Goal: Task Accomplishment & Management: Complete application form

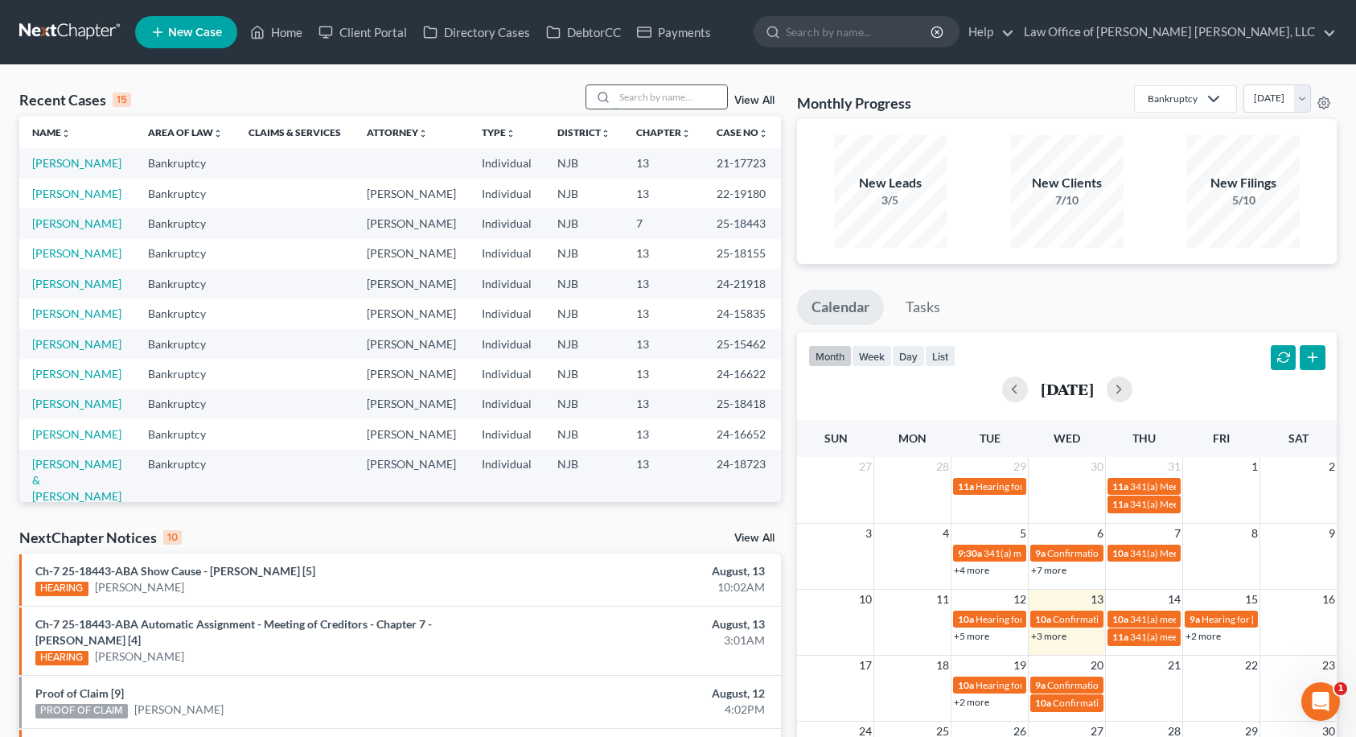
click at [646, 97] on input "search" at bounding box center [671, 96] width 113 height 23
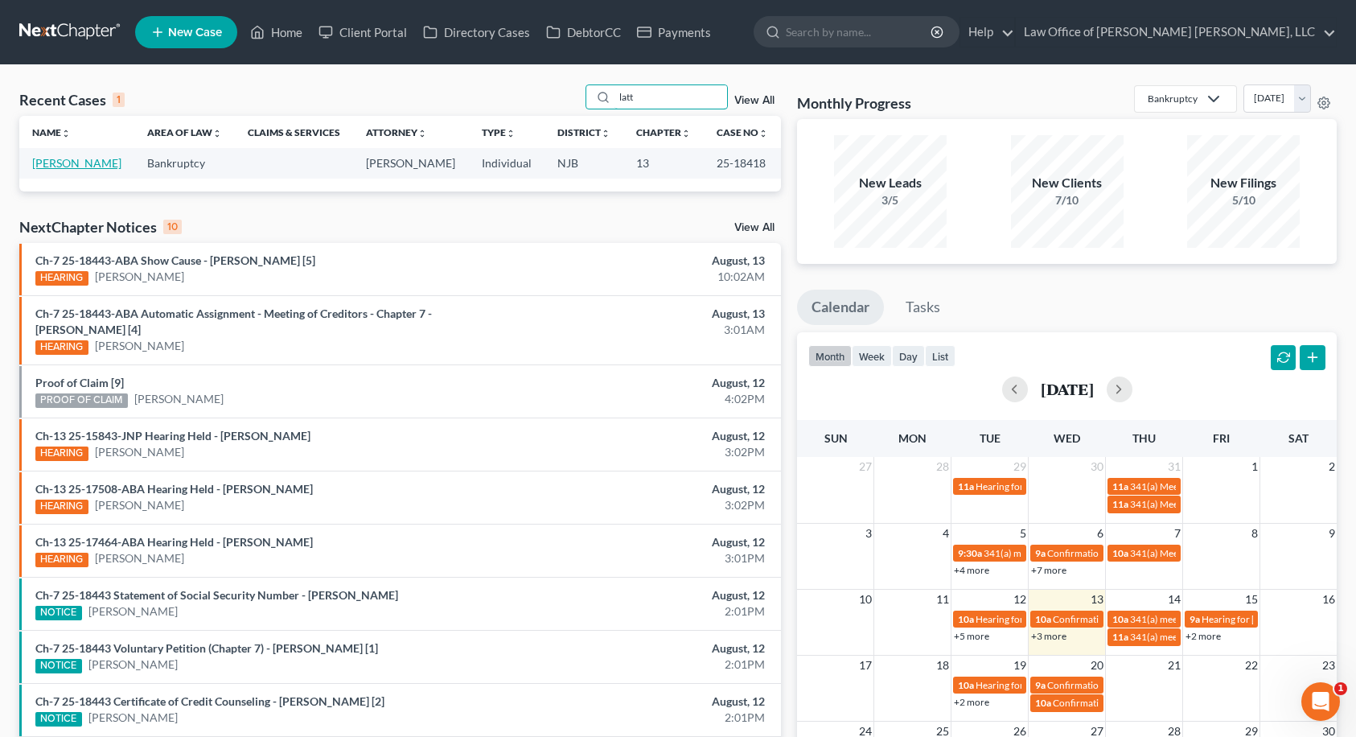
type input "latt"
click at [57, 168] on link "[PERSON_NAME]" at bounding box center [76, 163] width 89 height 14
select select "10"
select select "6"
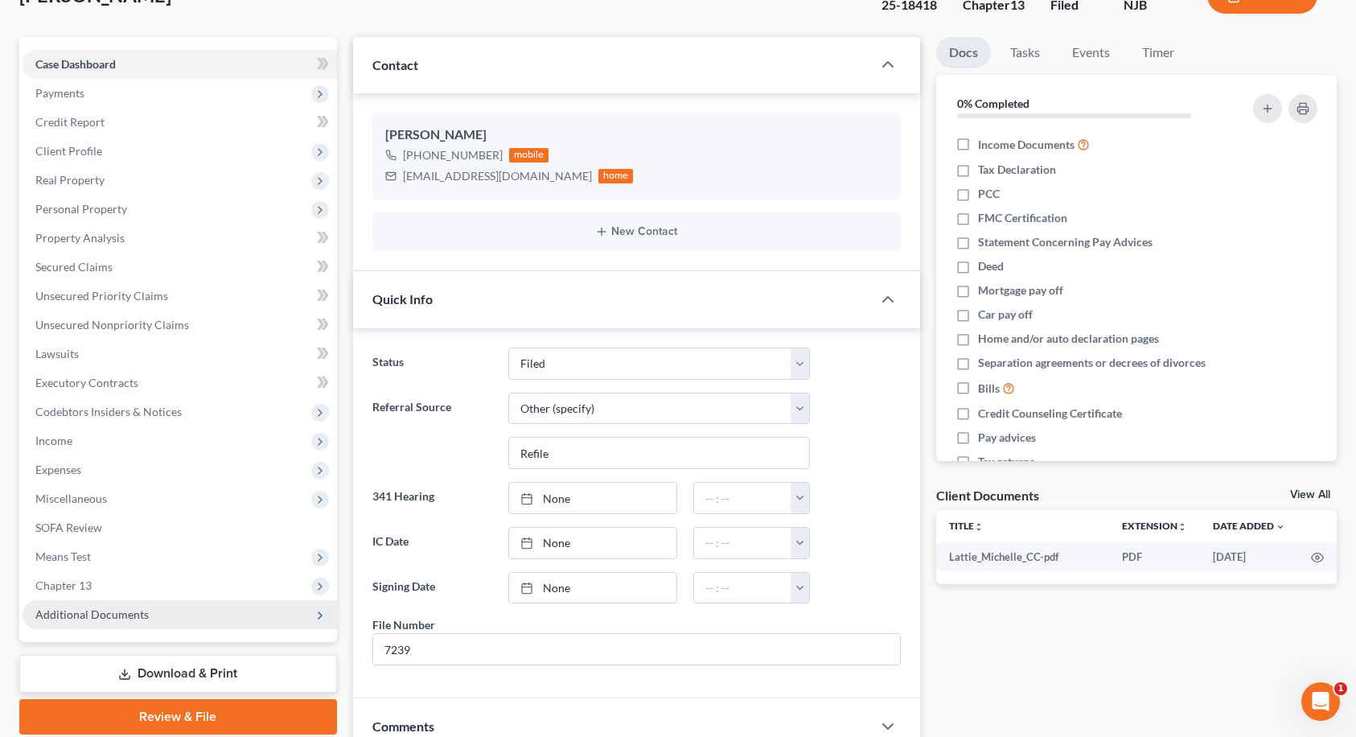
scroll to position [21, 0]
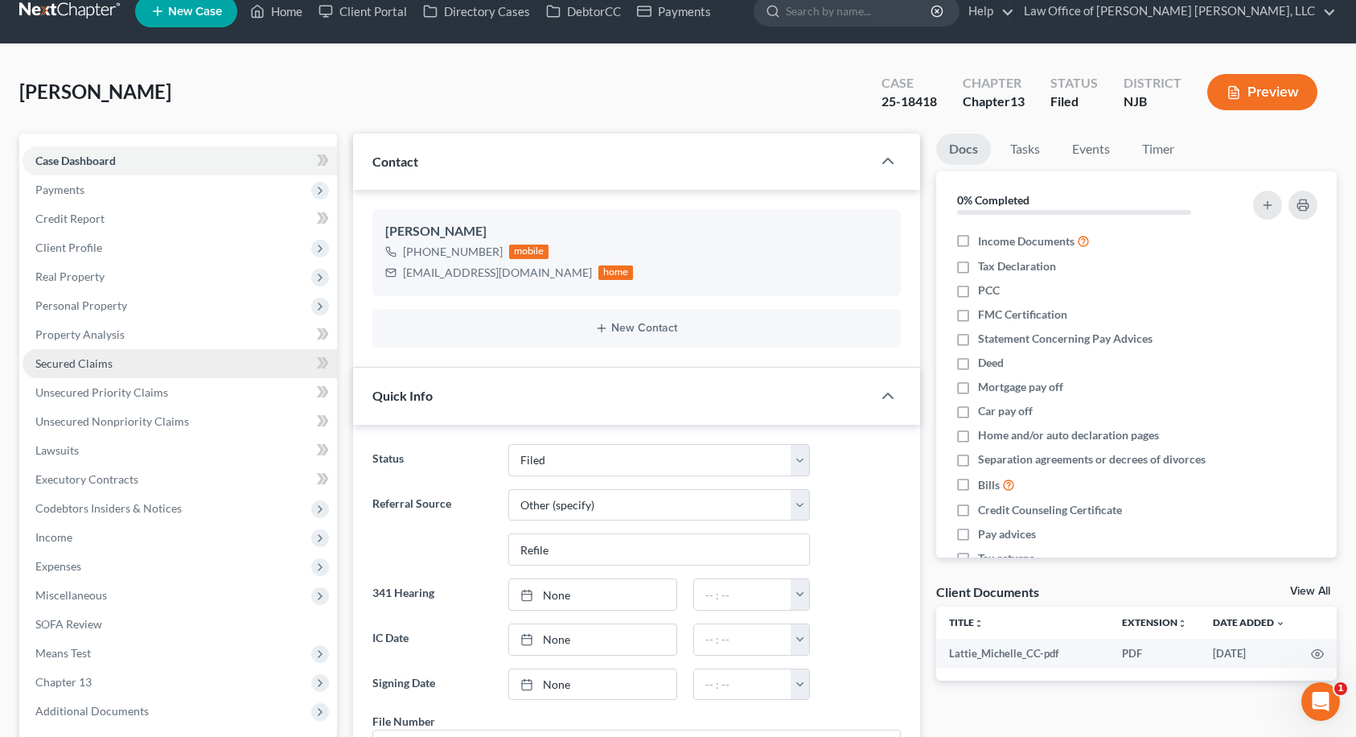
click at [133, 368] on link "Secured Claims" at bounding box center [180, 363] width 314 height 29
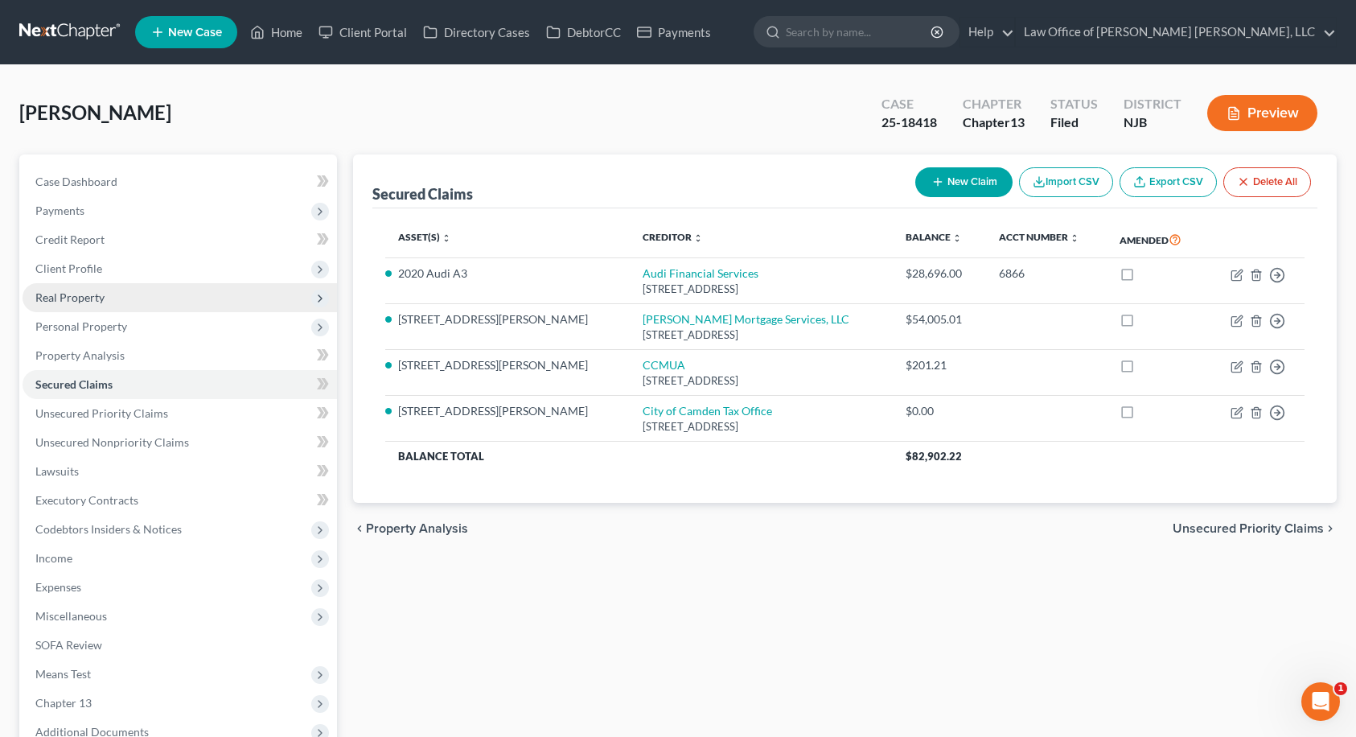
click at [64, 299] on span "Real Property" at bounding box center [69, 297] width 69 height 14
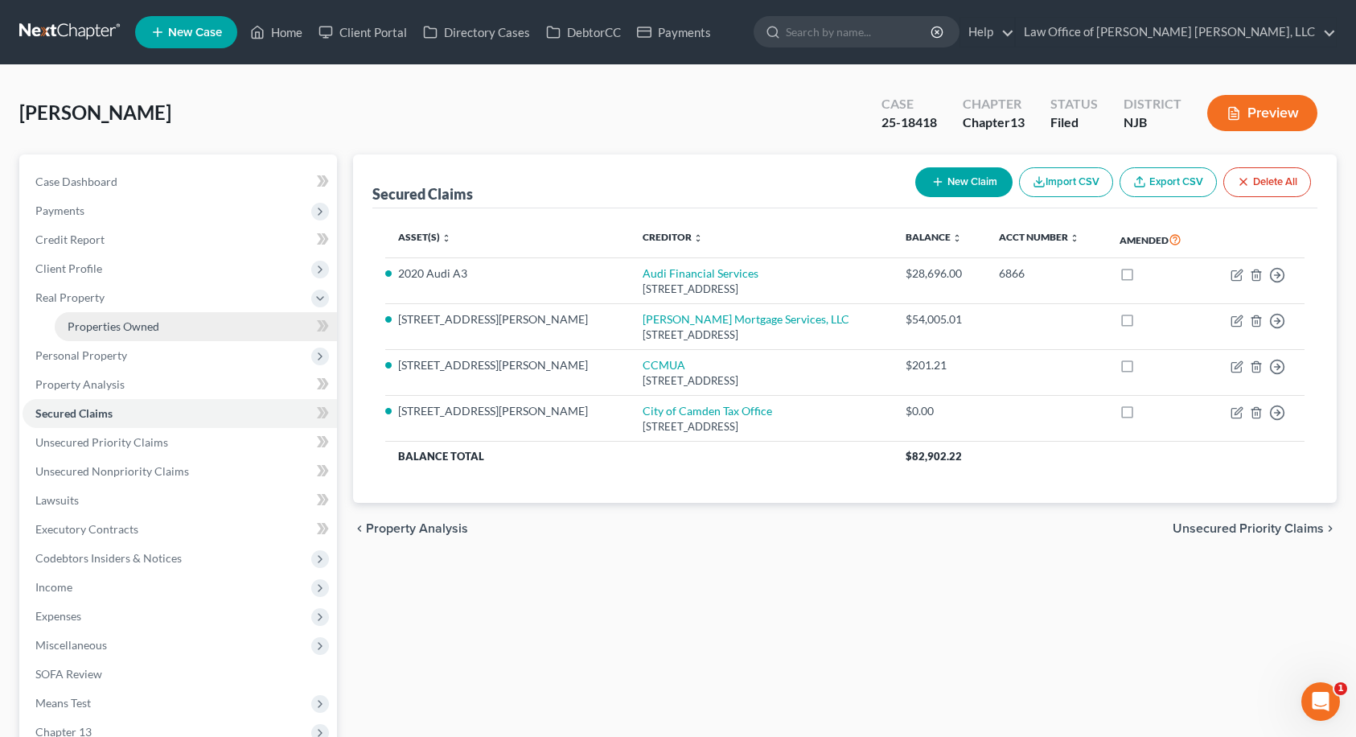
click at [90, 319] on span "Properties Owned" at bounding box center [114, 326] width 92 height 14
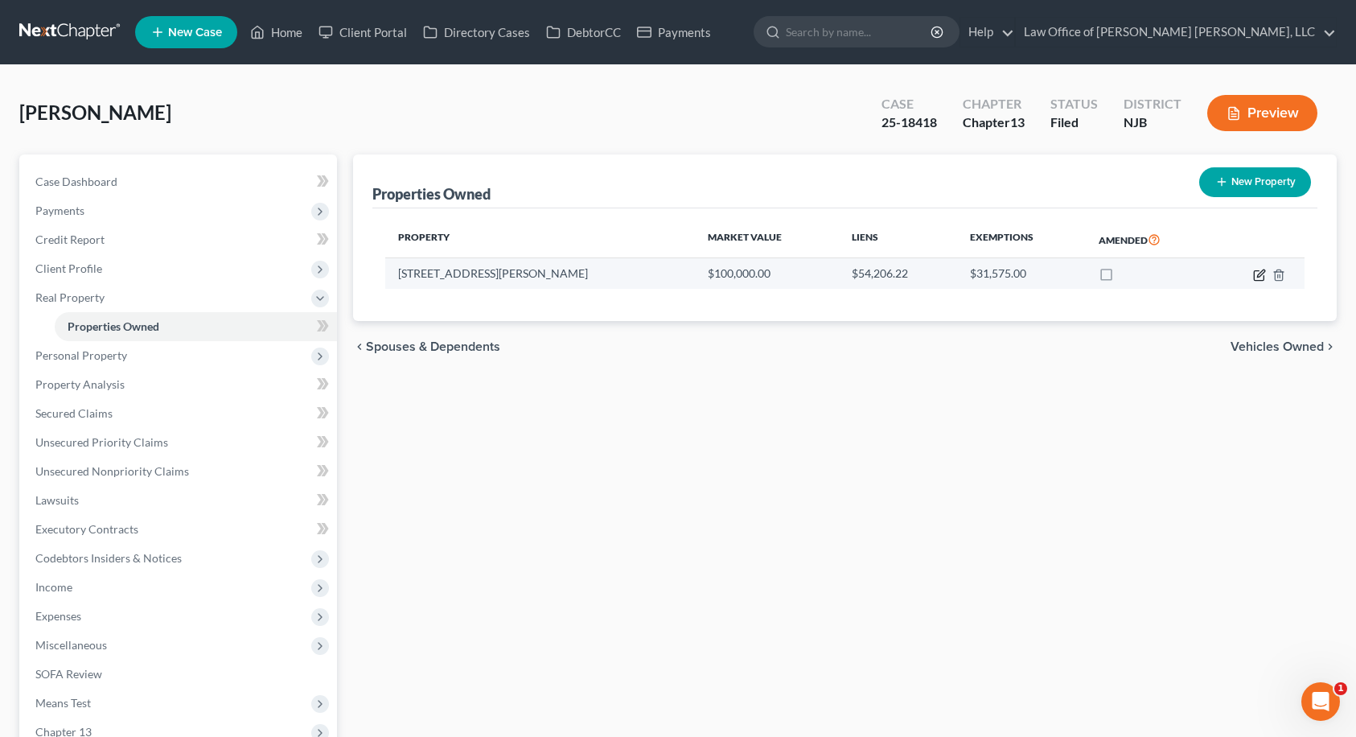
click at [1256, 277] on icon "button" at bounding box center [1259, 275] width 13 height 13
select select "33"
select select "3"
select select "0"
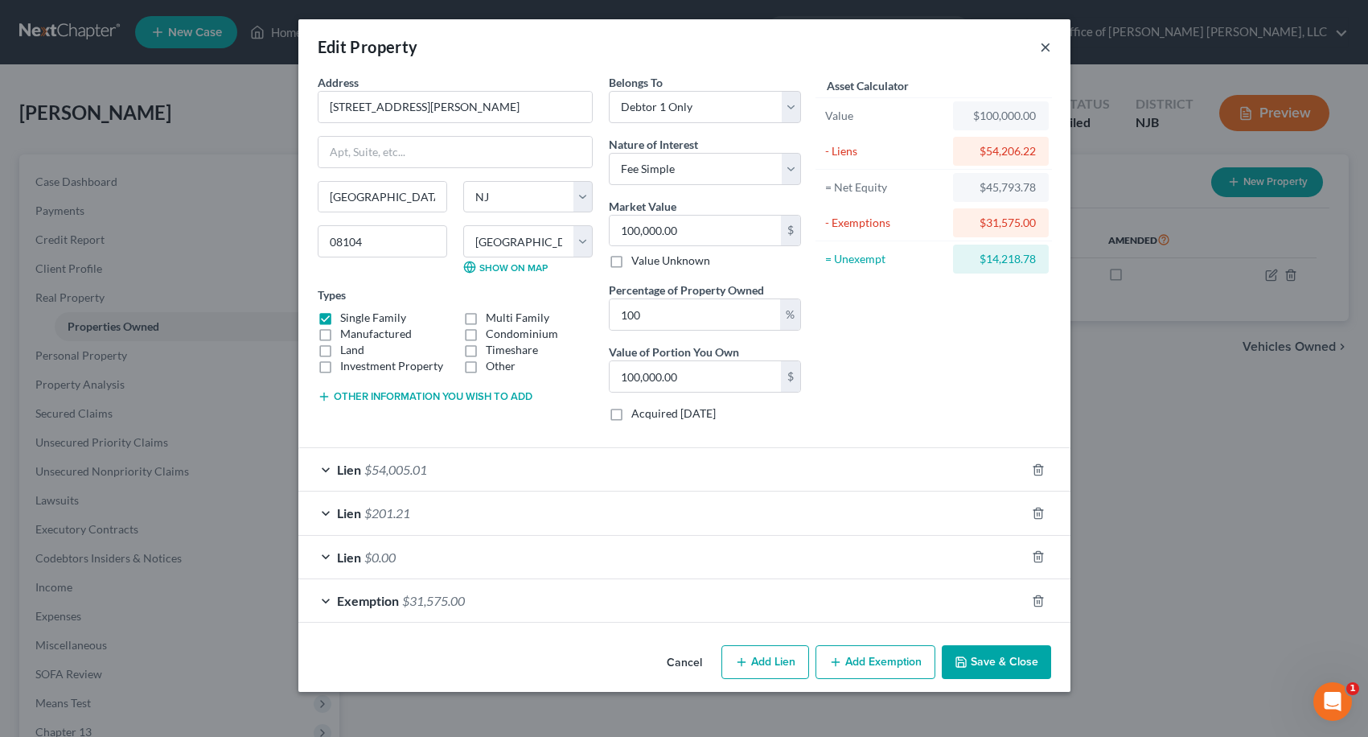
click at [1044, 53] on button "×" at bounding box center [1045, 46] width 11 height 19
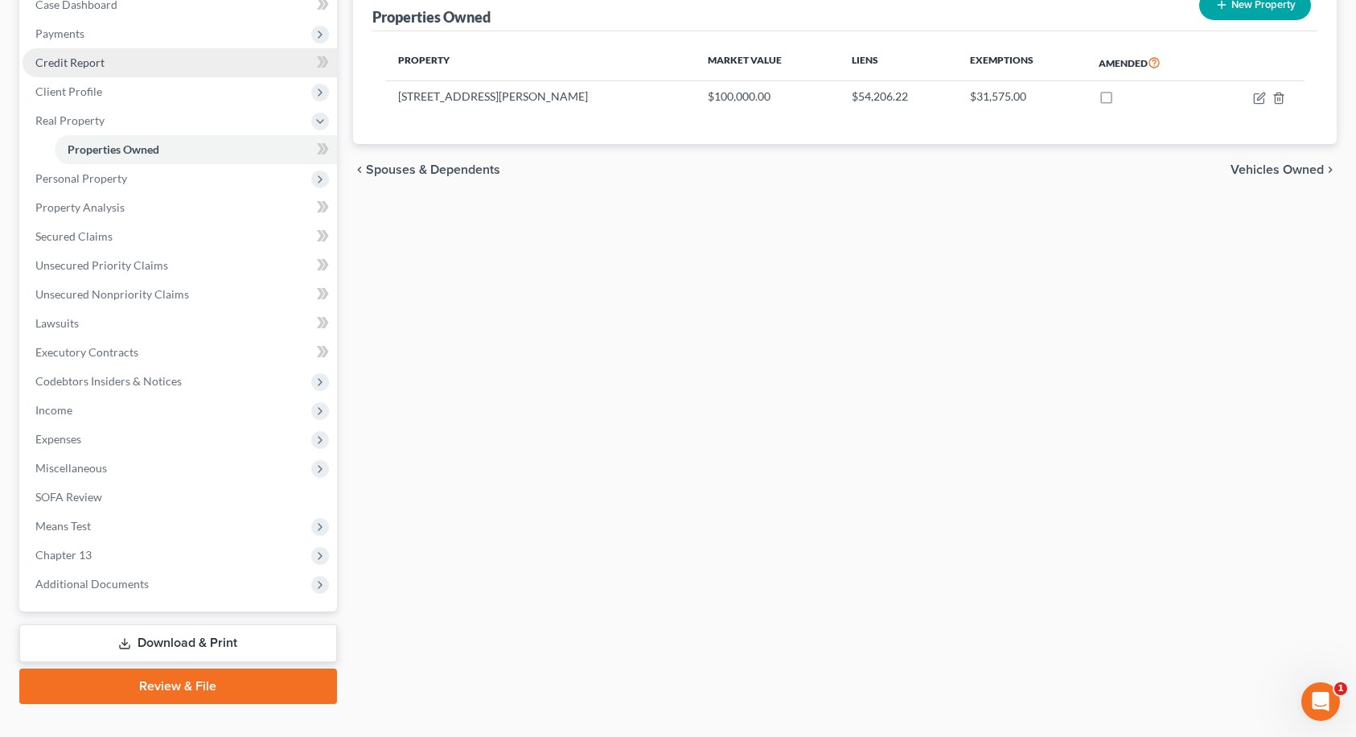
scroll to position [205, 0]
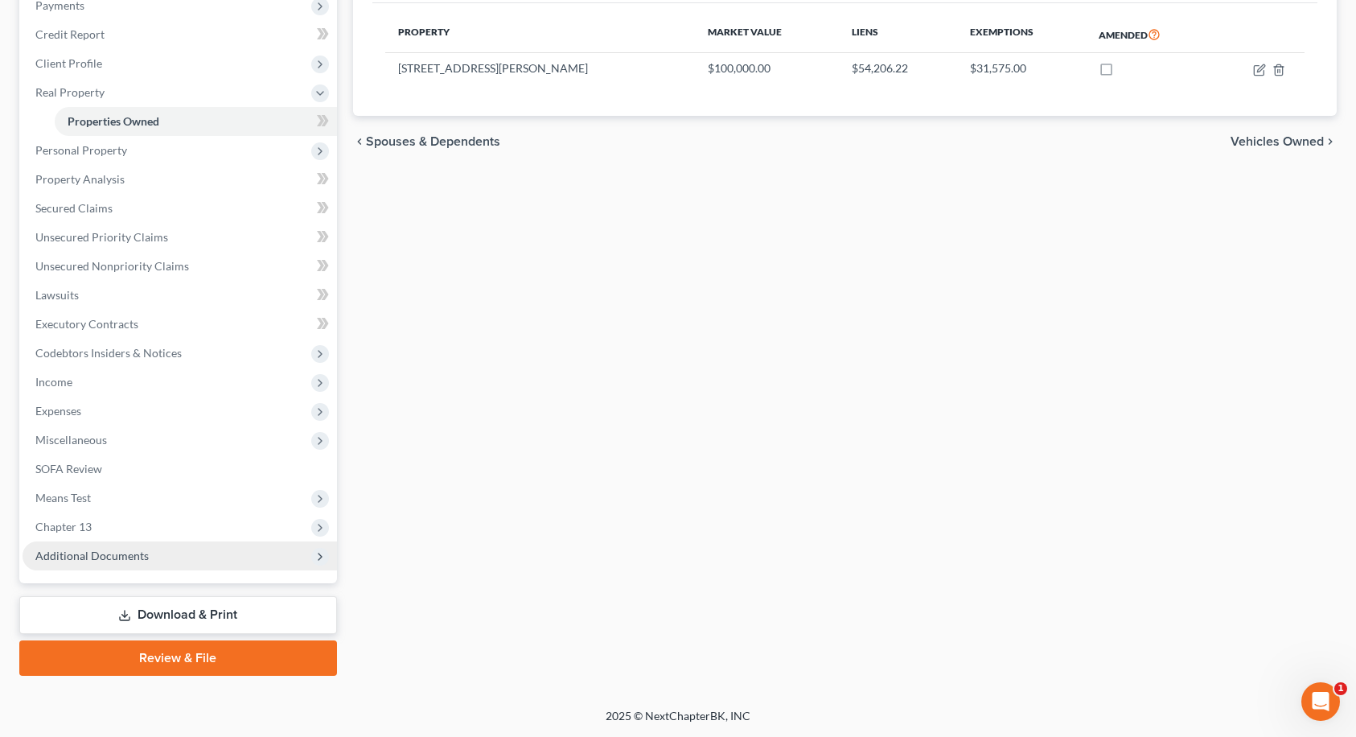
click at [181, 554] on span "Additional Documents" at bounding box center [180, 555] width 314 height 29
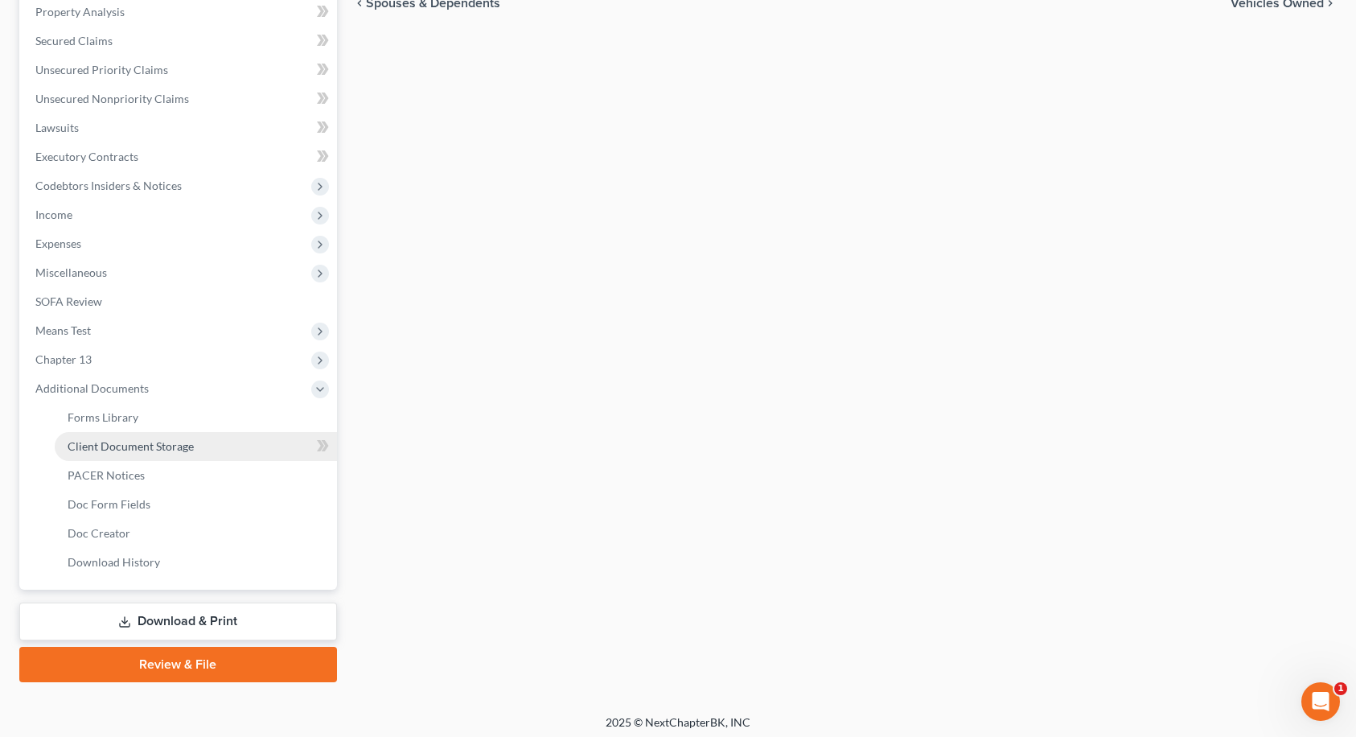
scroll to position [350, 0]
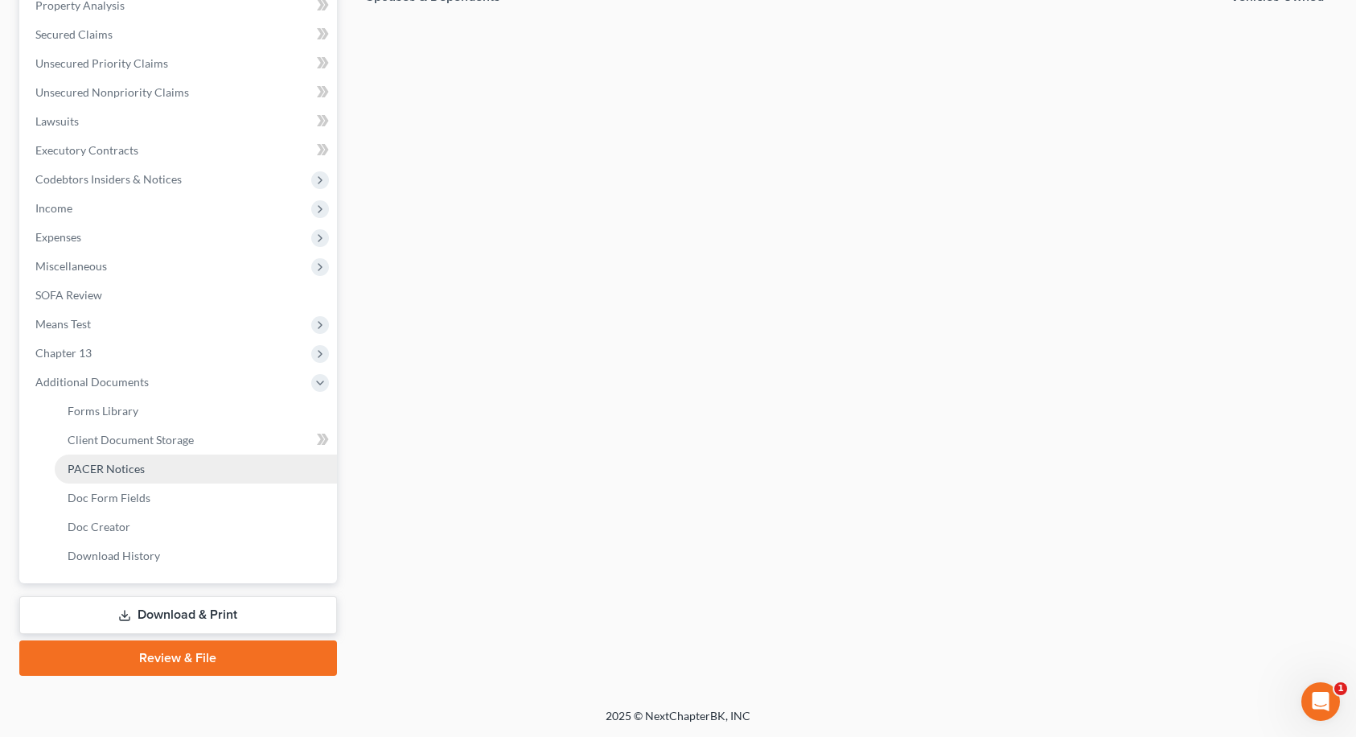
click at [142, 473] on span "PACER Notices" at bounding box center [106, 469] width 77 height 14
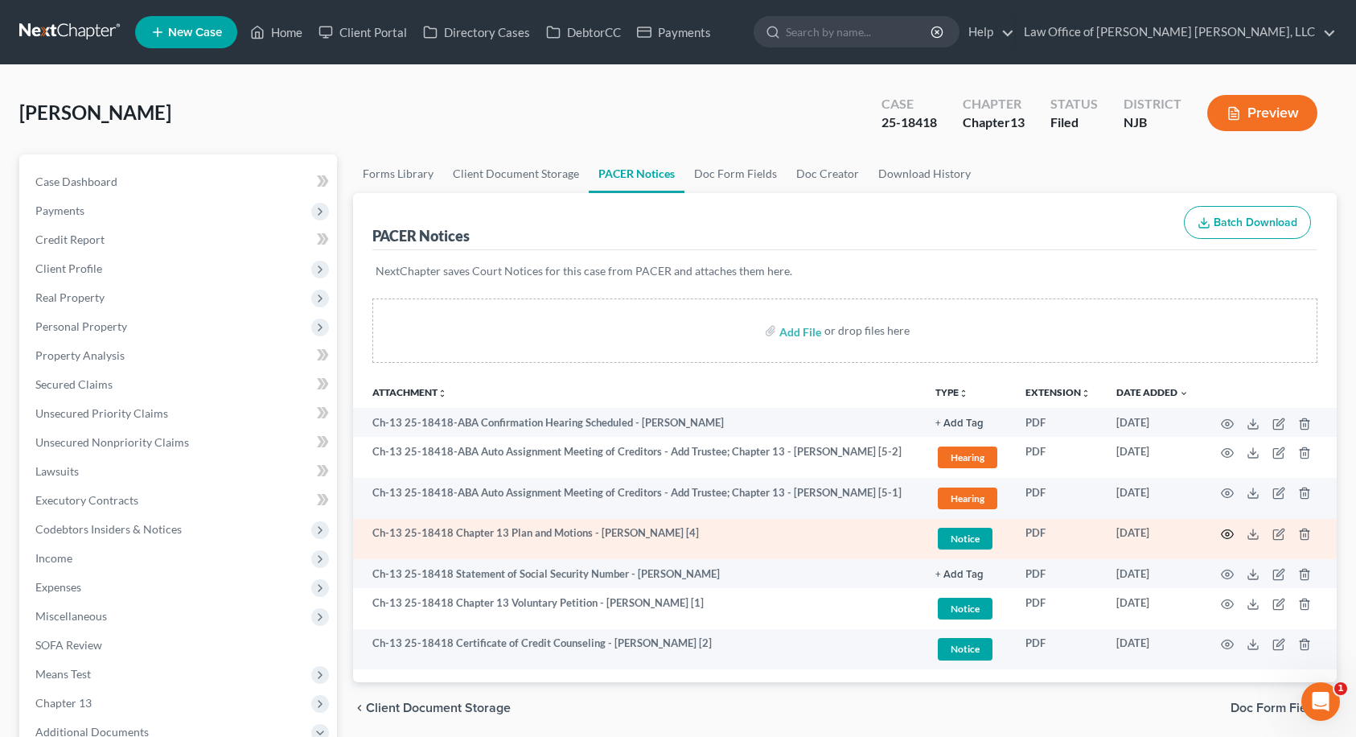
click at [1223, 533] on icon "button" at bounding box center [1227, 534] width 13 height 13
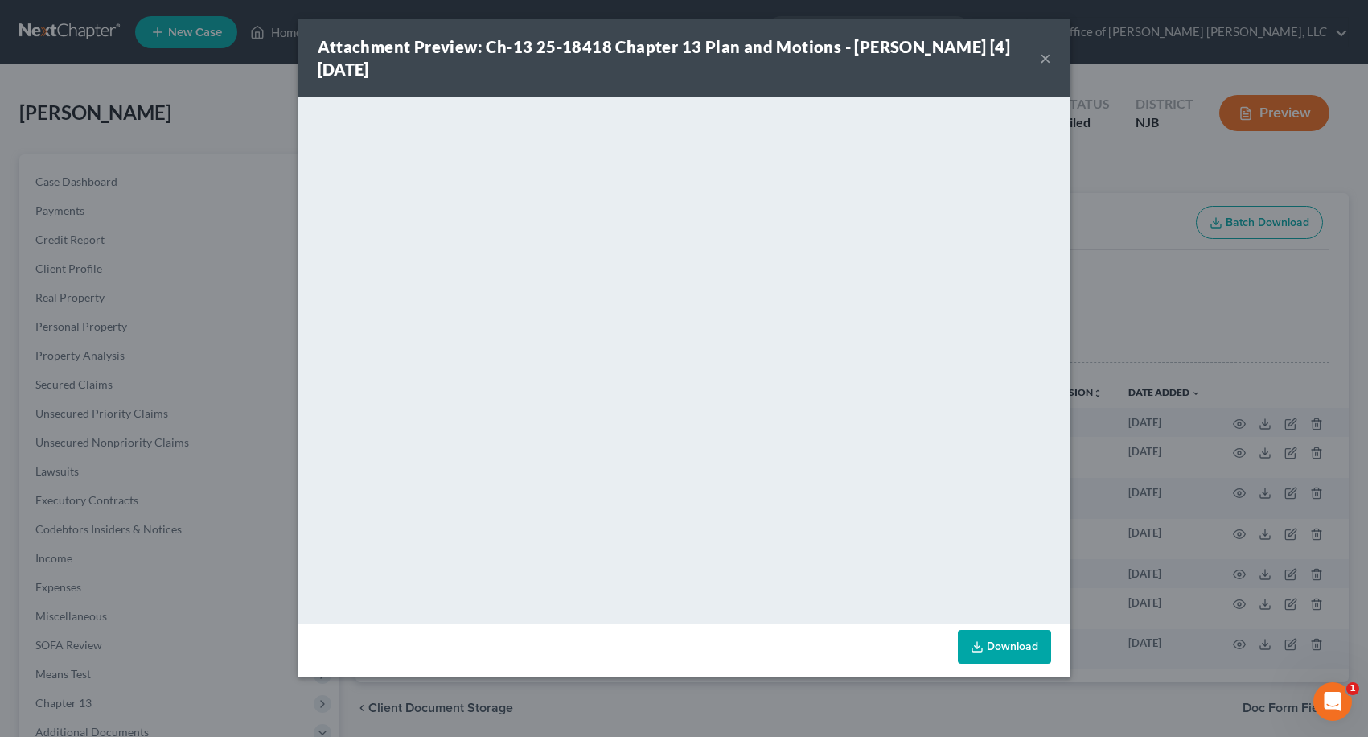
click at [1042, 60] on button "×" at bounding box center [1045, 57] width 11 height 19
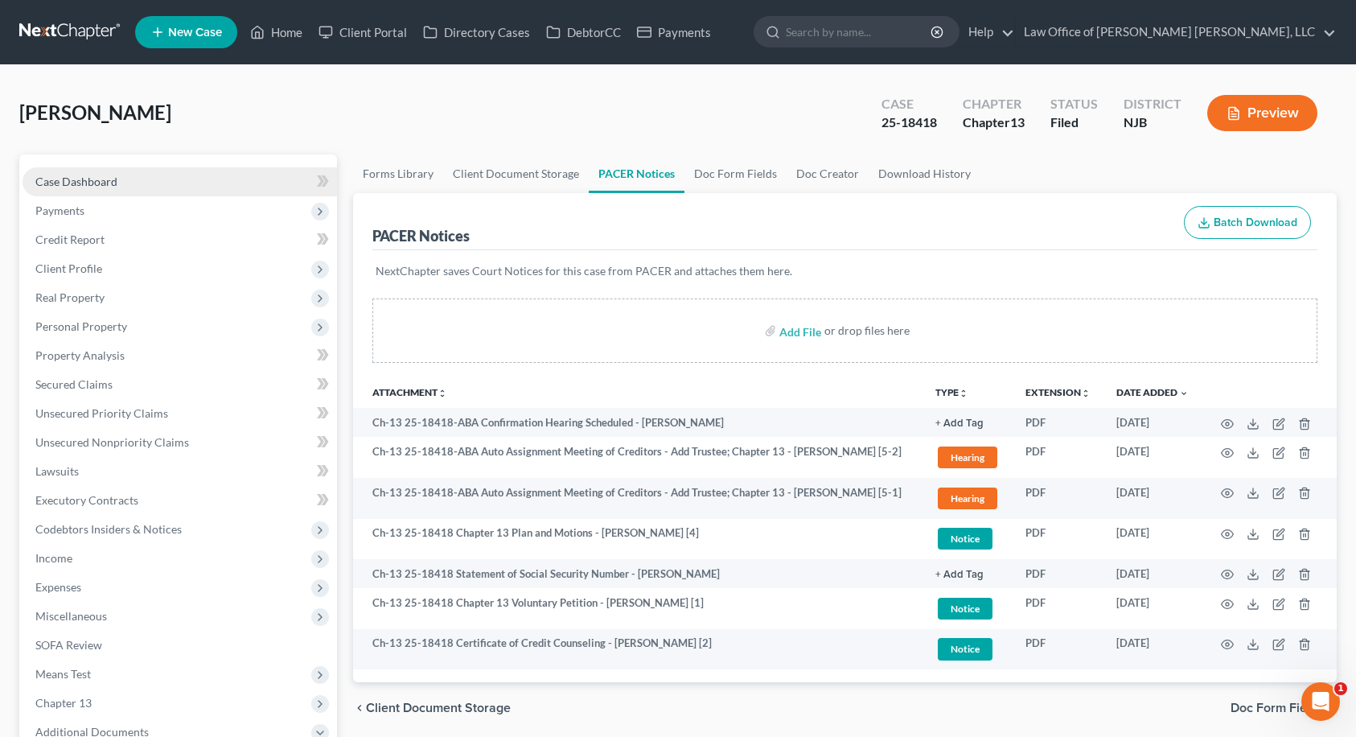
click at [107, 176] on span "Case Dashboard" at bounding box center [76, 182] width 82 height 14
select select "6"
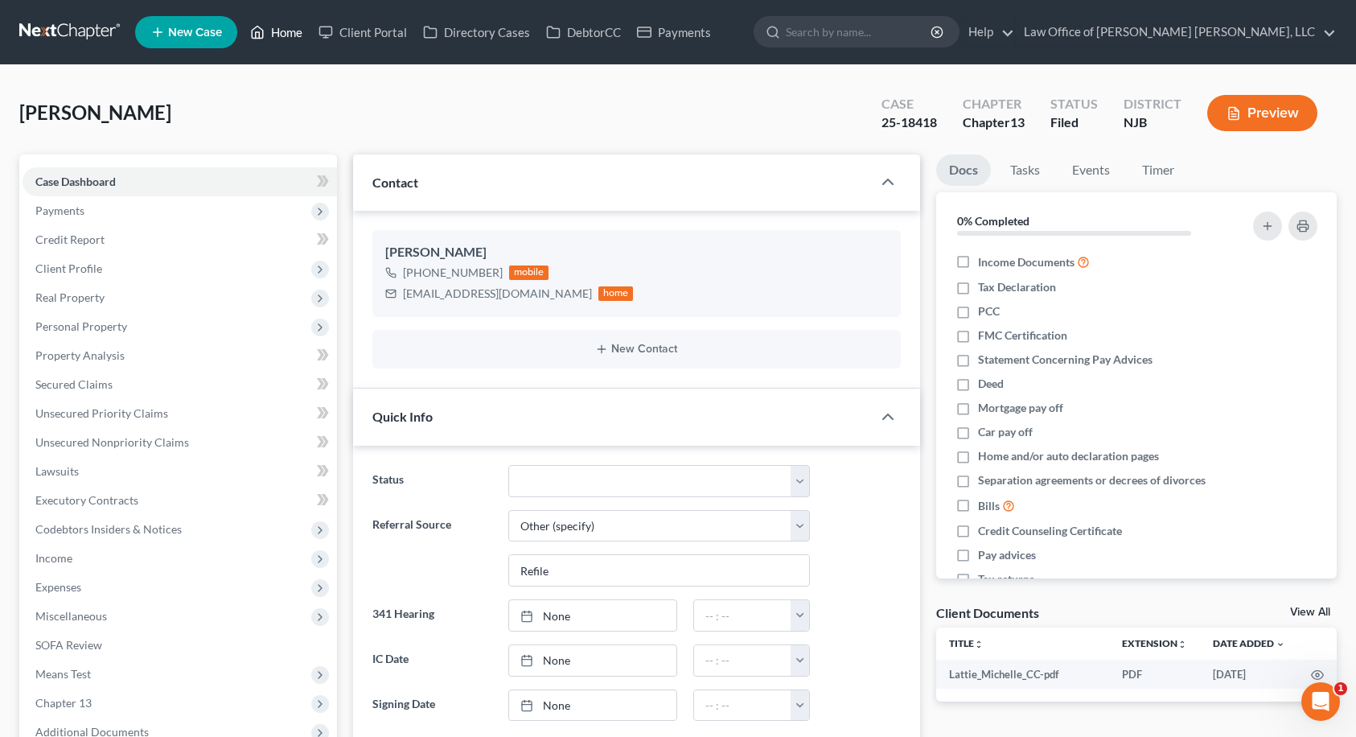
click at [279, 32] on link "Home" at bounding box center [276, 32] width 68 height 29
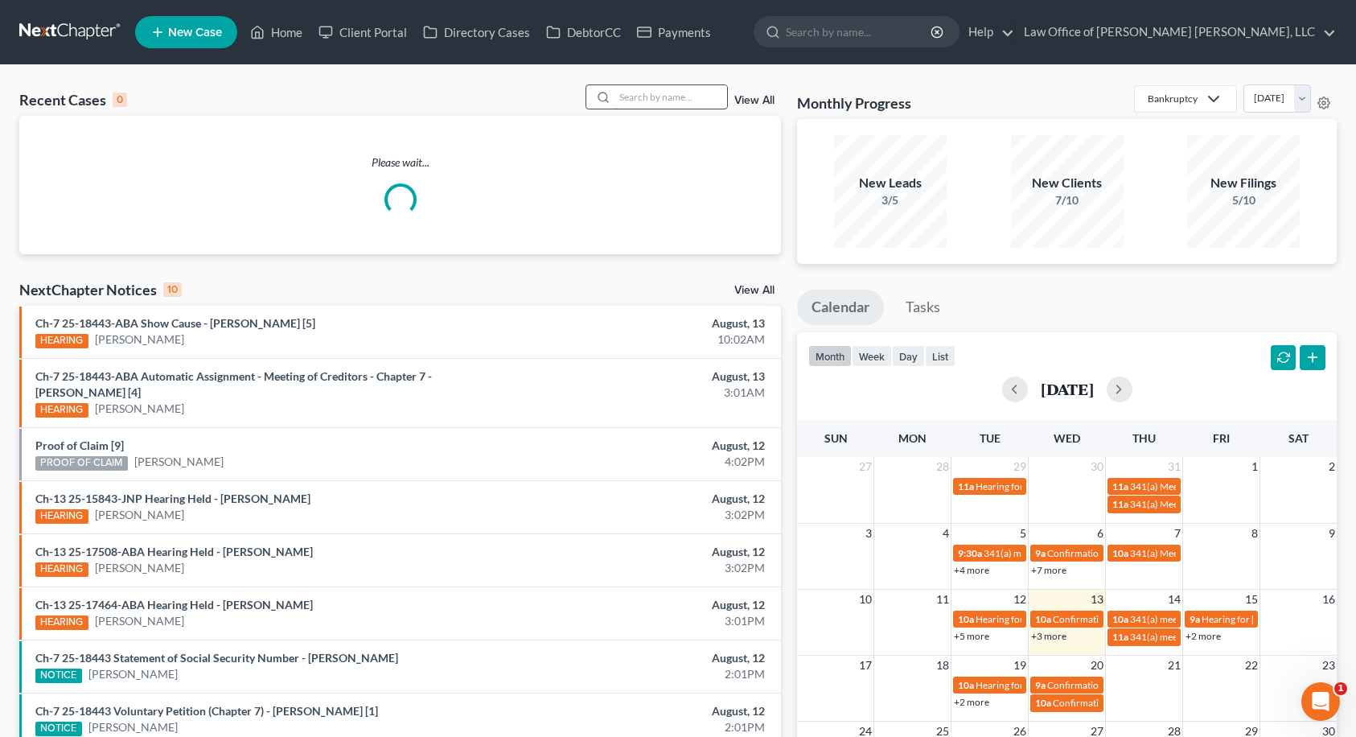
click at [640, 100] on input "search" at bounding box center [671, 96] width 113 height 23
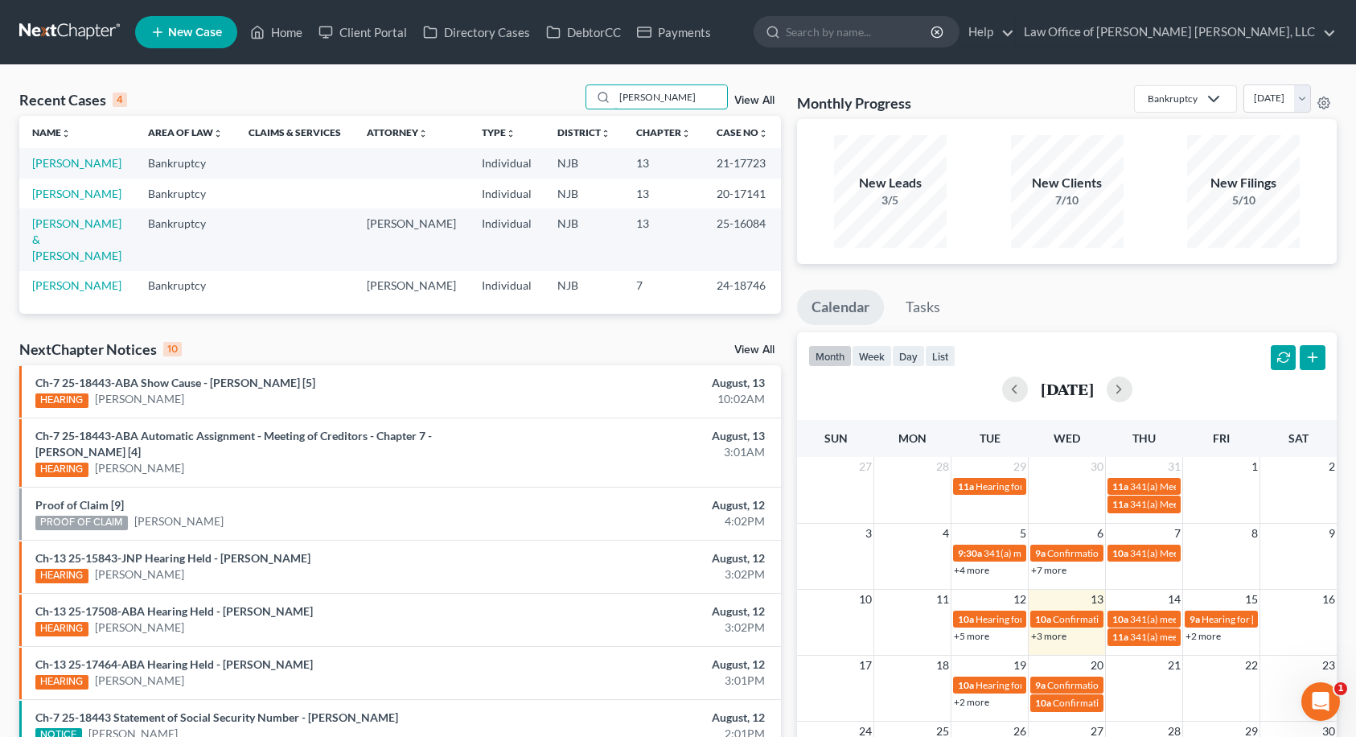
type input "[PERSON_NAME]"
click at [63, 230] on td "[PERSON_NAME] & [PERSON_NAME]" at bounding box center [77, 239] width 116 height 62
click at [67, 227] on link "[PERSON_NAME] & [PERSON_NAME]" at bounding box center [76, 239] width 89 height 46
select select "10"
select select "6"
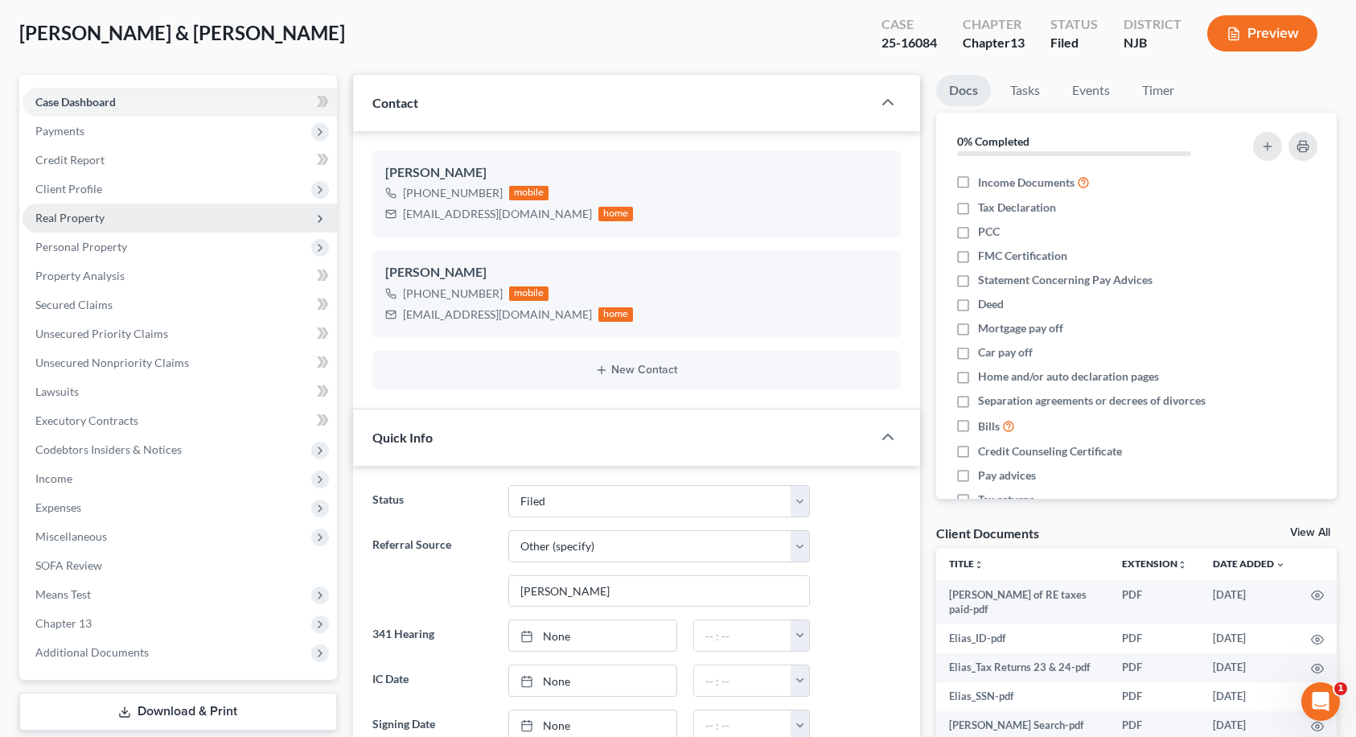
scroll to position [80, 0]
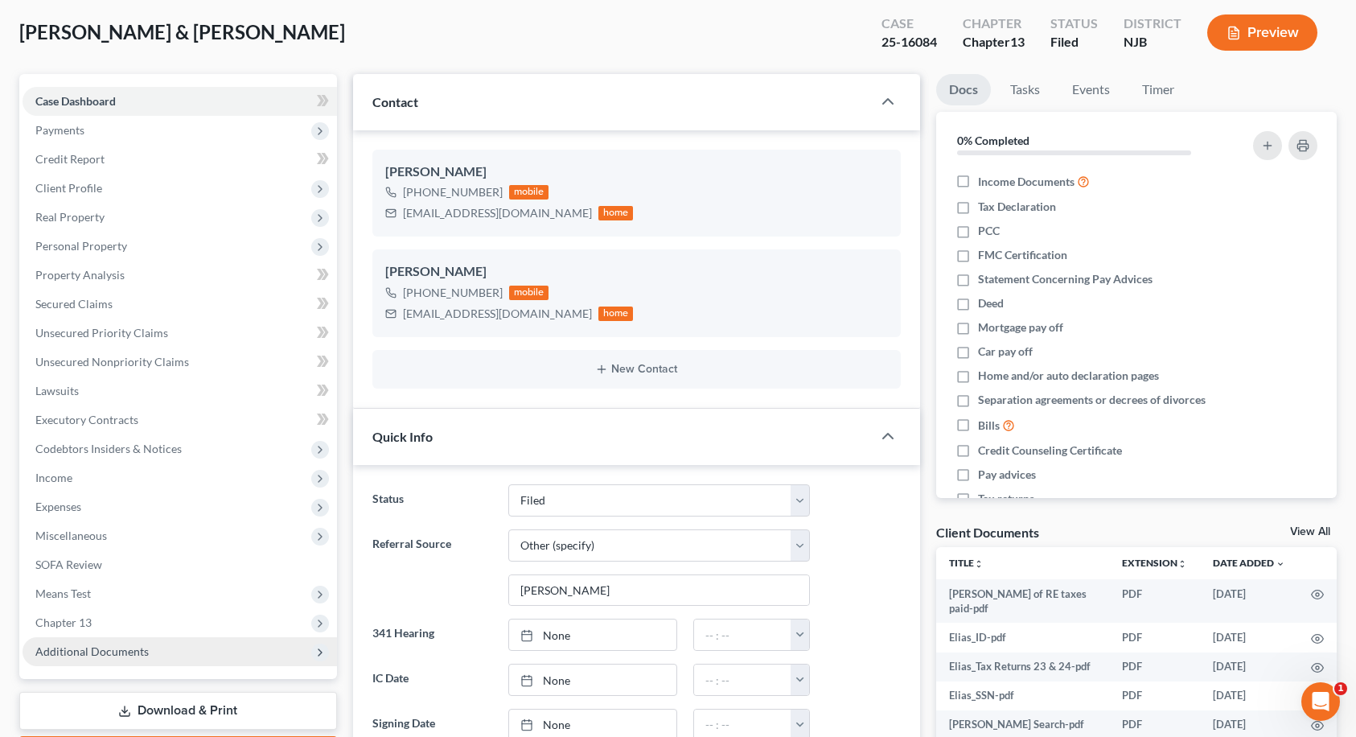
click at [78, 641] on span "Additional Documents" at bounding box center [180, 651] width 314 height 29
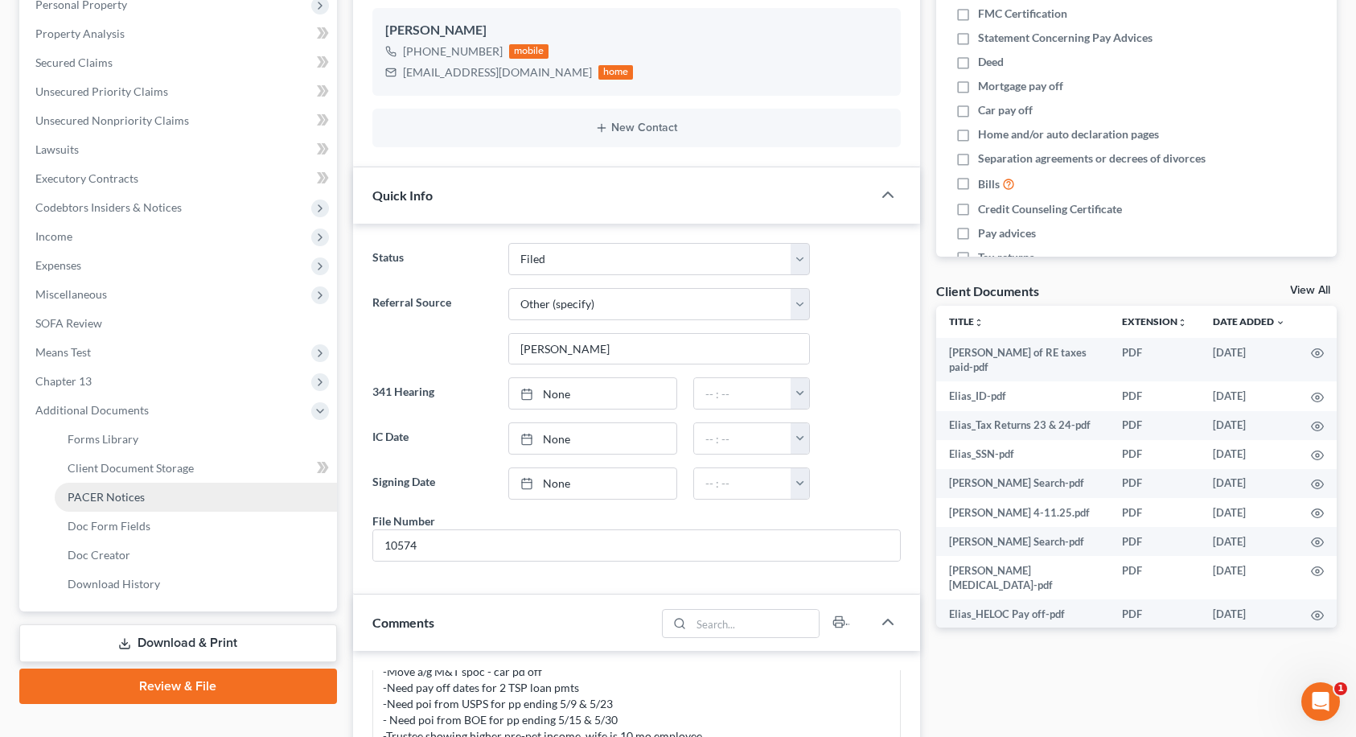
click at [97, 499] on span "PACER Notices" at bounding box center [106, 497] width 77 height 14
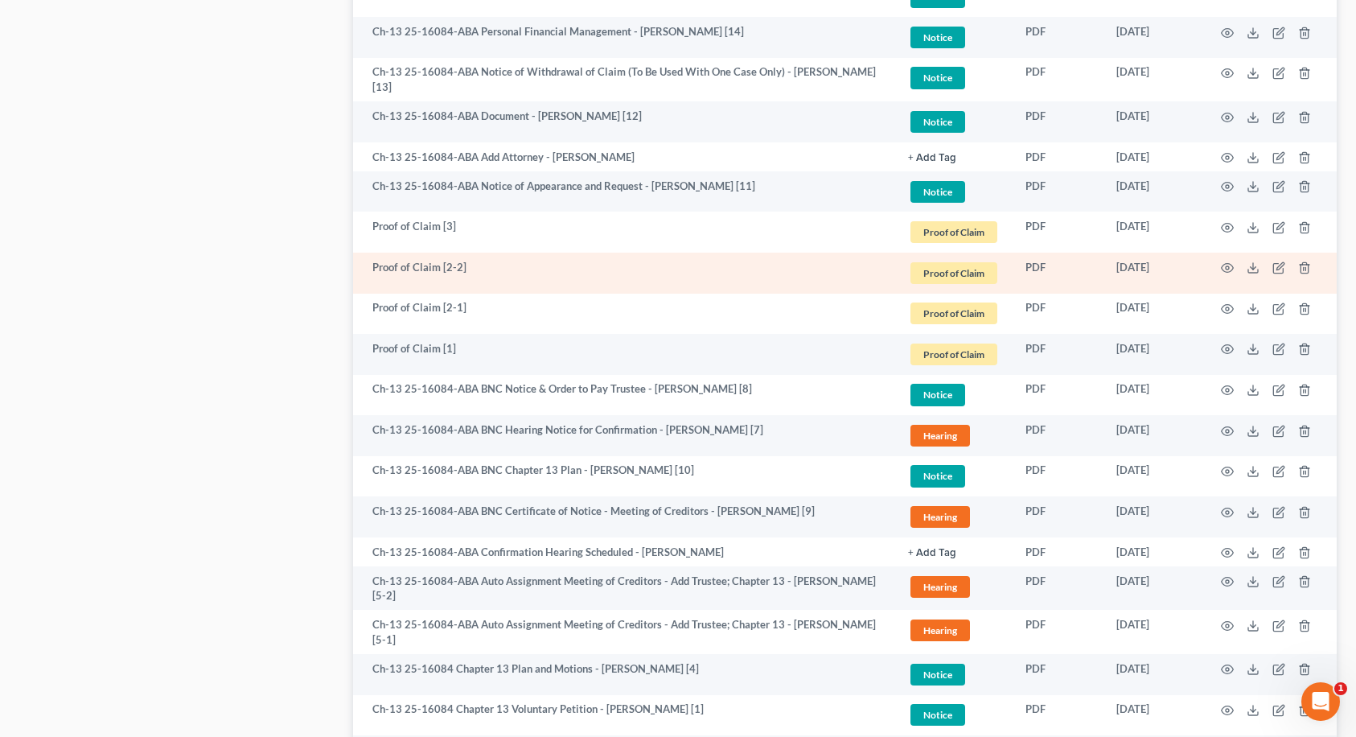
scroll to position [1126, 0]
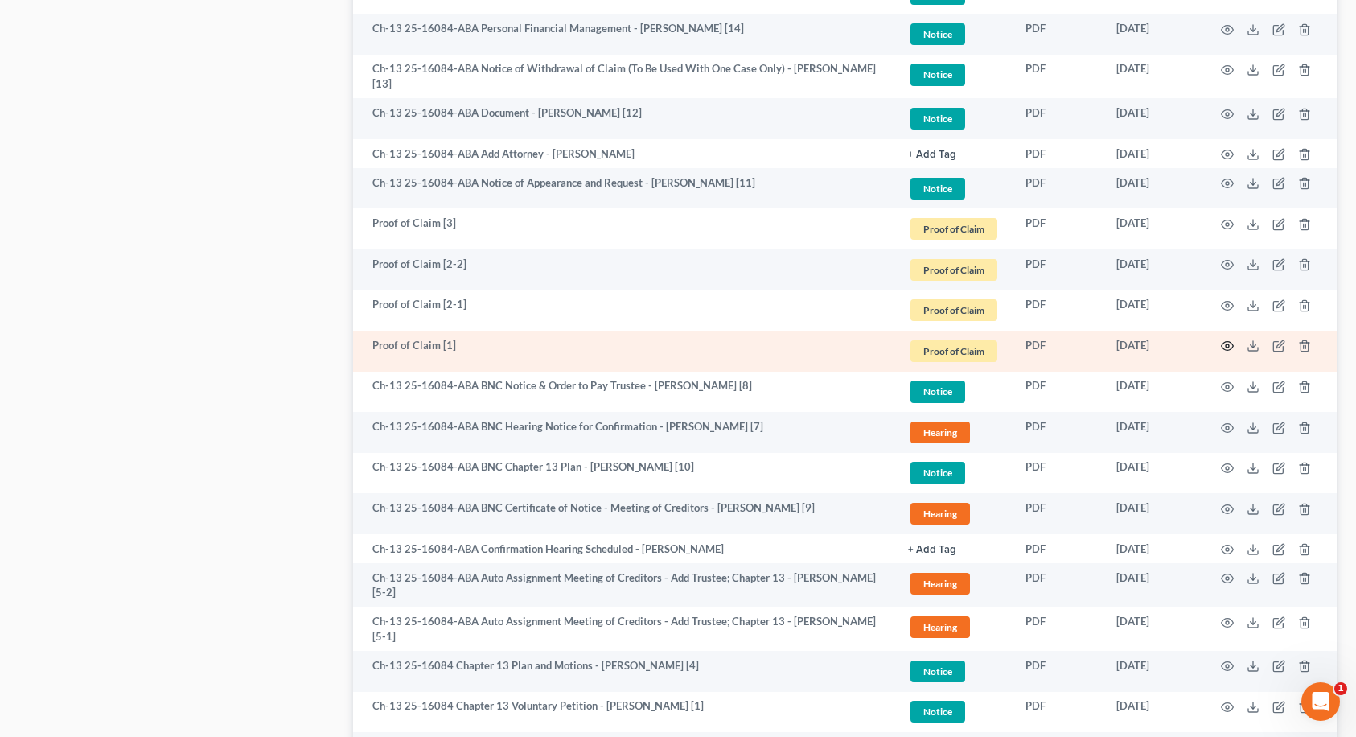
click at [1227, 344] on circle "button" at bounding box center [1227, 345] width 3 height 3
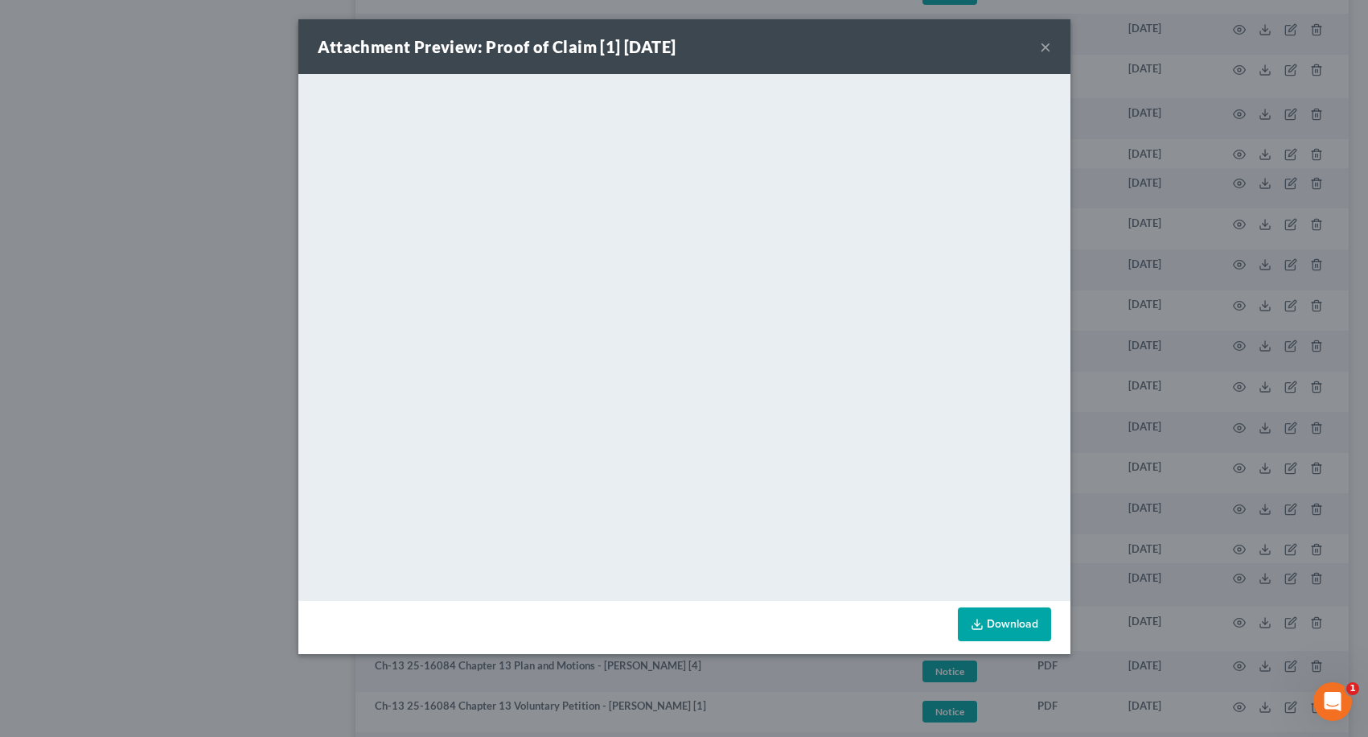
click at [1046, 44] on button "×" at bounding box center [1045, 46] width 11 height 19
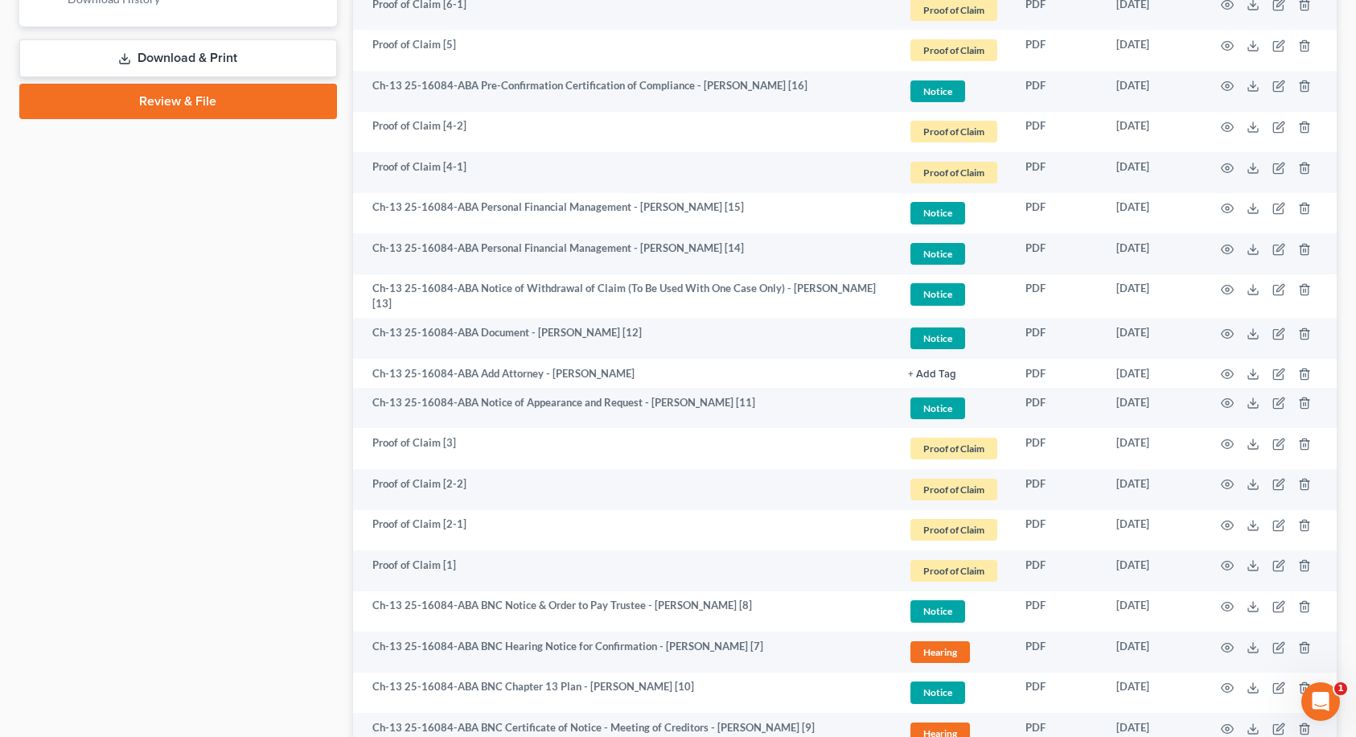
scroll to position [724, 0]
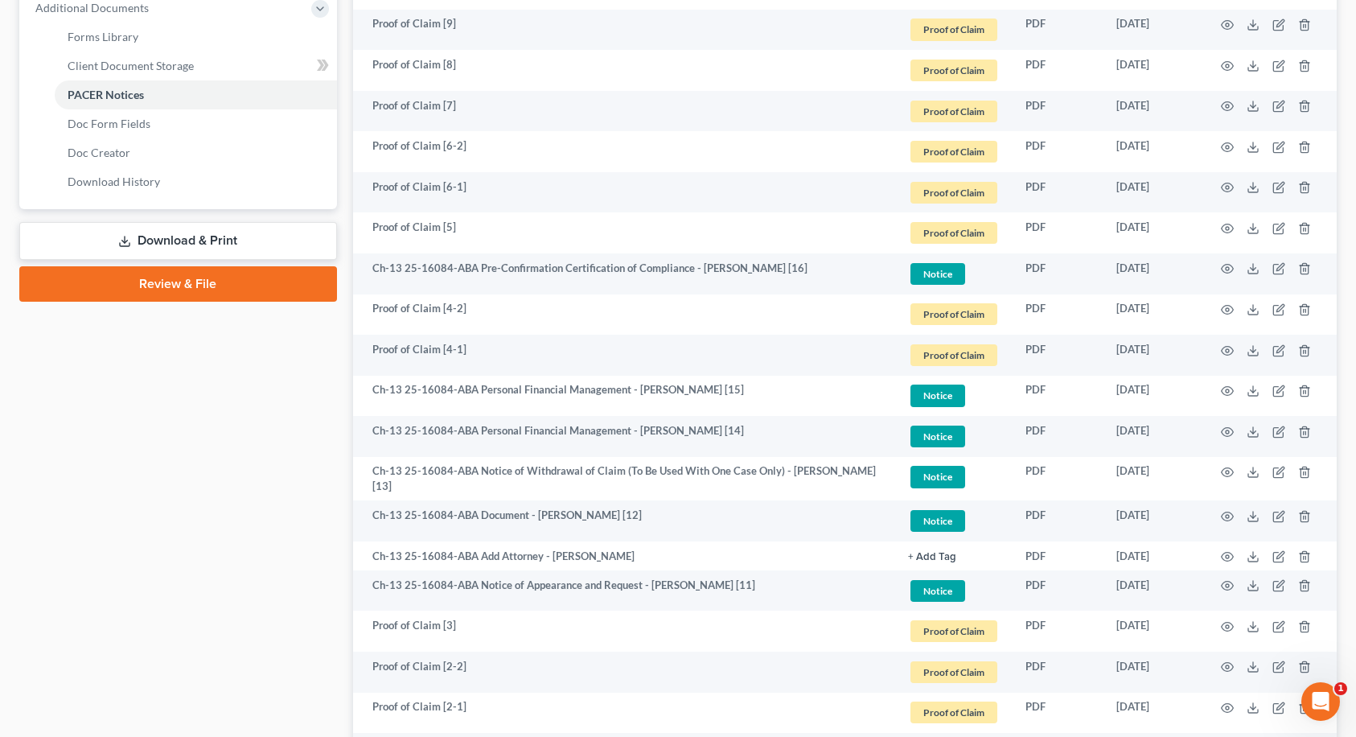
select select "6"
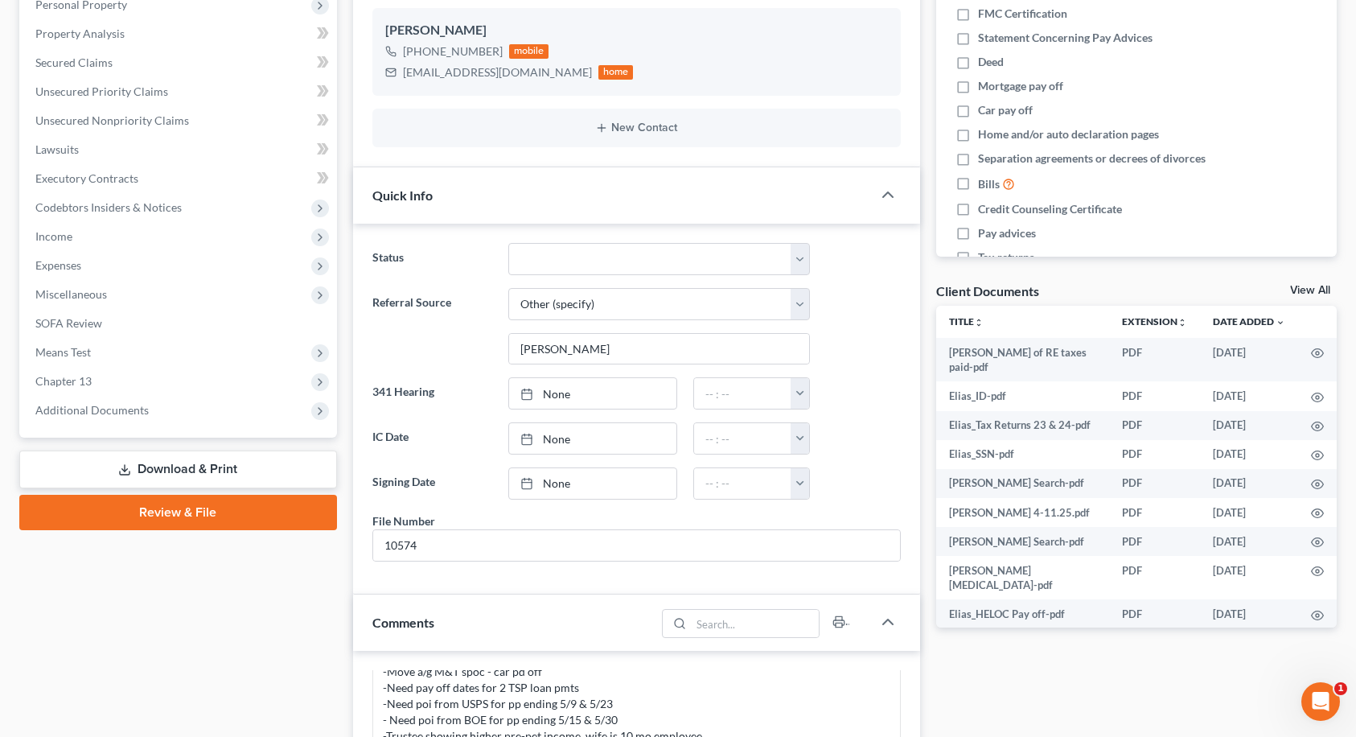
scroll to position [676, 0]
click at [146, 413] on span "Additional Documents" at bounding box center [180, 410] width 314 height 29
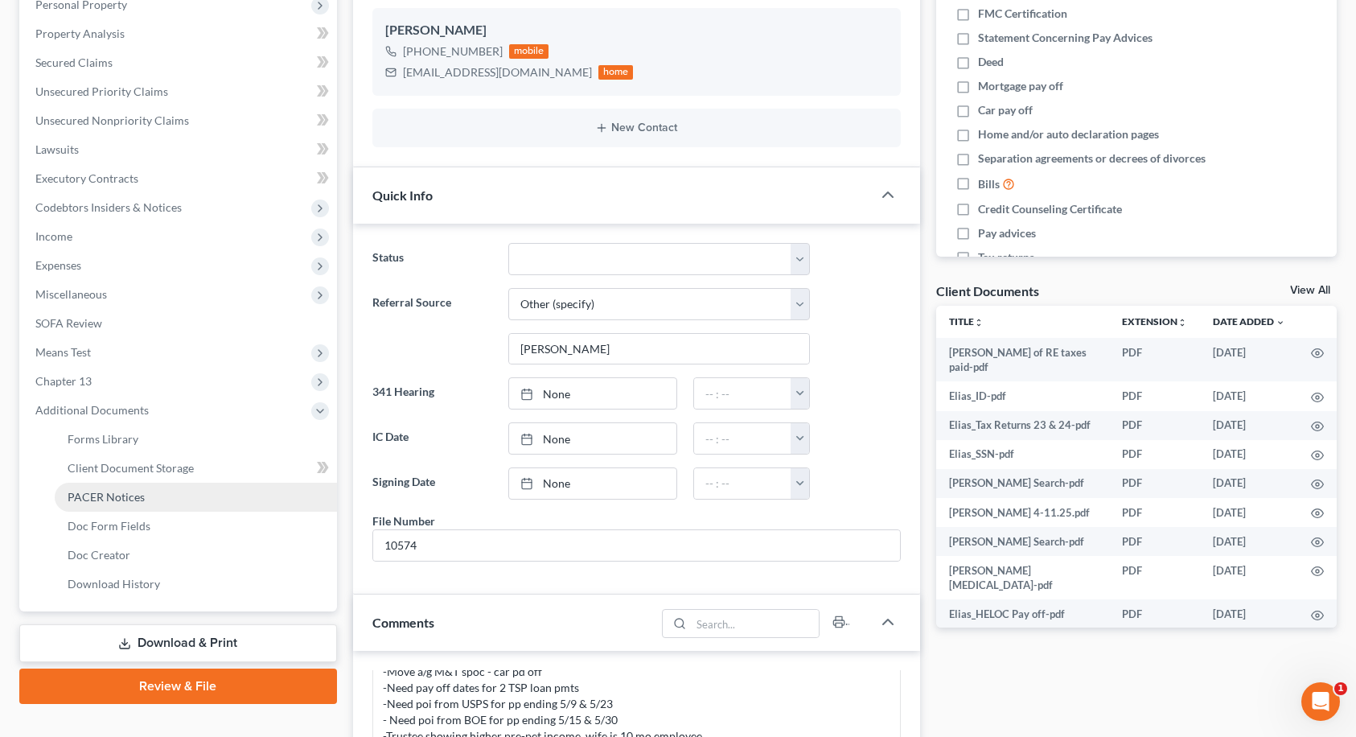
click at [122, 500] on span "PACER Notices" at bounding box center [106, 497] width 77 height 14
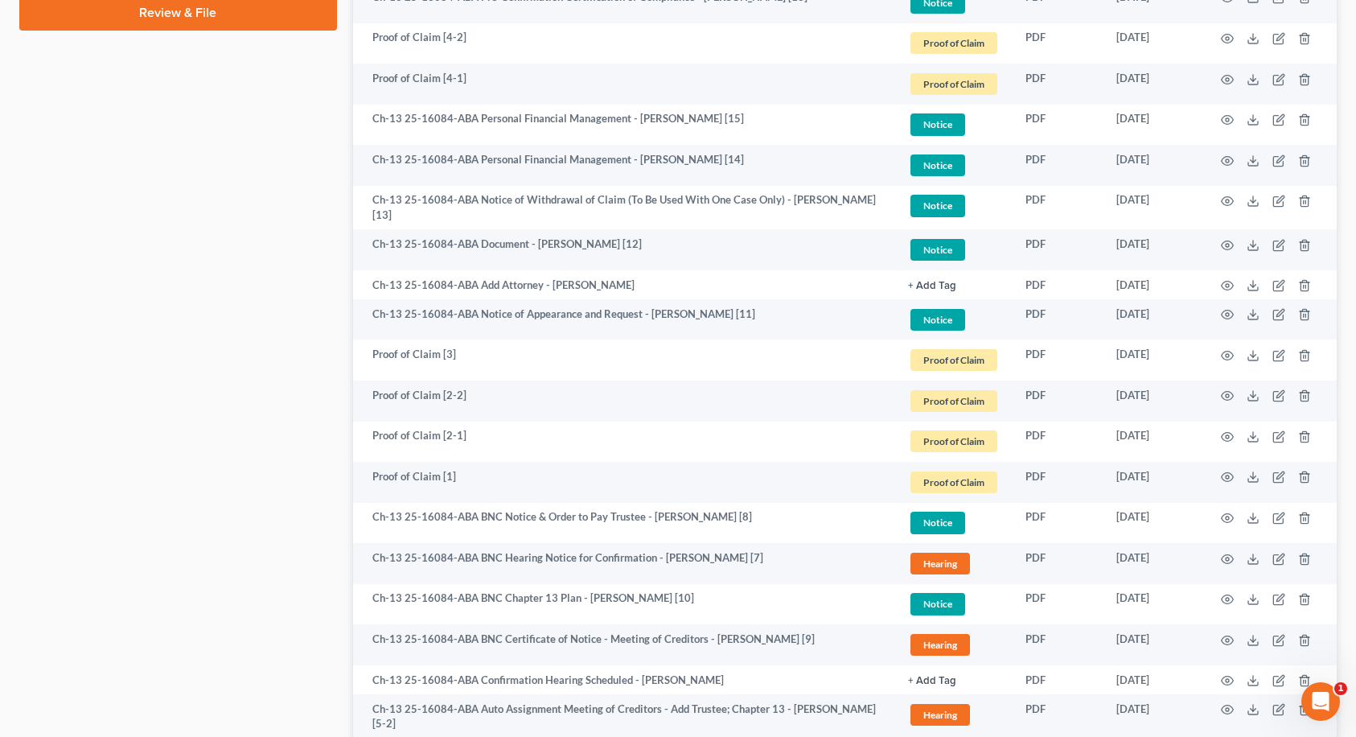
scroll to position [1046, 0]
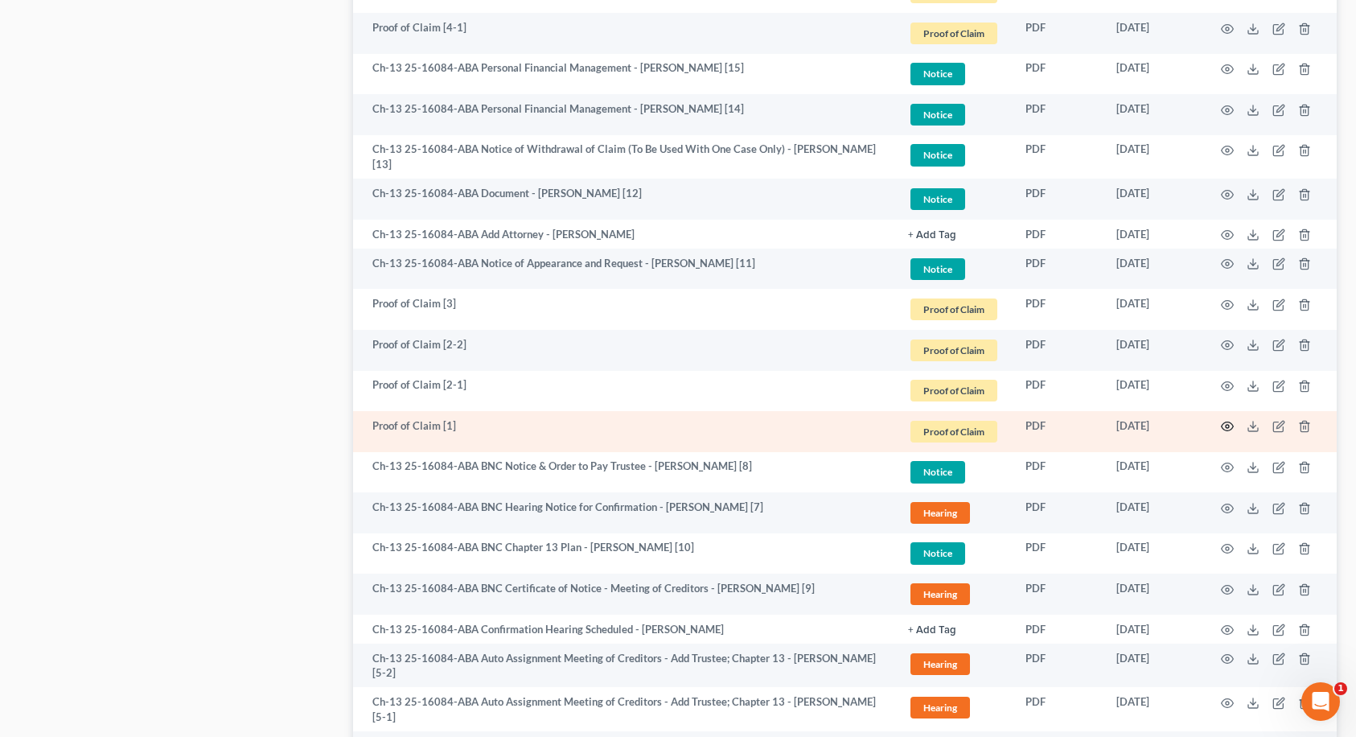
click at [1223, 427] on icon "button" at bounding box center [1227, 426] width 13 height 13
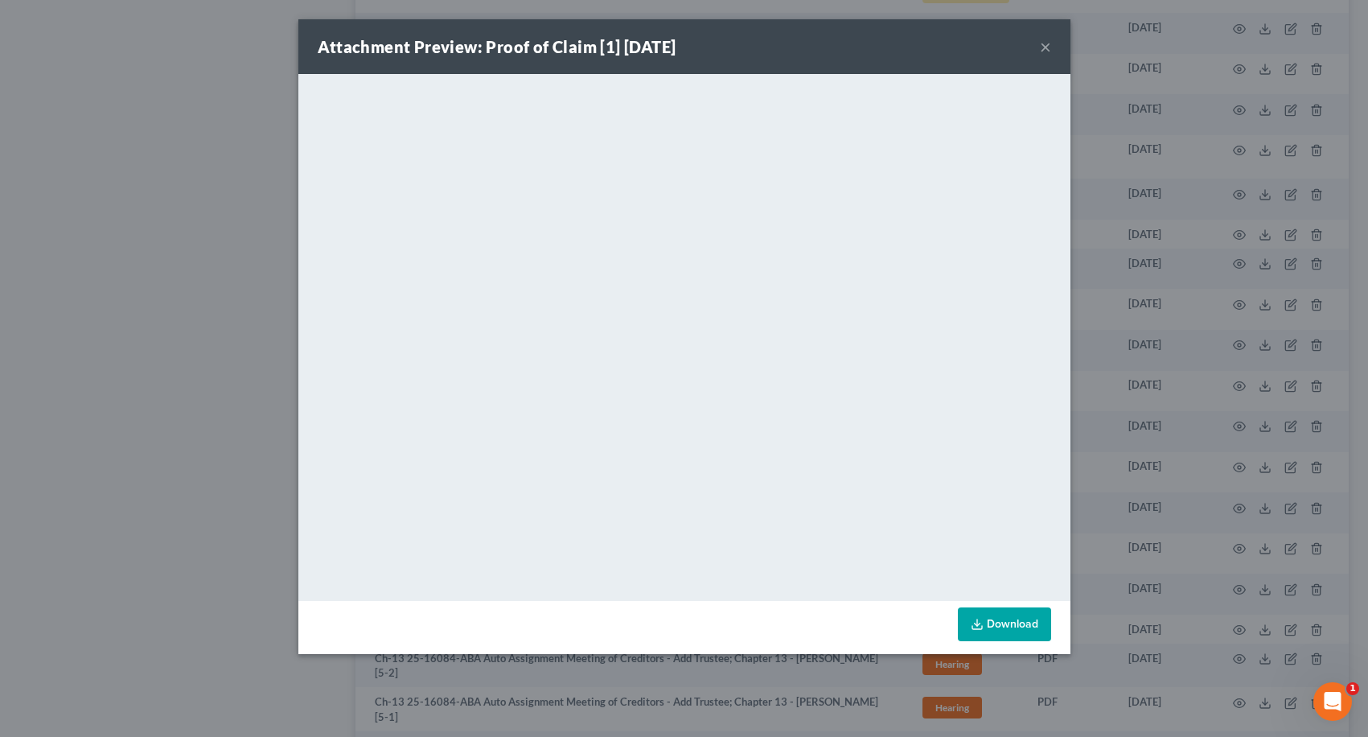
click at [1040, 48] on button "×" at bounding box center [1045, 46] width 11 height 19
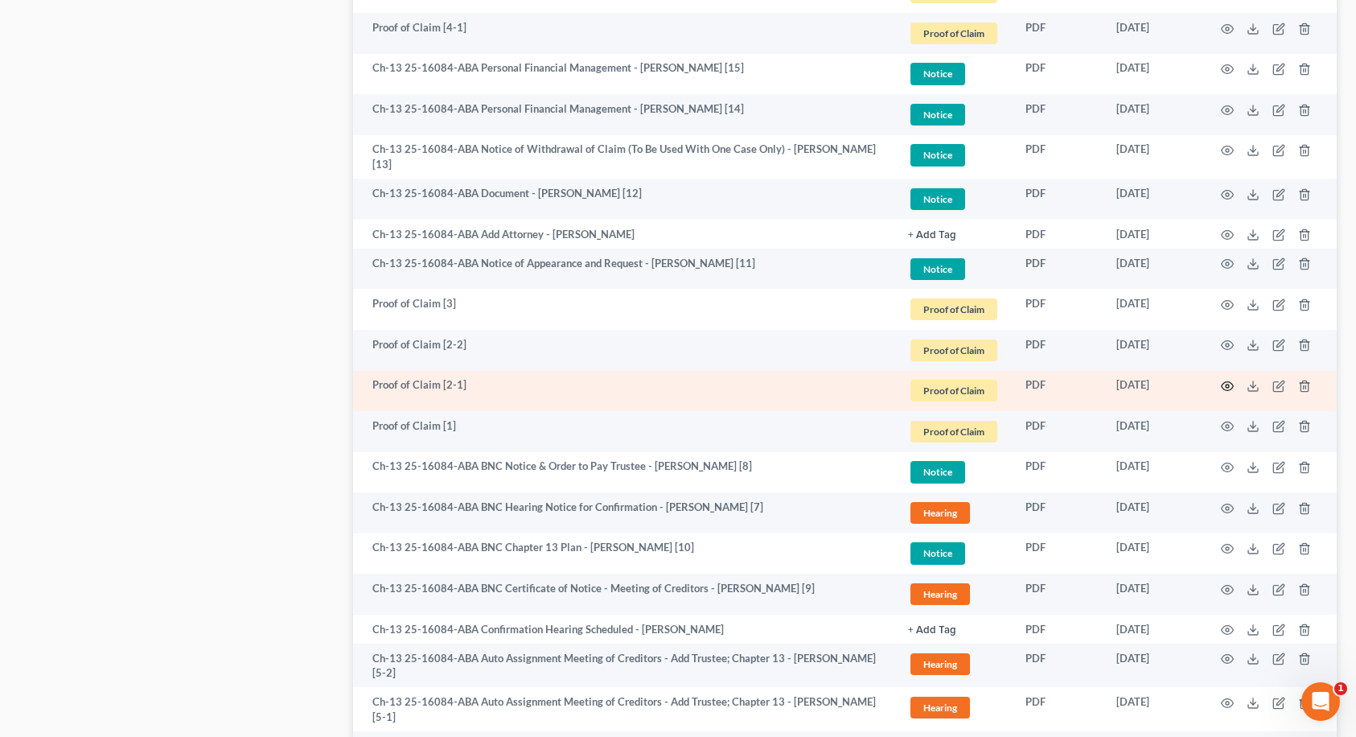
click at [1230, 383] on icon "button" at bounding box center [1227, 386] width 13 height 13
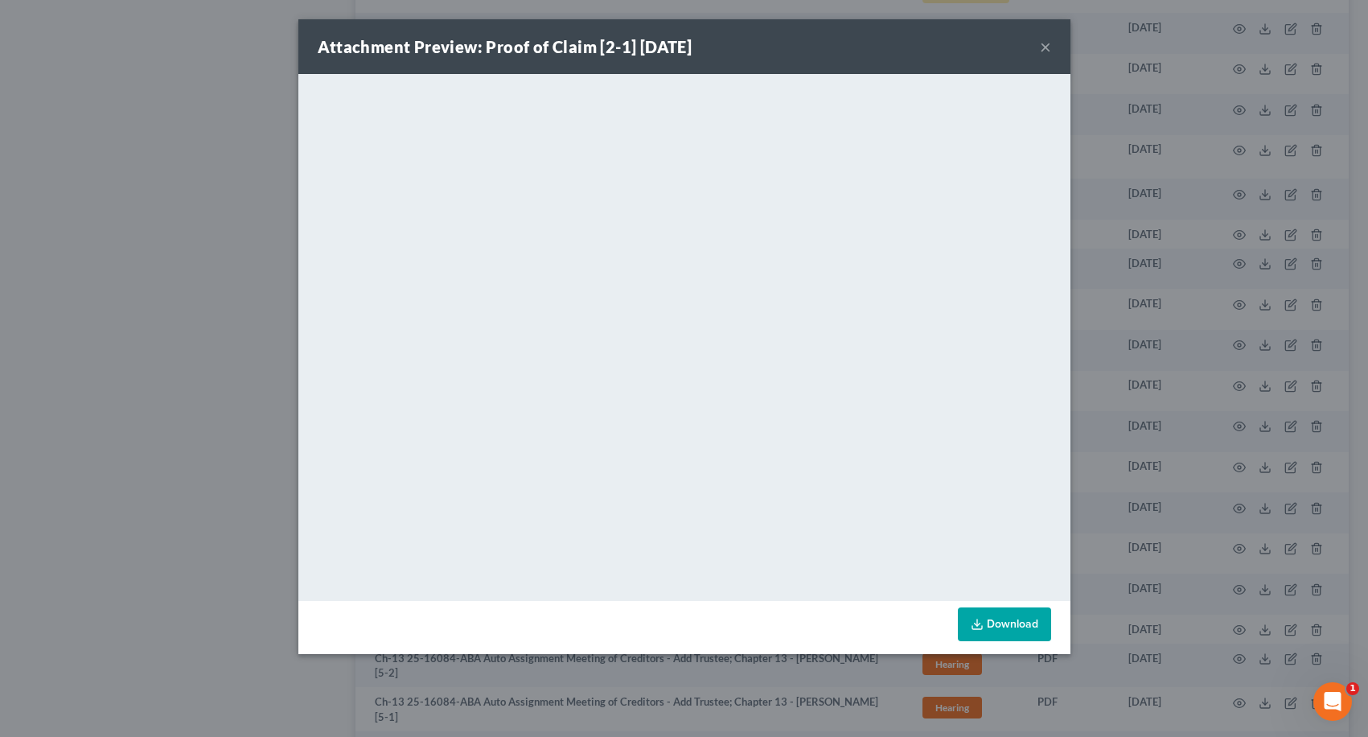
click at [1042, 45] on button "×" at bounding box center [1045, 46] width 11 height 19
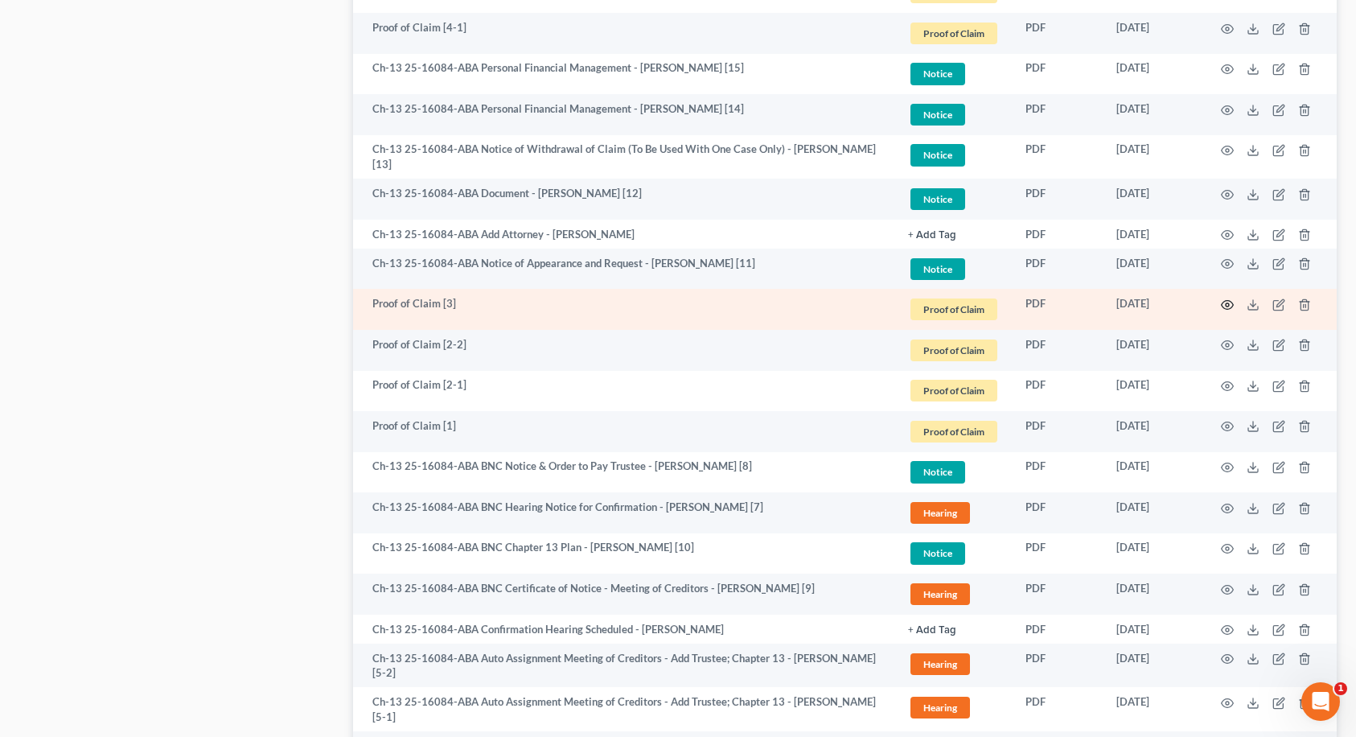
click at [1227, 298] on icon "button" at bounding box center [1227, 304] width 13 height 13
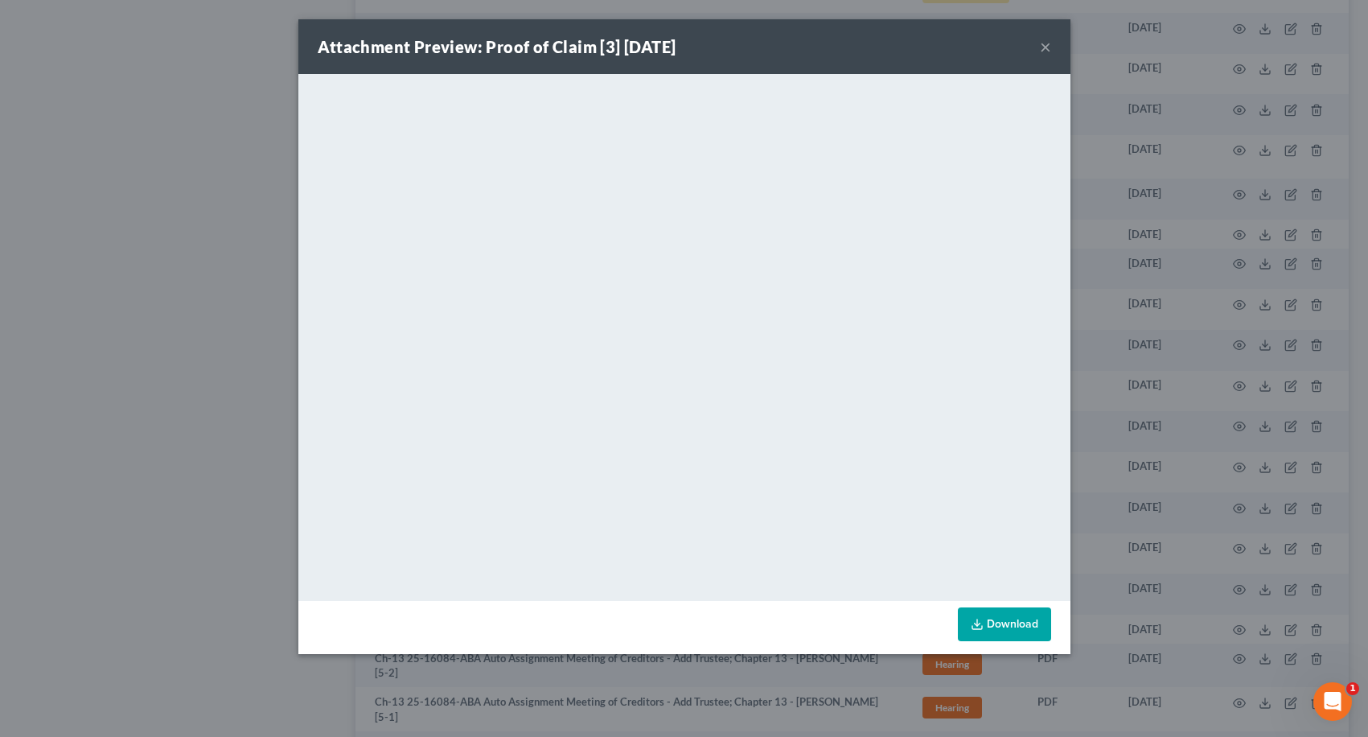
click at [1042, 45] on button "×" at bounding box center [1045, 46] width 11 height 19
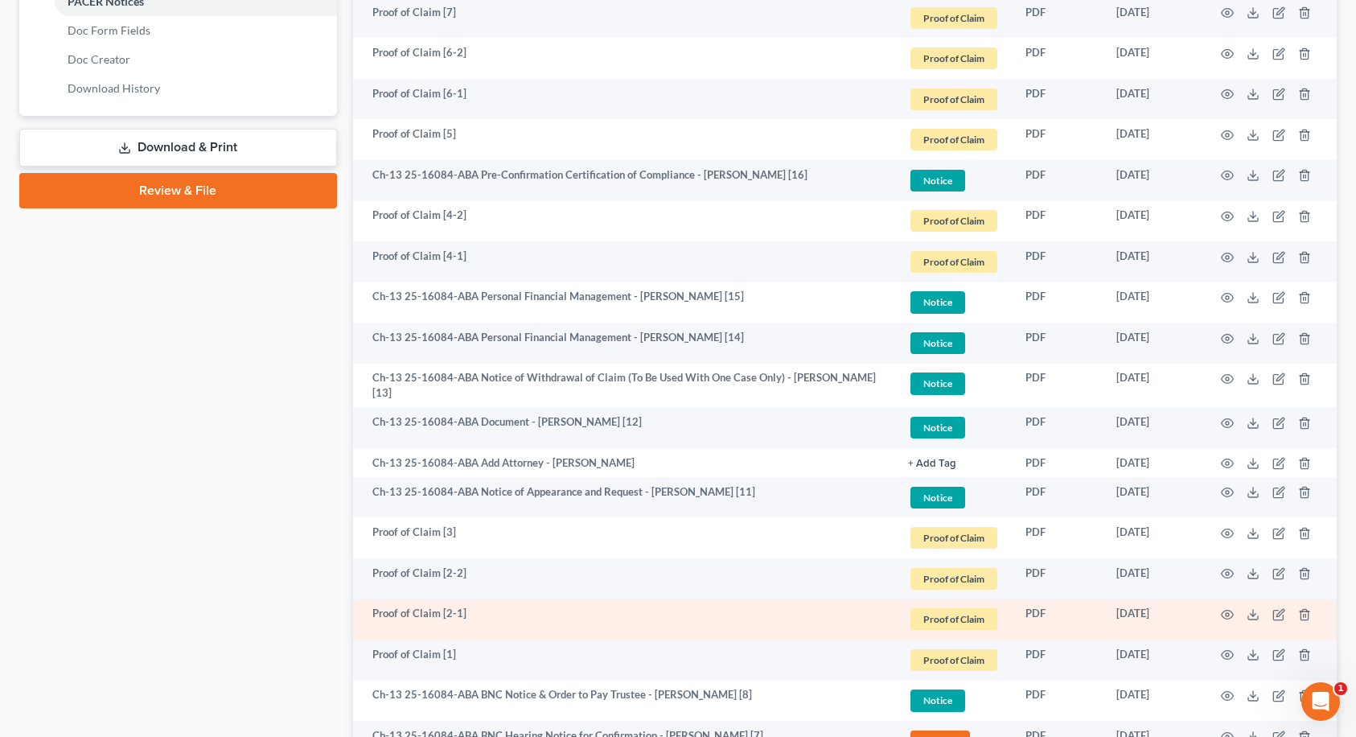
scroll to position [804, 0]
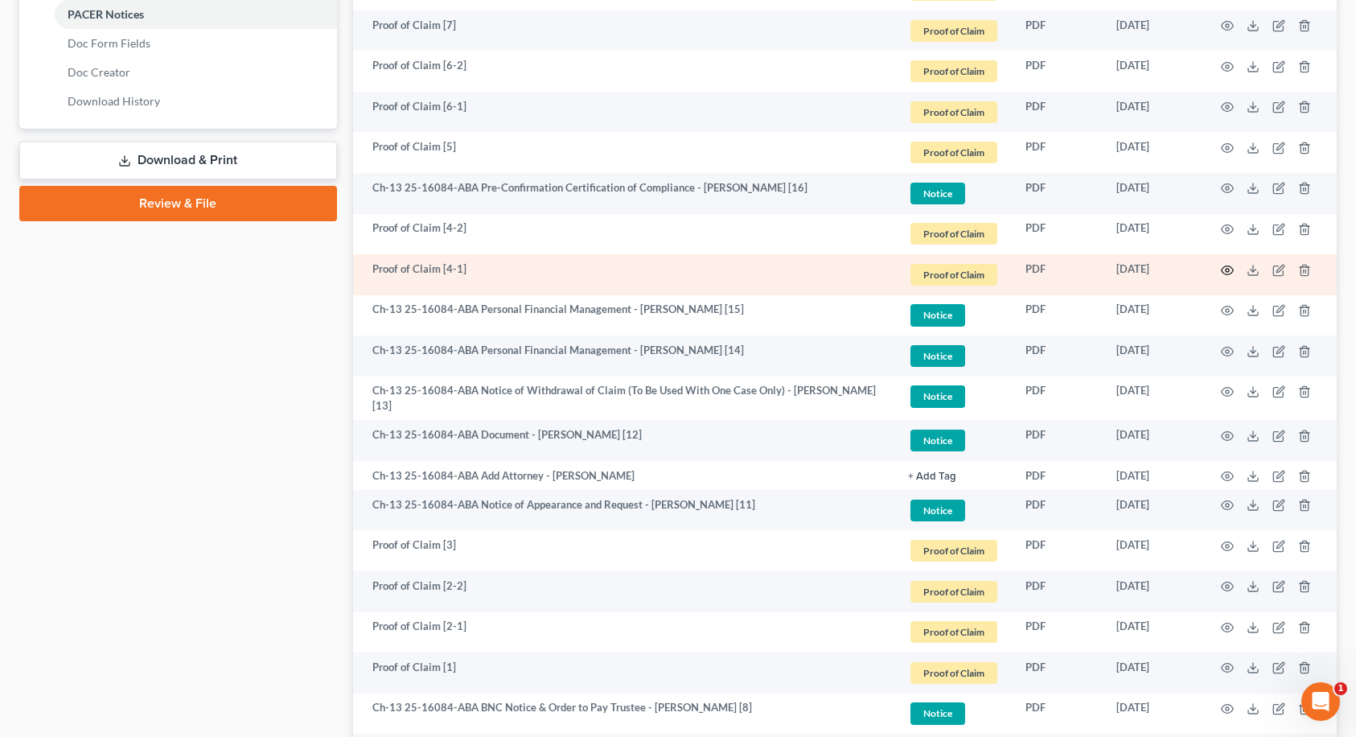
click at [1225, 269] on icon "button" at bounding box center [1227, 270] width 13 height 13
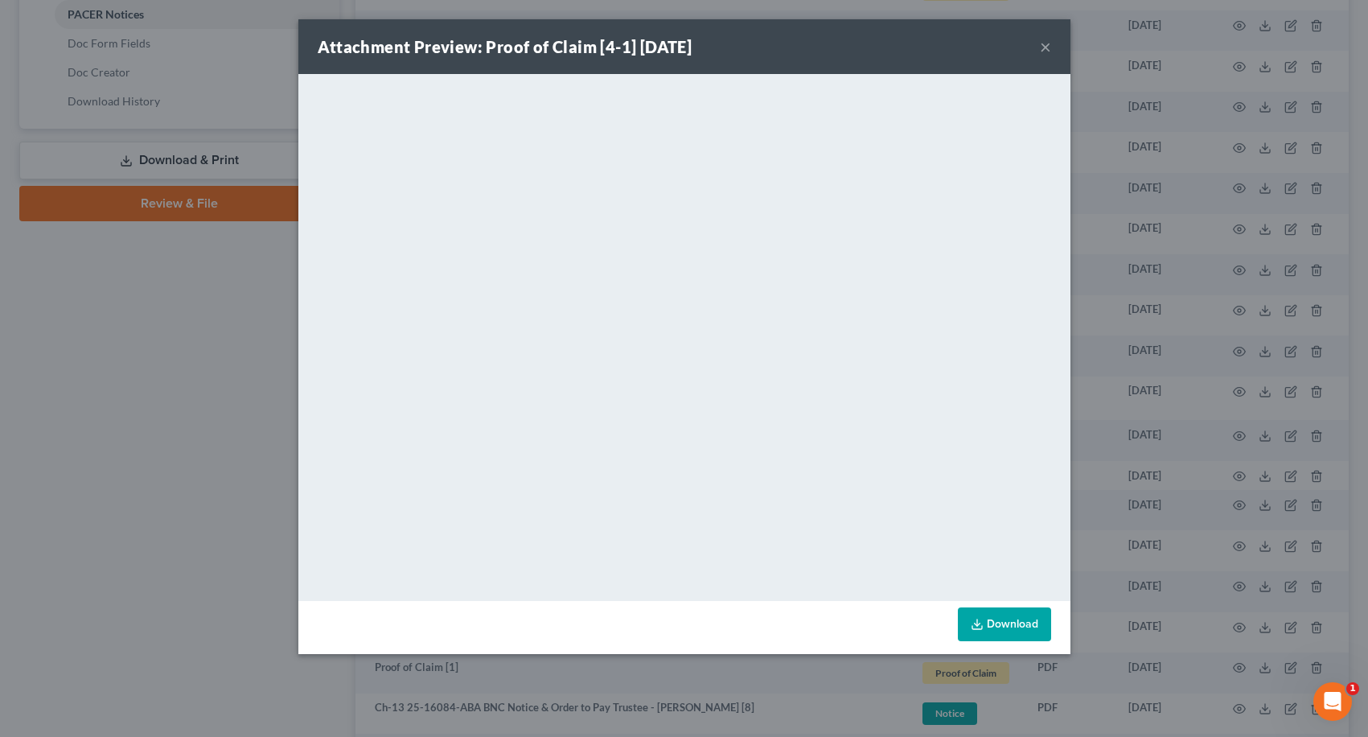
click at [1042, 47] on button "×" at bounding box center [1045, 46] width 11 height 19
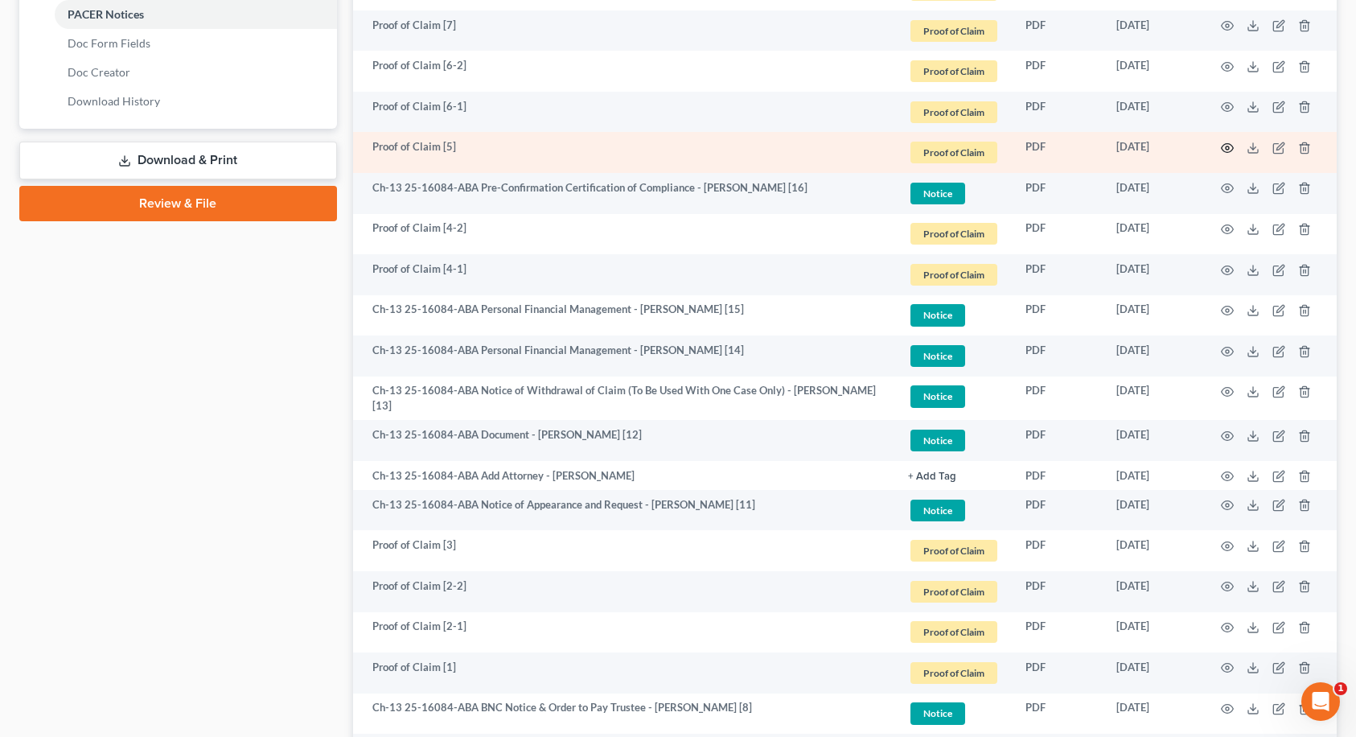
click at [1224, 147] on icon "button" at bounding box center [1227, 148] width 13 height 13
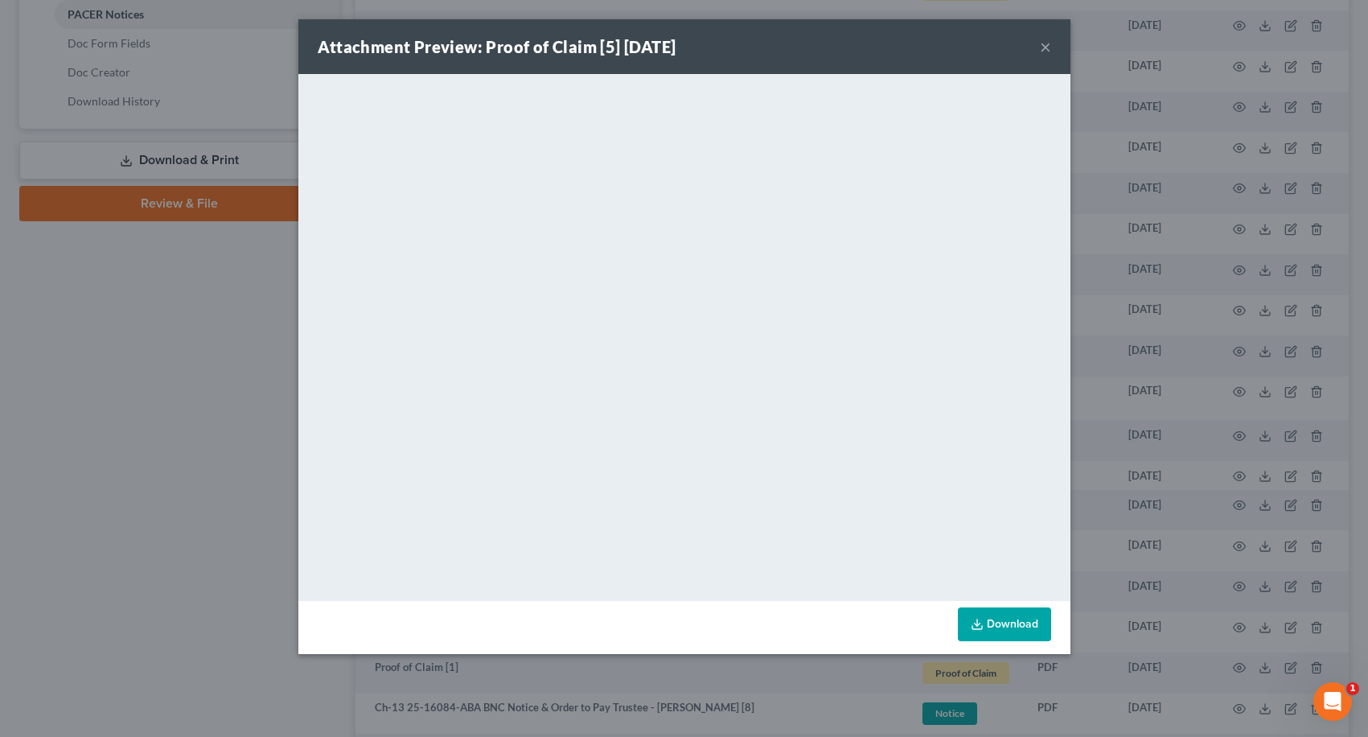
click at [1044, 45] on button "×" at bounding box center [1045, 46] width 11 height 19
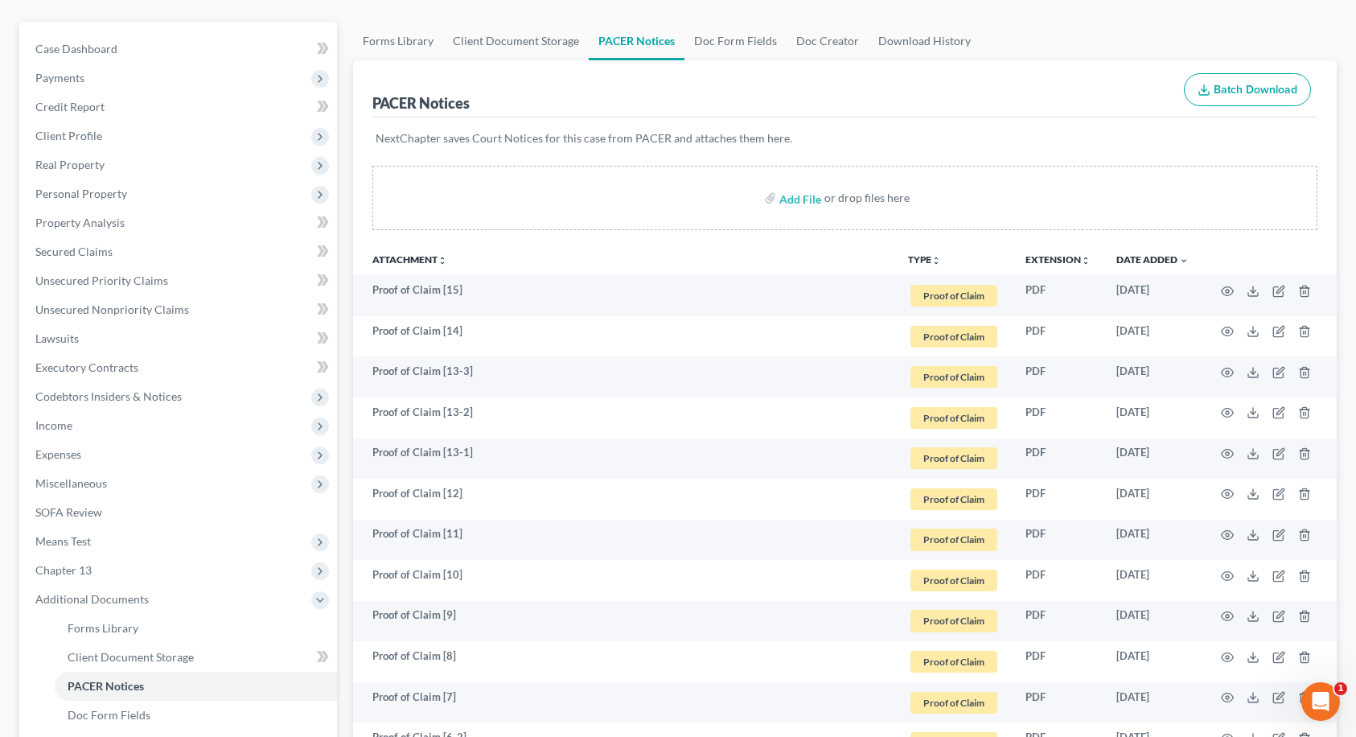
scroll to position [0, 0]
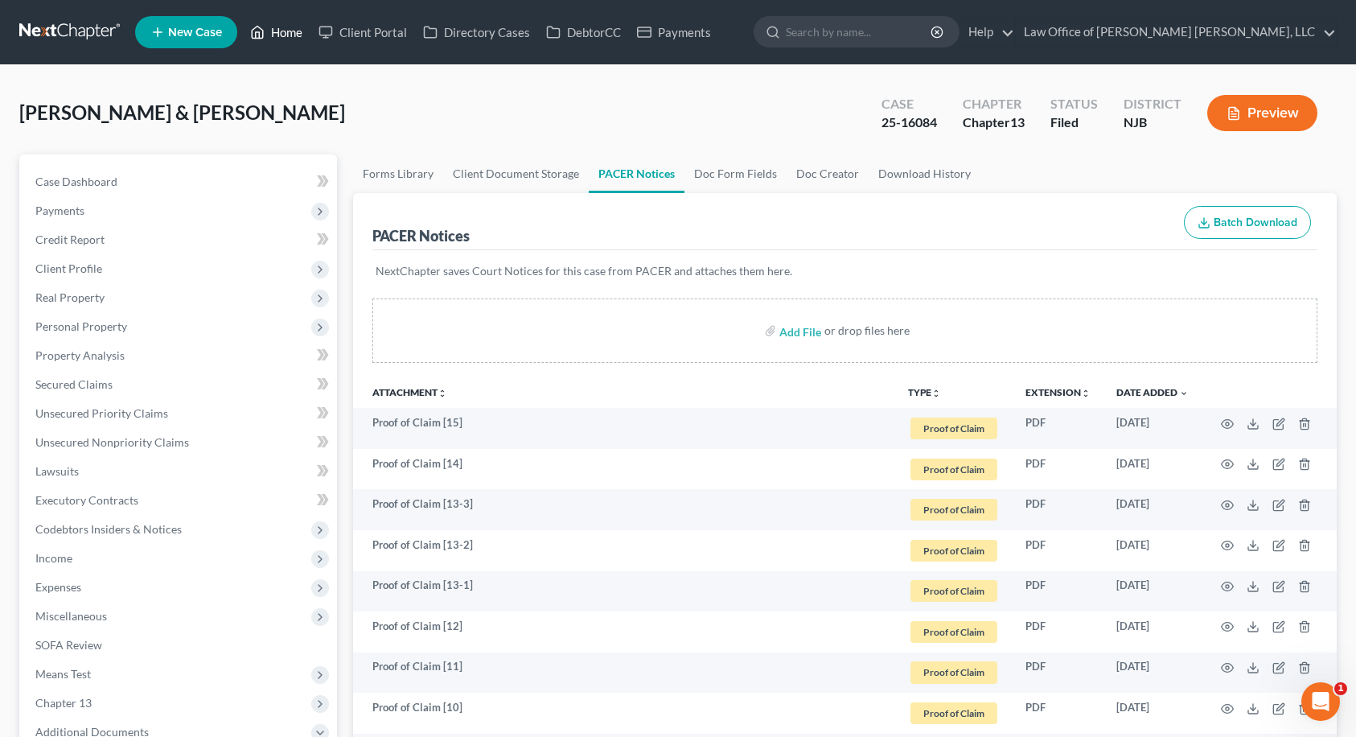
click at [286, 35] on link "Home" at bounding box center [276, 32] width 68 height 29
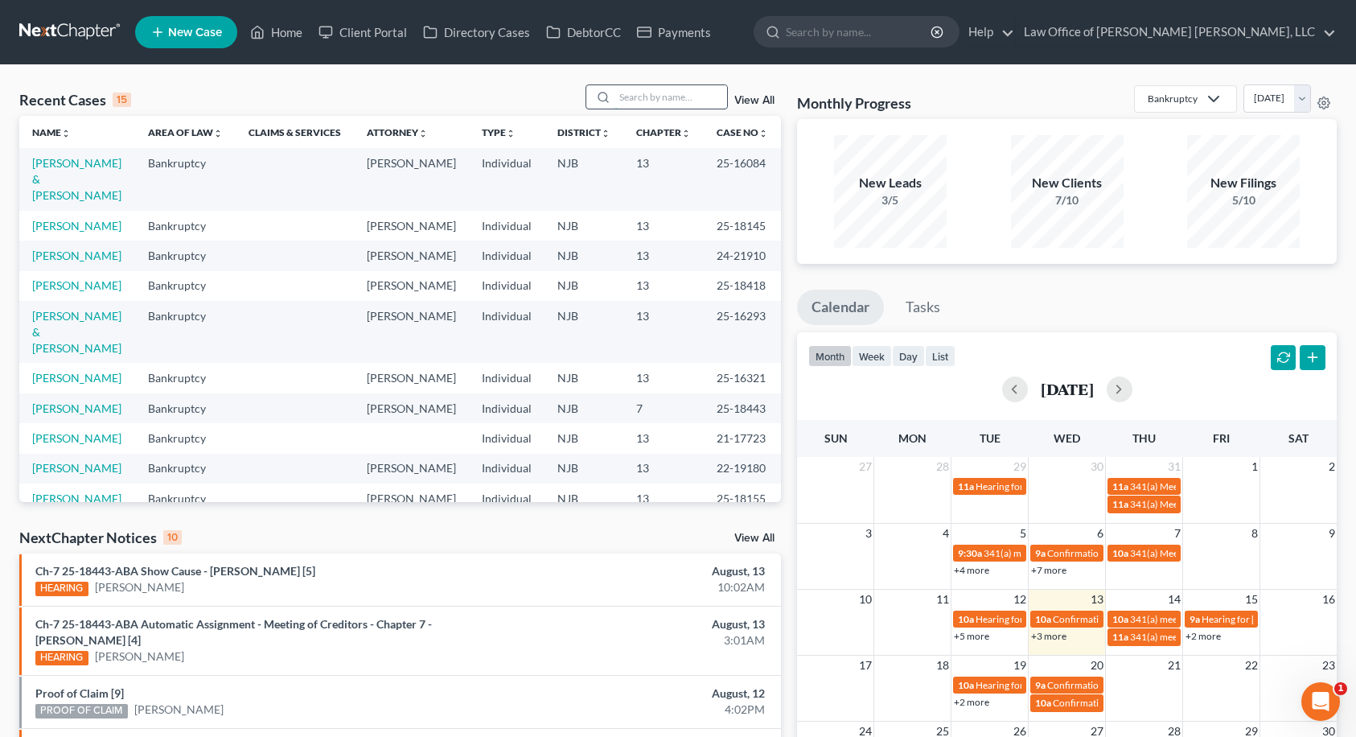
click at [656, 99] on input "search" at bounding box center [671, 96] width 113 height 23
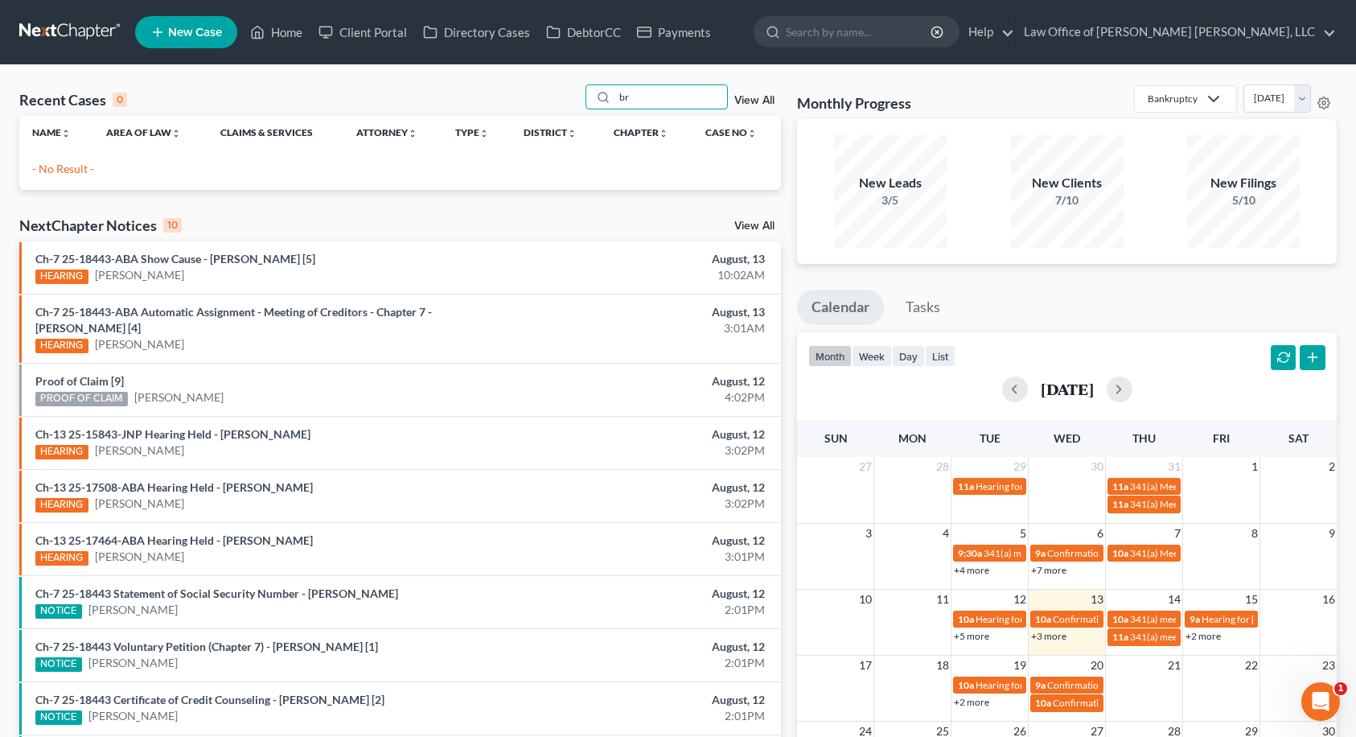
type input "b"
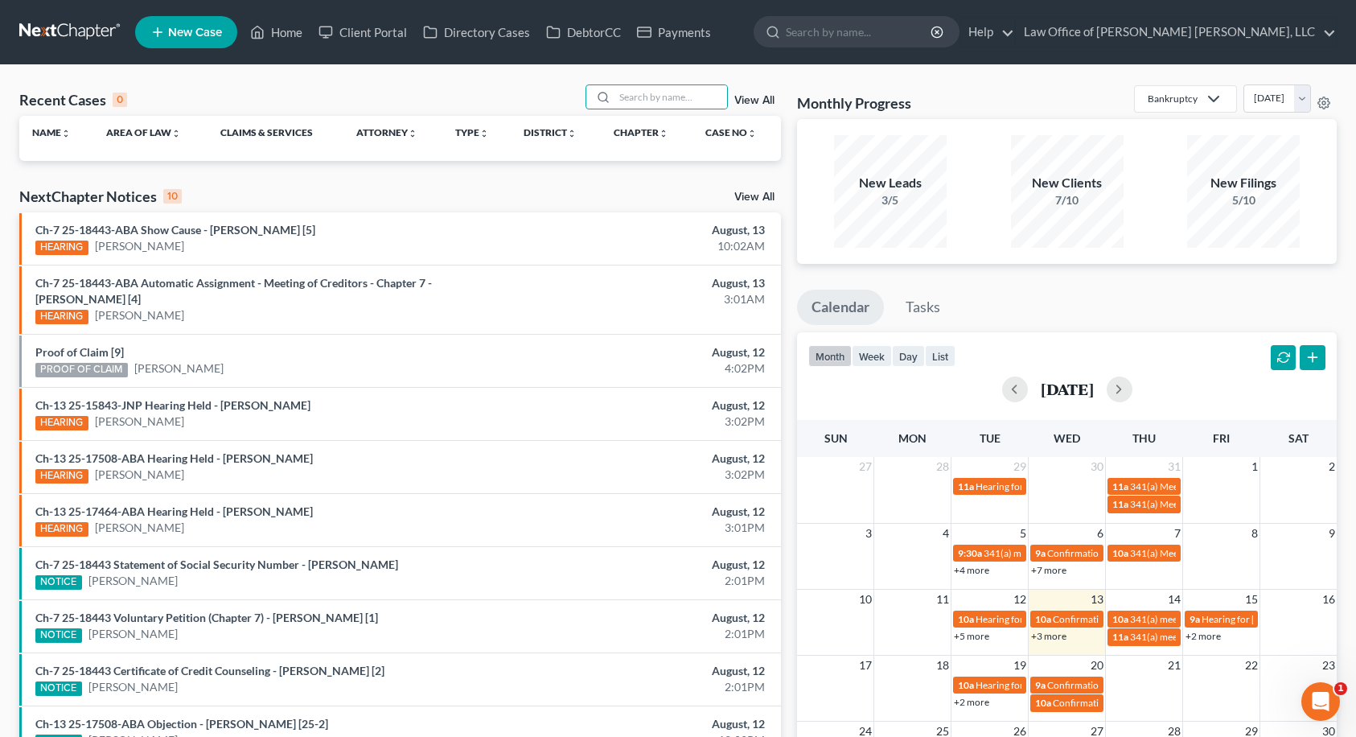
click at [221, 30] on span "New Case" at bounding box center [195, 33] width 54 height 12
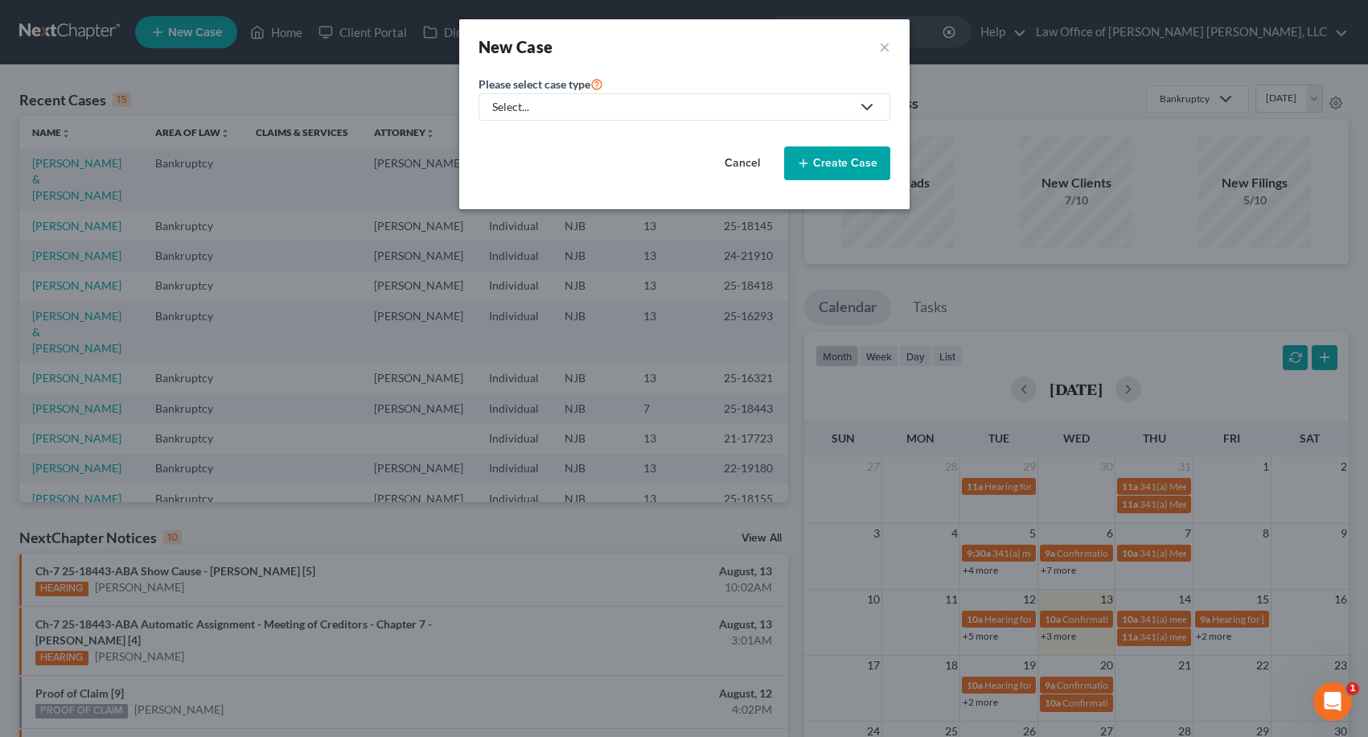
click at [594, 98] on link "Select..." at bounding box center [685, 106] width 412 height 27
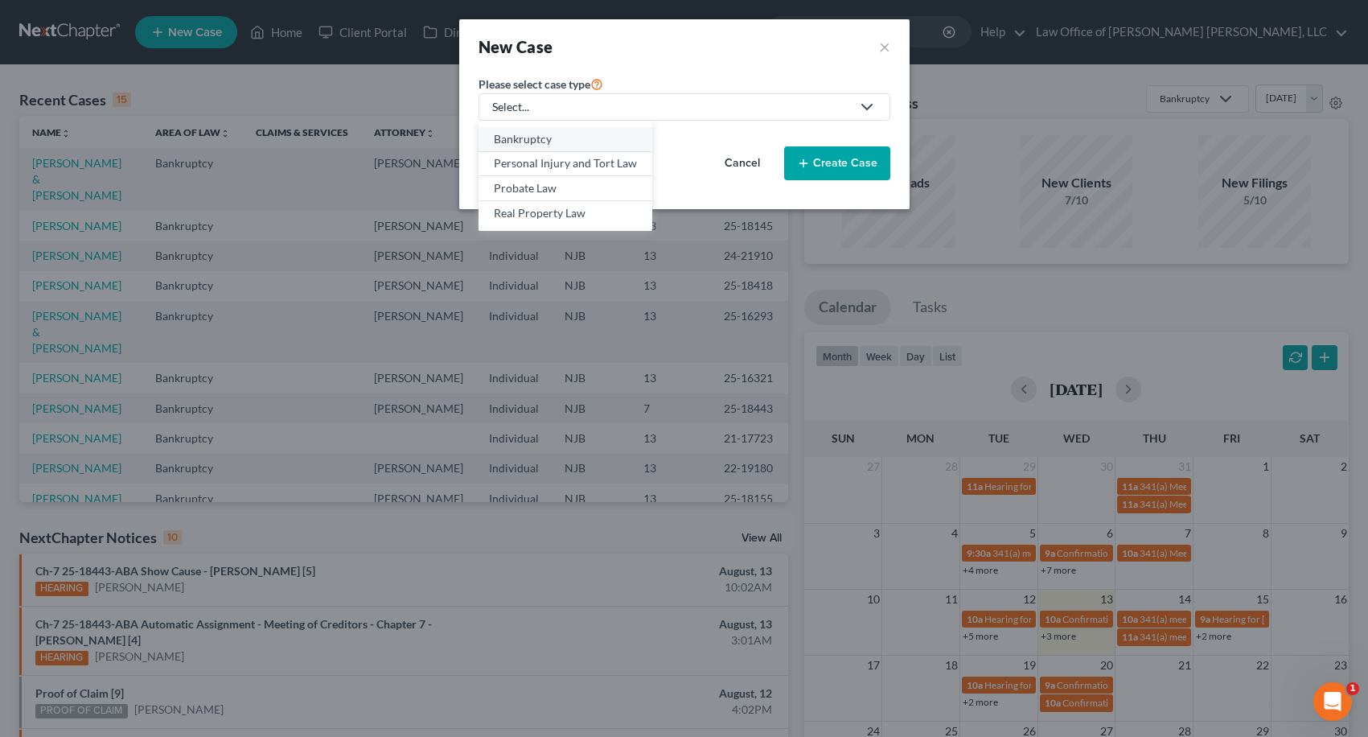
click at [583, 139] on div "Bankruptcy" at bounding box center [565, 139] width 143 height 16
select select "51"
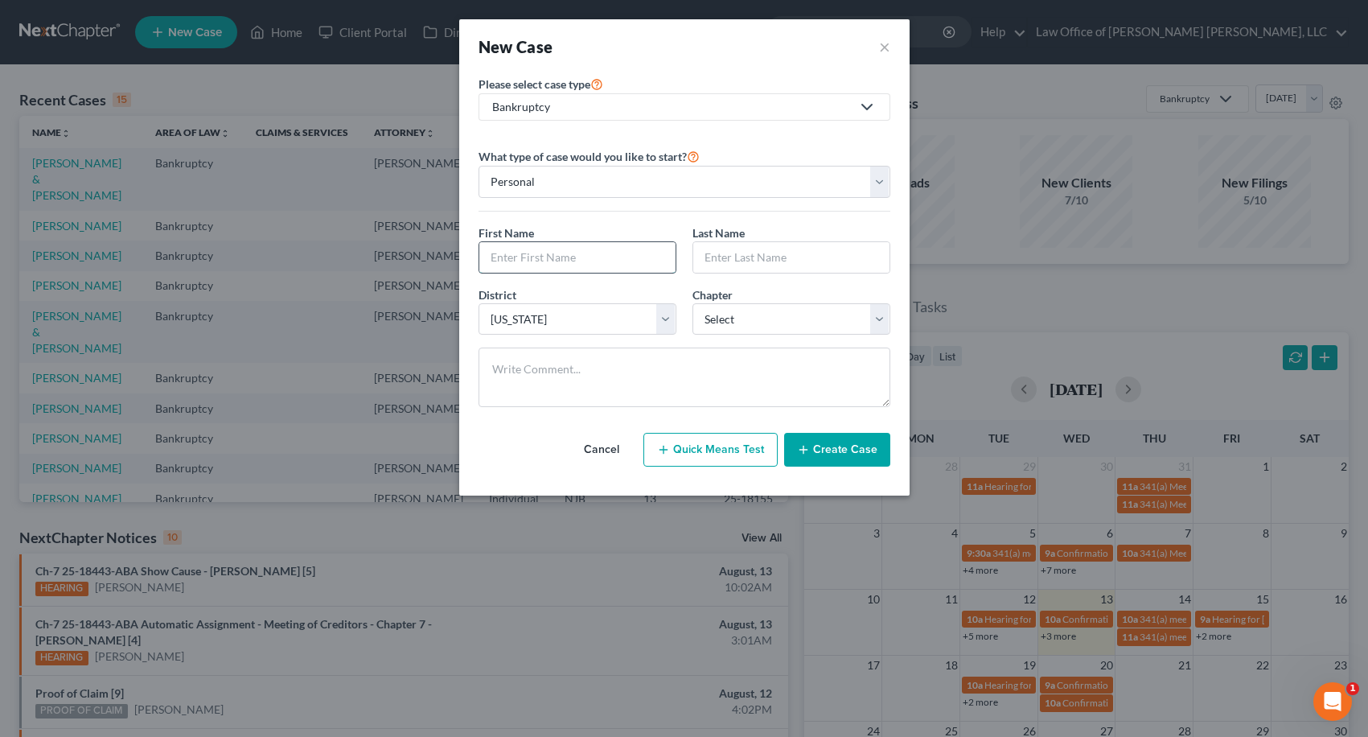
click at [546, 252] on input "text" at bounding box center [577, 257] width 196 height 31
type input "[PERSON_NAME]"
click at [747, 320] on select "Select 7 11 12 13" at bounding box center [792, 319] width 198 height 32
select select "3"
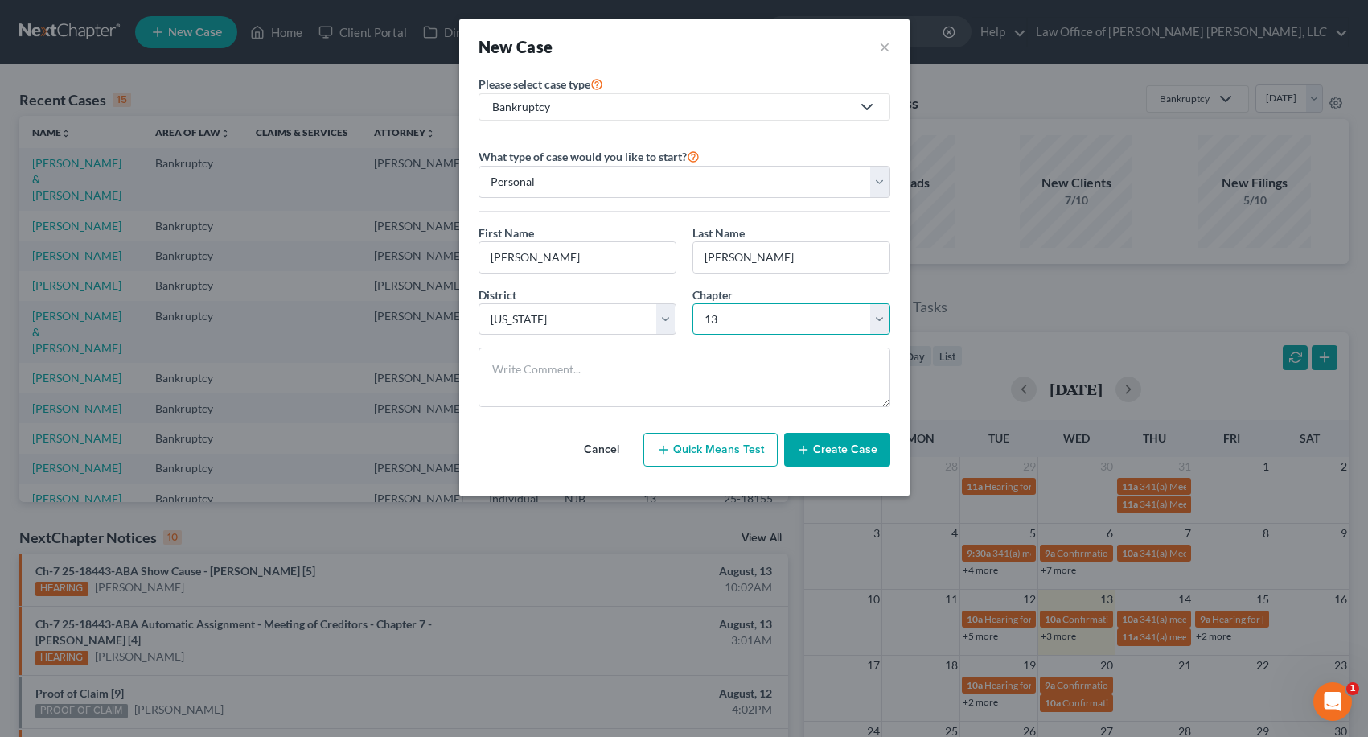
click at [693, 303] on select "Select 7 11 12 13" at bounding box center [792, 319] width 198 height 32
click at [824, 444] on button "Create Case" at bounding box center [837, 450] width 106 height 34
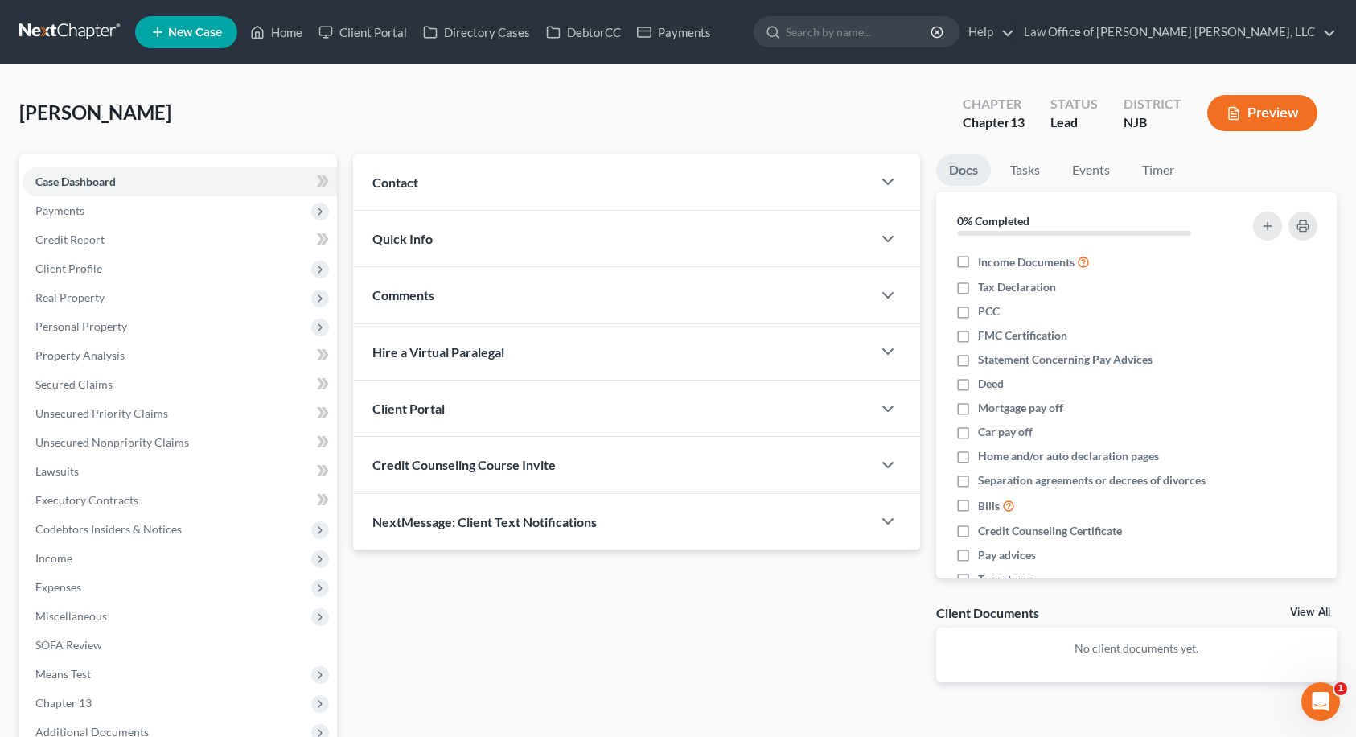
click at [457, 187] on div "Contact" at bounding box center [612, 181] width 519 height 55
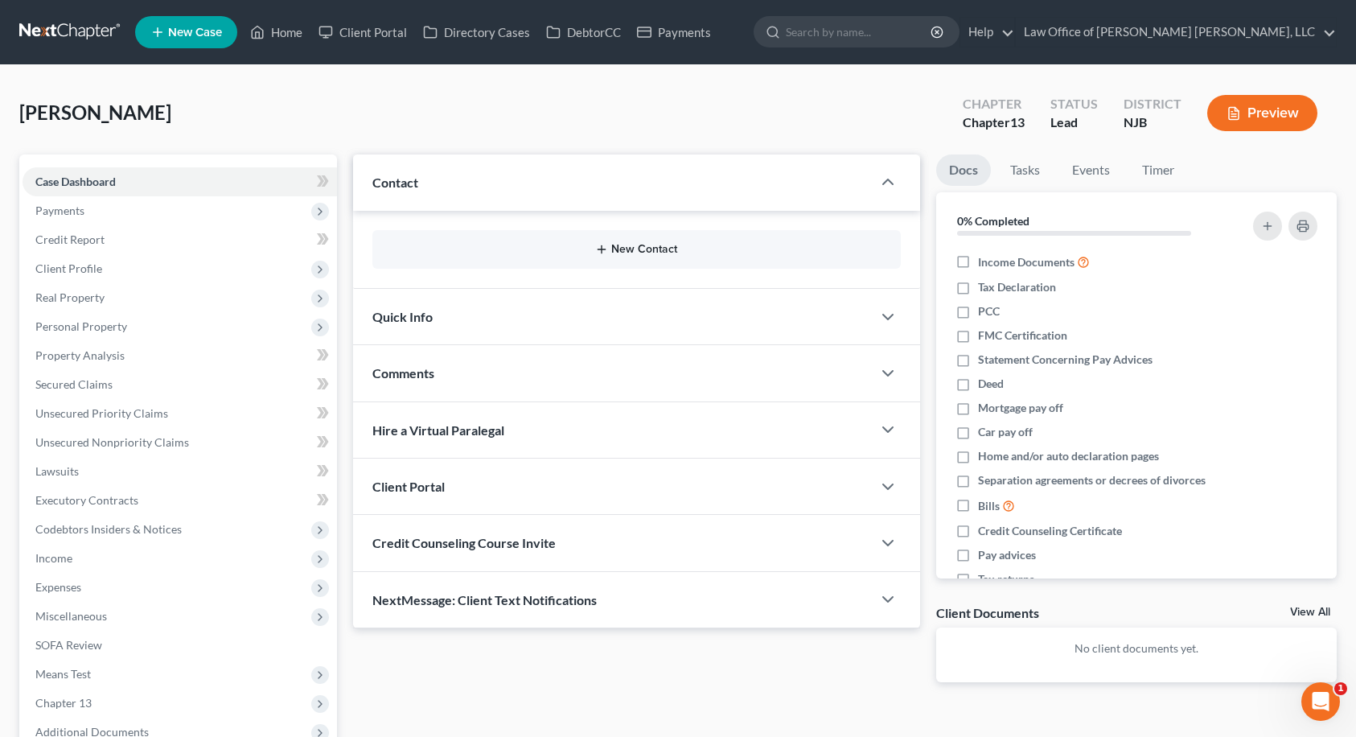
click at [626, 244] on button "New Contact" at bounding box center [636, 249] width 503 height 13
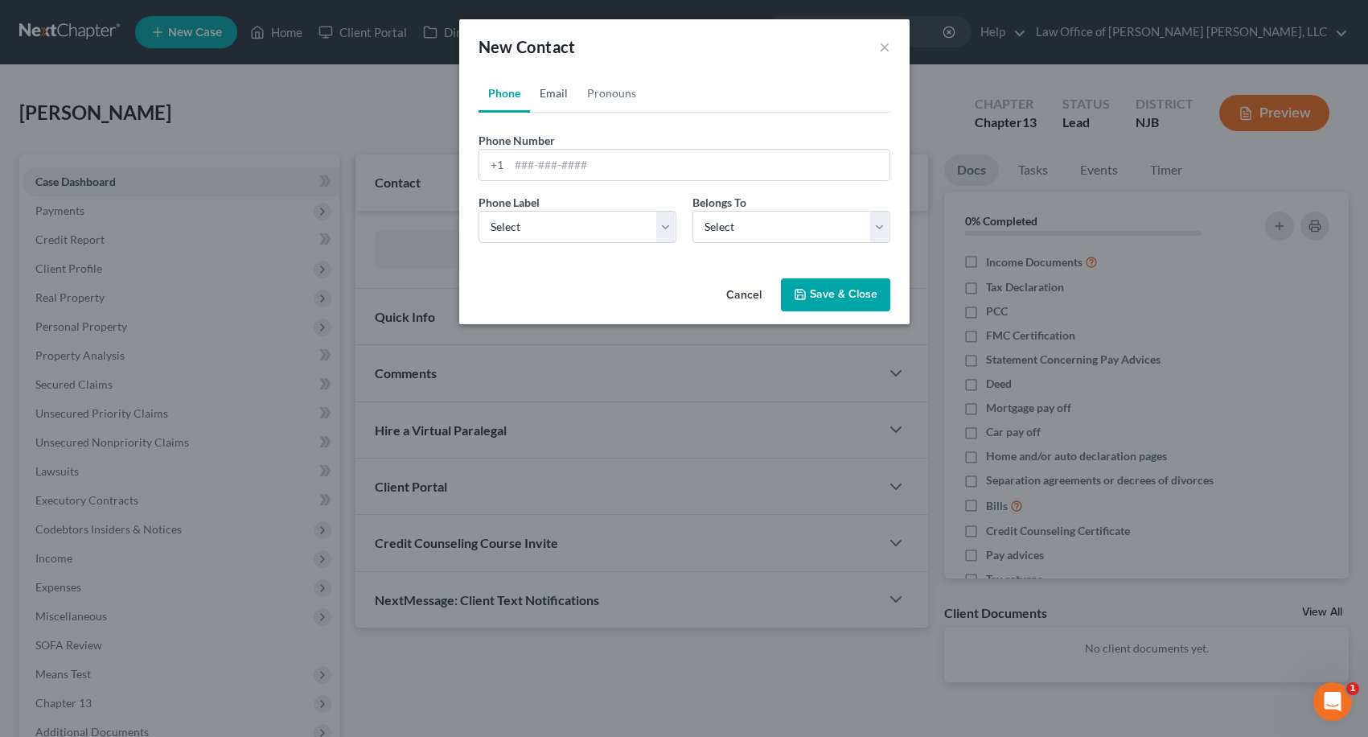
click at [563, 97] on link "Email" at bounding box center [553, 93] width 47 height 39
click at [610, 97] on link "Pronouns" at bounding box center [612, 93] width 68 height 39
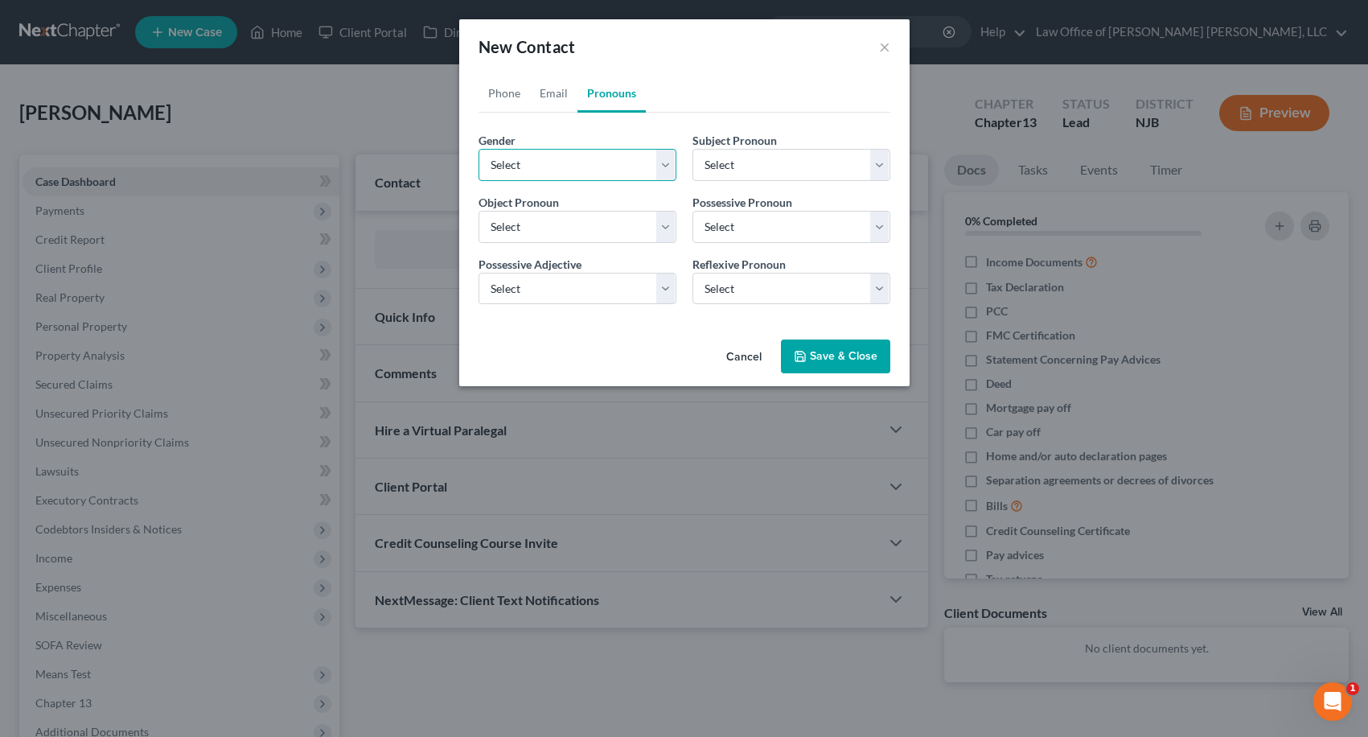
click at [612, 166] on select "Select [DEMOGRAPHIC_DATA] [DEMOGRAPHIC_DATA] [DEMOGRAPHIC_DATA] More Than One P…" at bounding box center [578, 165] width 198 height 32
select select "1"
click at [479, 149] on select "Select [DEMOGRAPHIC_DATA] [DEMOGRAPHIC_DATA] [DEMOGRAPHIC_DATA] More Than One P…" at bounding box center [578, 165] width 198 height 32
select select "1"
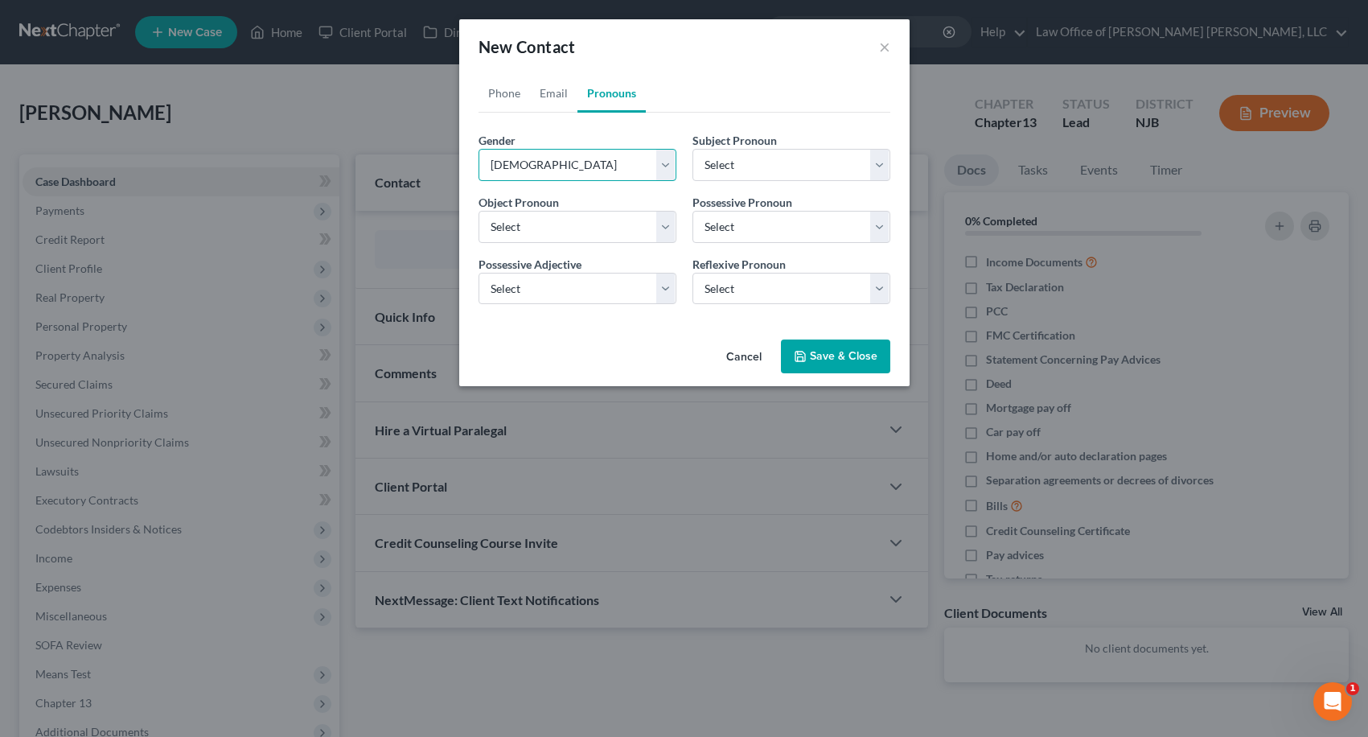
select select "1"
click at [556, 101] on link "Email" at bounding box center [553, 93] width 47 height 39
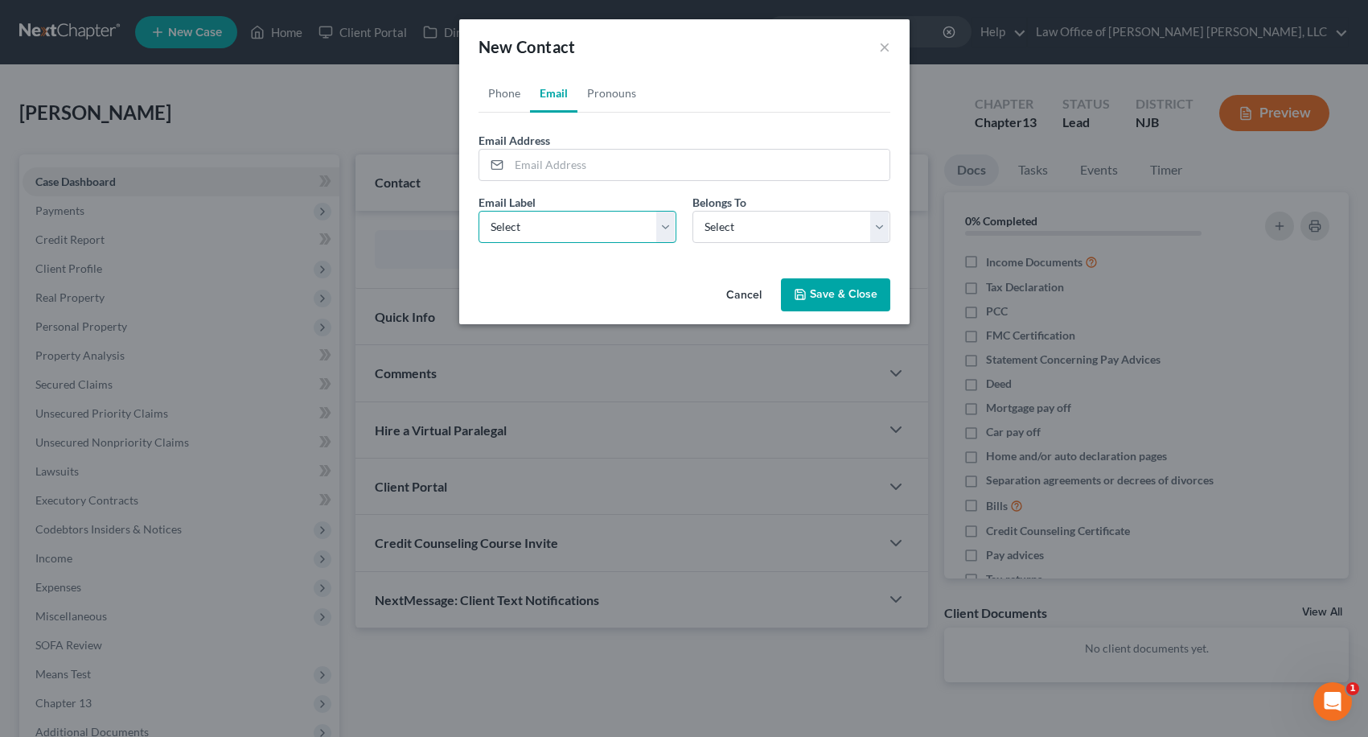
click at [620, 215] on select "Select Home Work Other" at bounding box center [578, 227] width 198 height 32
select select "0"
click at [479, 211] on select "Select Home Work Other" at bounding box center [578, 227] width 198 height 32
click at [727, 228] on select "Select Client Other" at bounding box center [792, 227] width 198 height 32
select select "0"
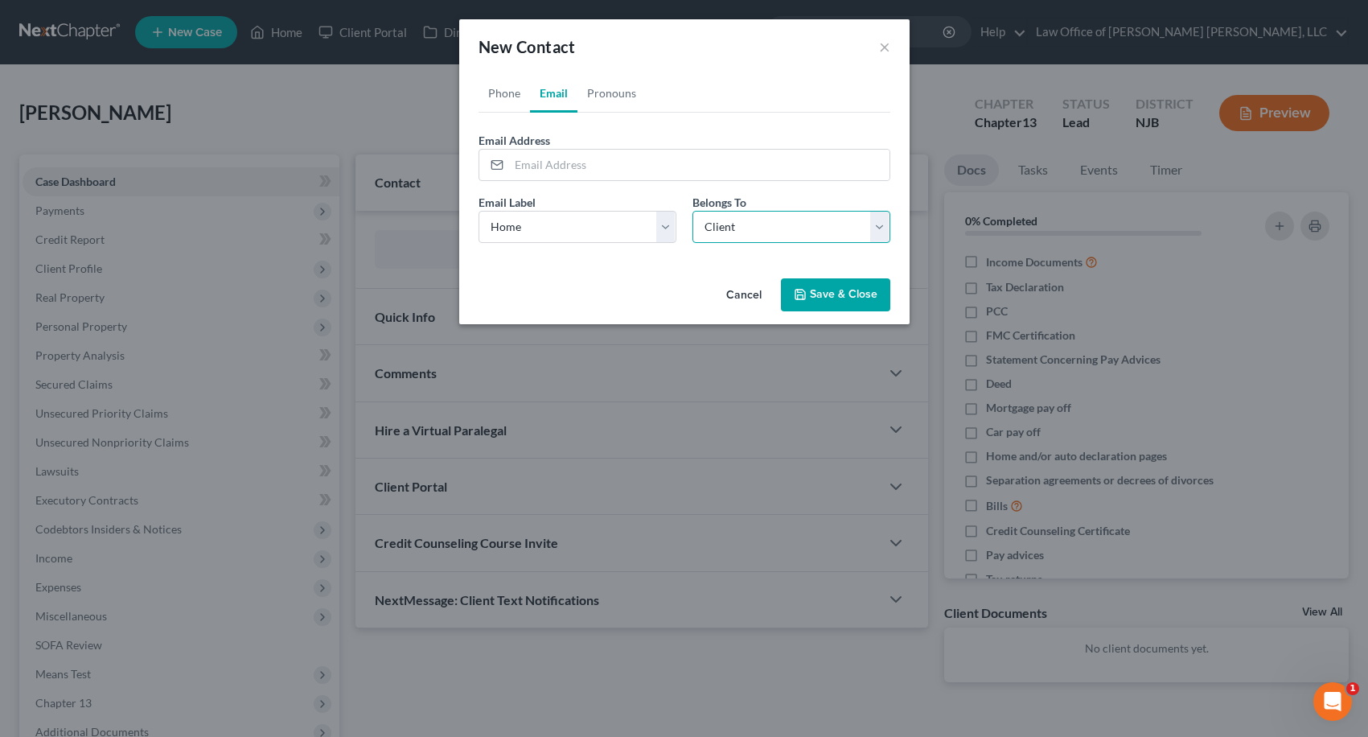
click at [693, 211] on select "Select Client Other" at bounding box center [792, 227] width 198 height 32
click at [613, 165] on input "email" at bounding box center [699, 165] width 380 height 31
paste input "[EMAIL_ADDRESS][DOMAIN_NAME]"
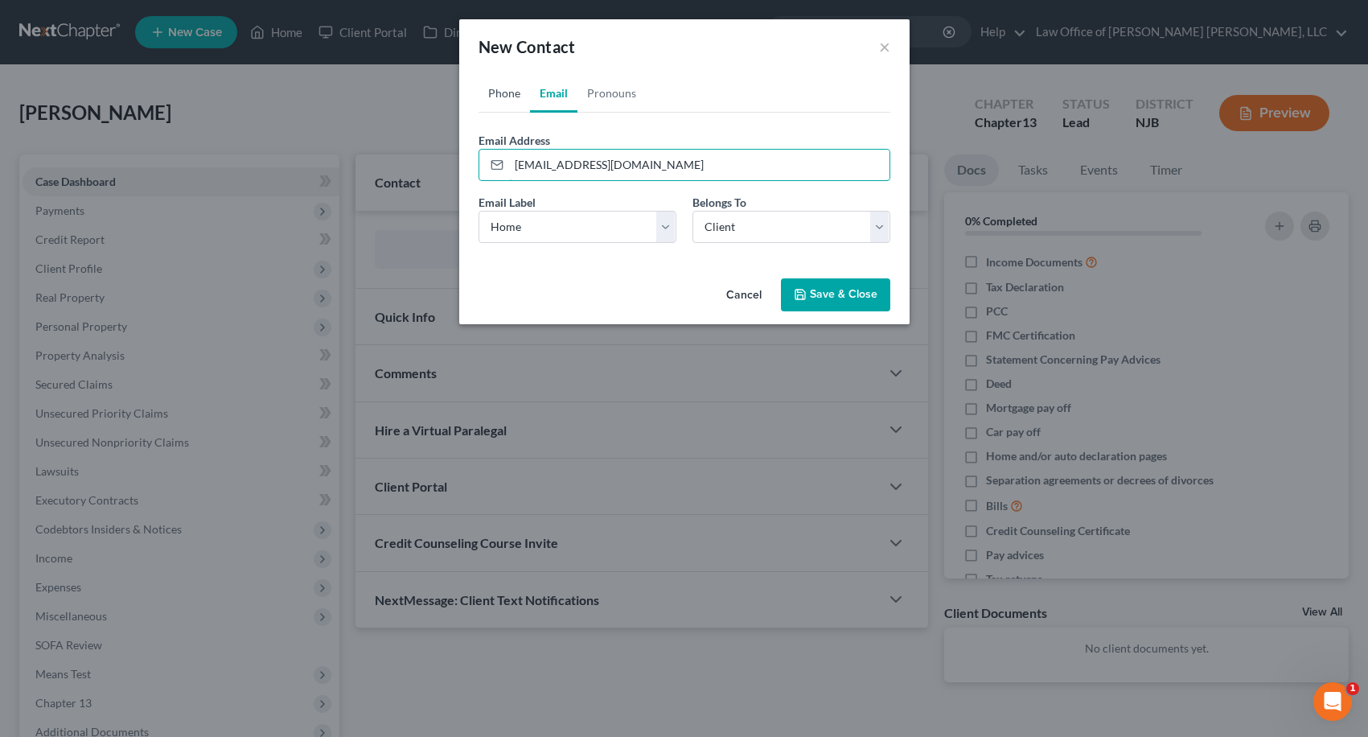
type input "[EMAIL_ADDRESS][DOMAIN_NAME]"
click at [510, 87] on link "Phone" at bounding box center [504, 93] width 51 height 39
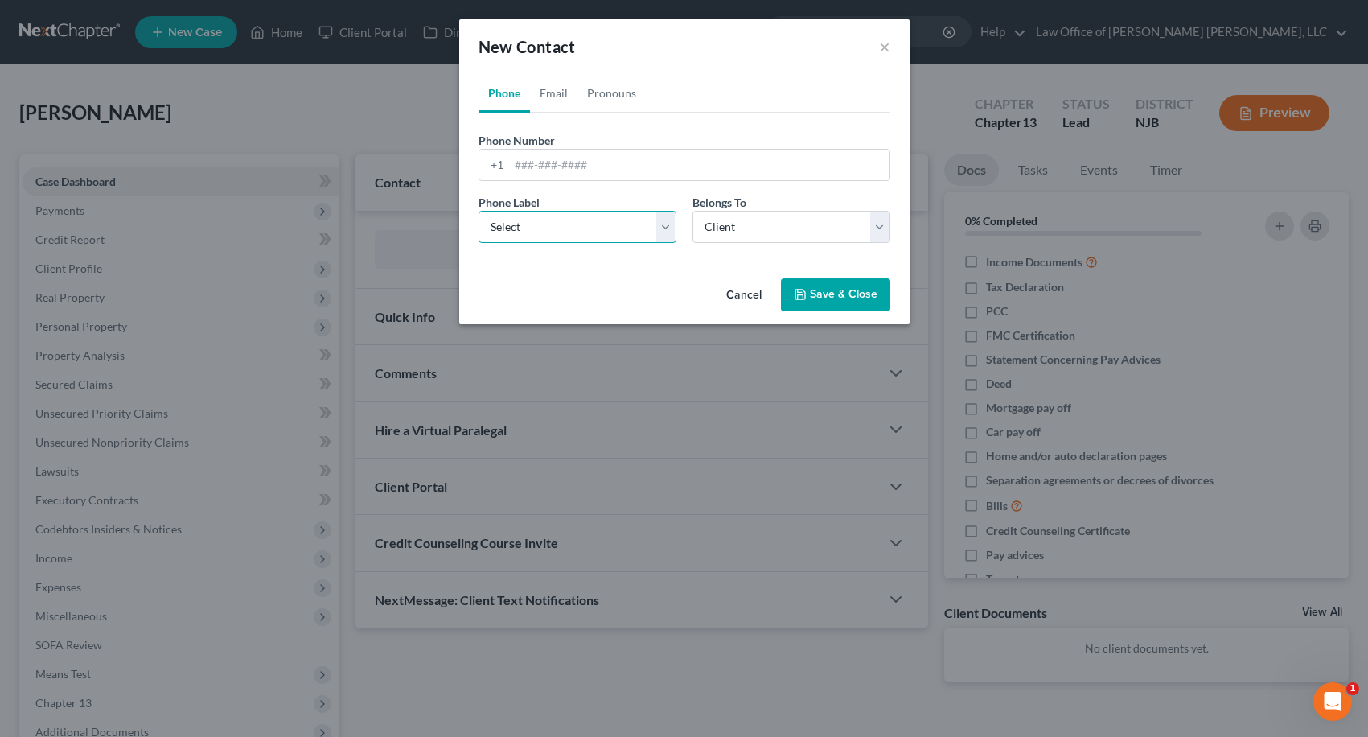
click at [547, 225] on select "Select Mobile Home Work Other" at bounding box center [578, 227] width 198 height 32
select select "0"
click at [479, 211] on select "Select Mobile Home Work Other" at bounding box center [578, 227] width 198 height 32
click at [545, 170] on input "tel" at bounding box center [699, 165] width 380 height 31
type input "9544106782"
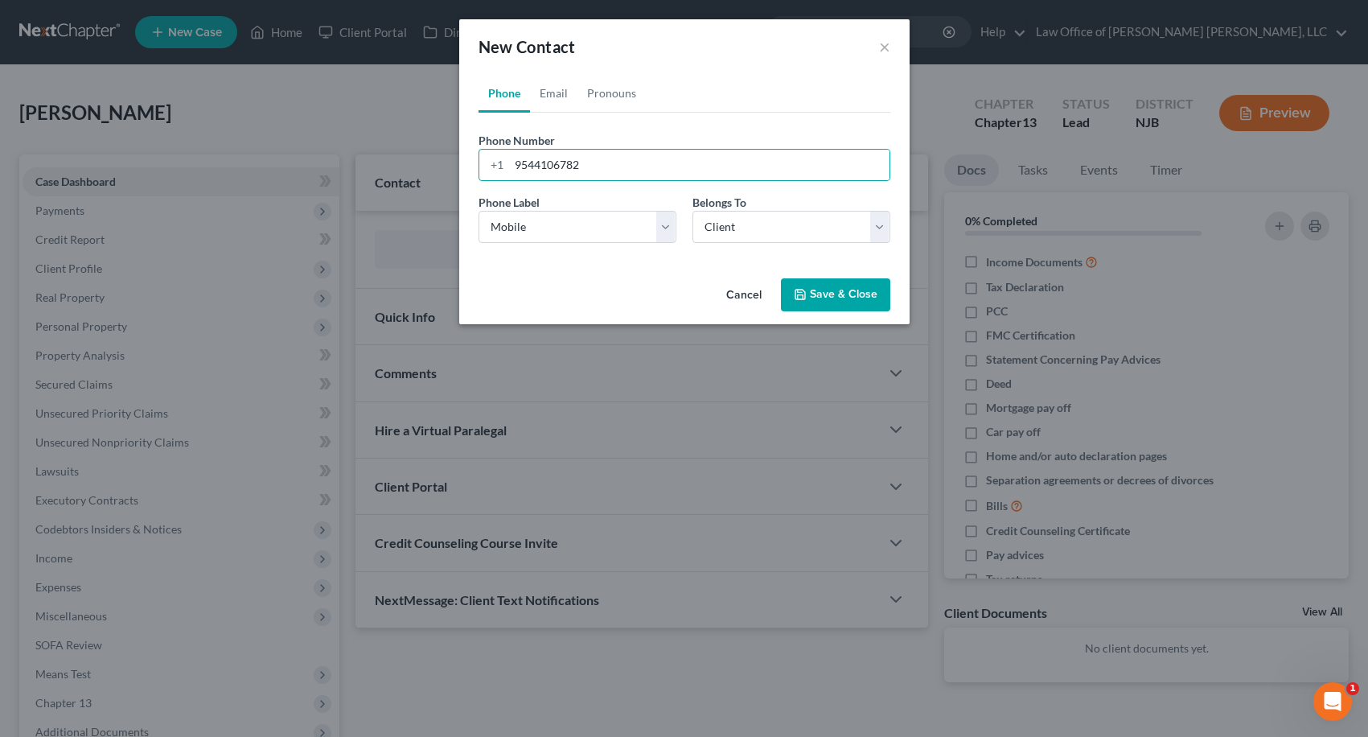
click at [856, 289] on button "Save & Close" at bounding box center [835, 295] width 109 height 34
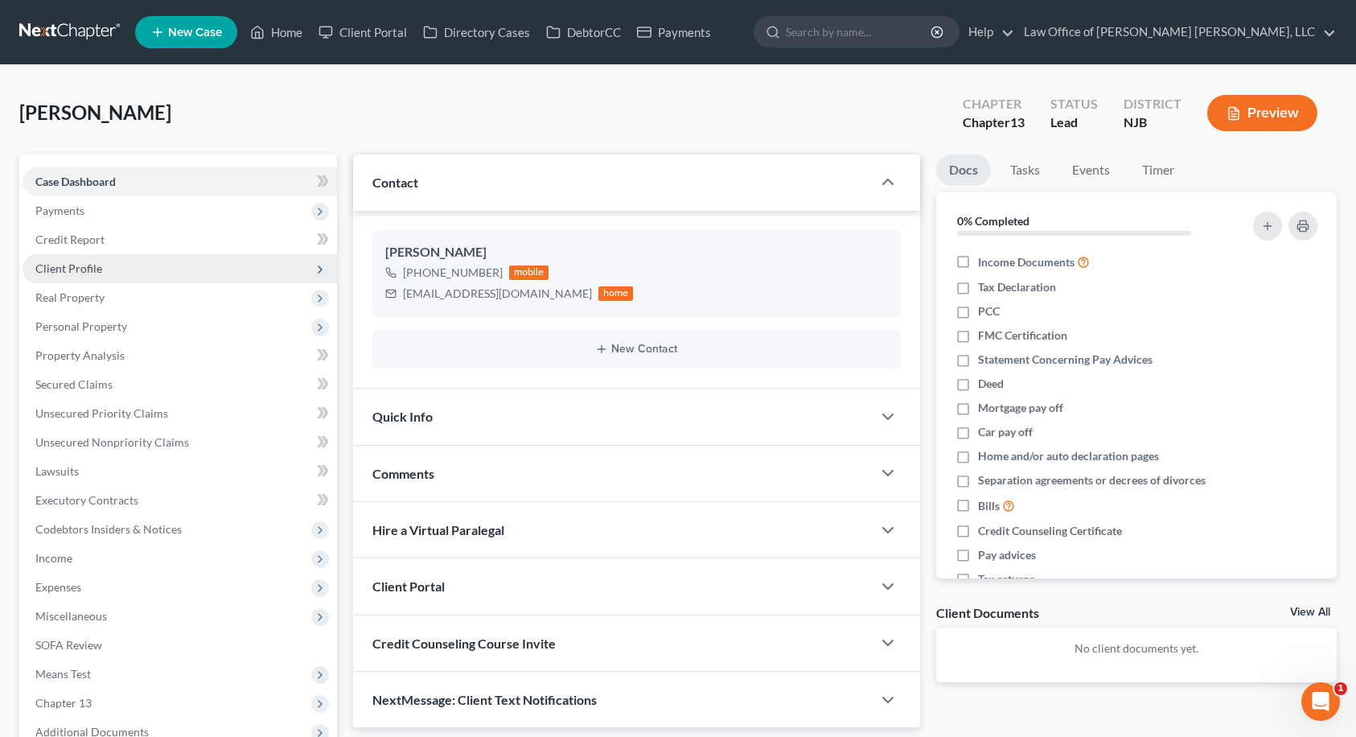
click at [92, 265] on span "Client Profile" at bounding box center [68, 268] width 67 height 14
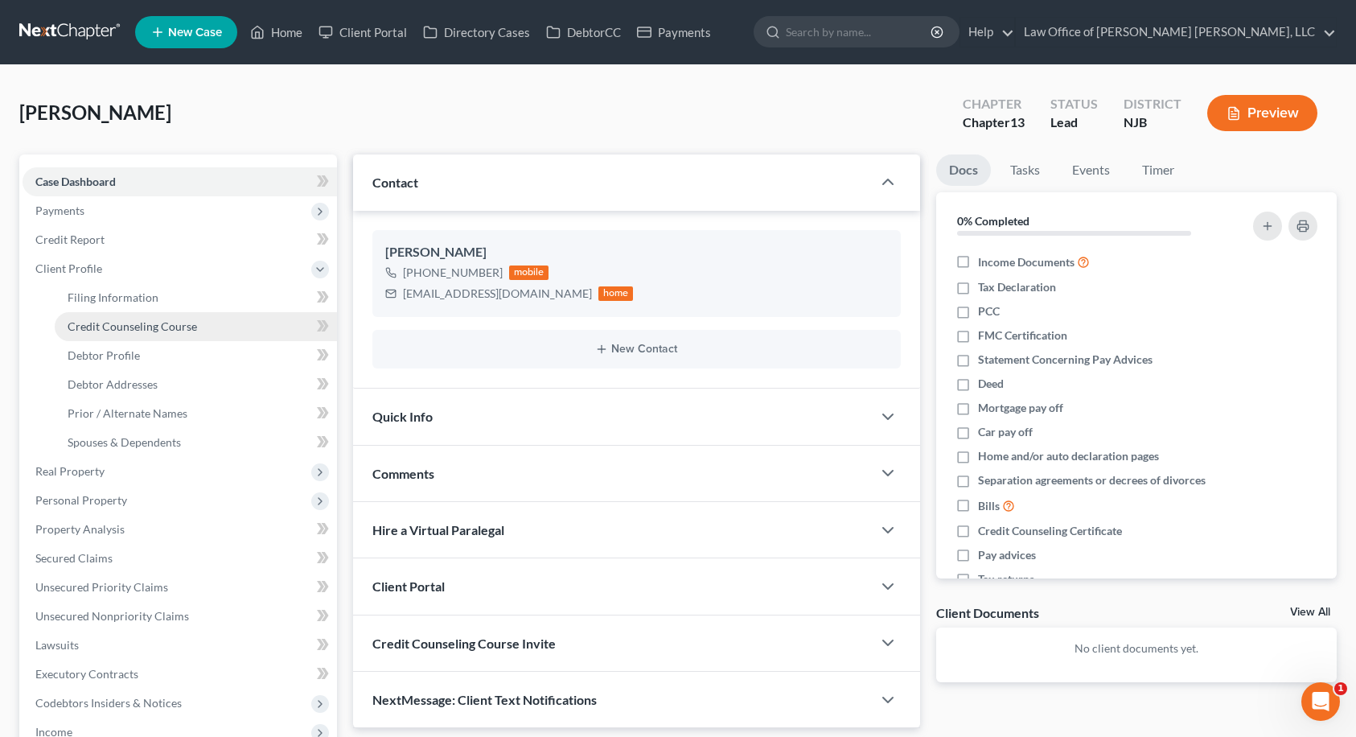
click at [97, 312] on link "Credit Counseling Course" at bounding box center [196, 326] width 282 height 29
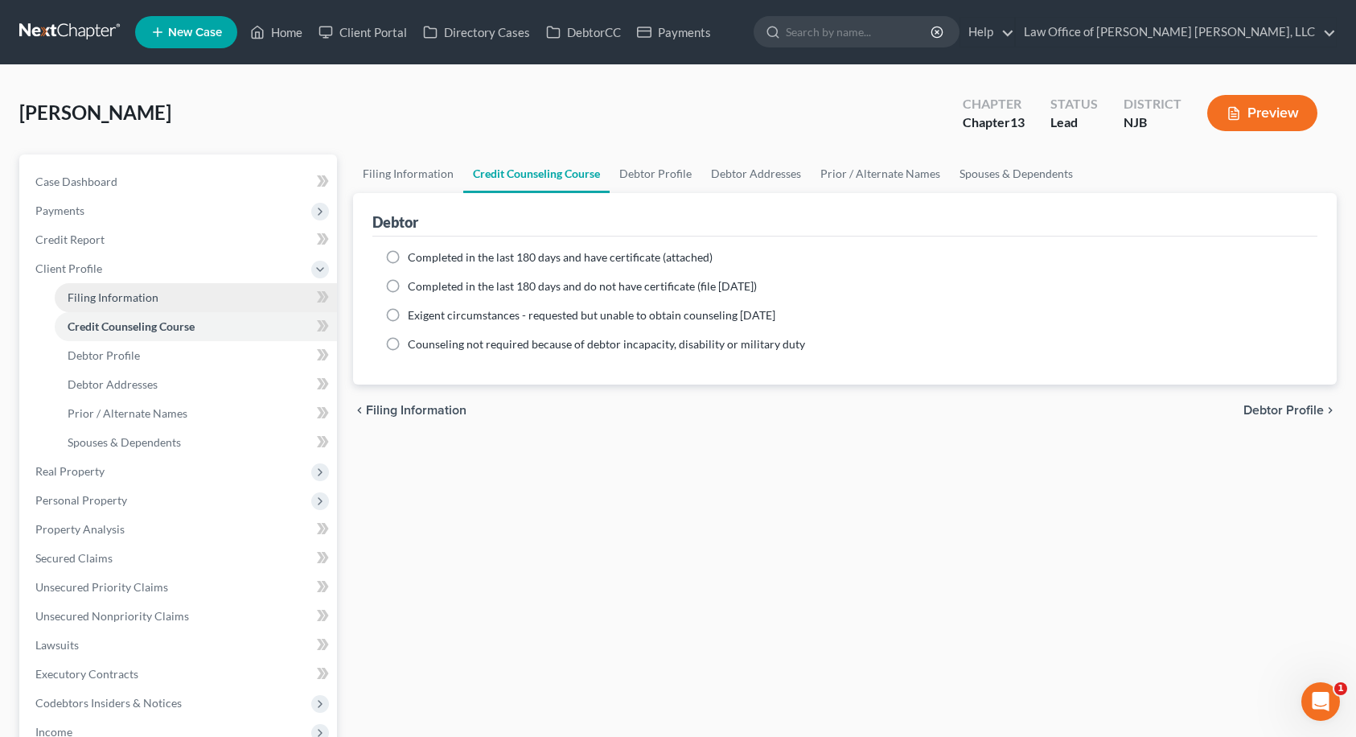
click at [98, 302] on span "Filing Information" at bounding box center [113, 297] width 91 height 14
select select "1"
select select "0"
select select "3"
select select "51"
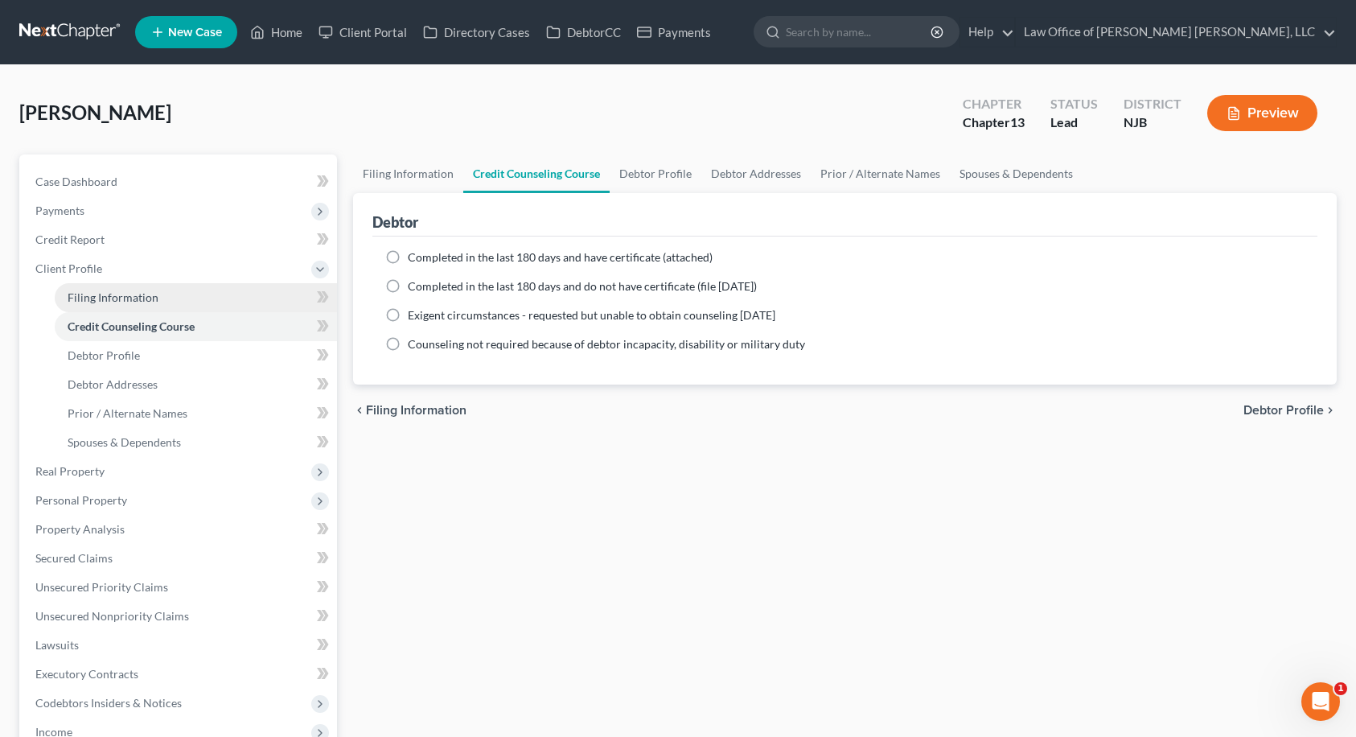
select select "0"
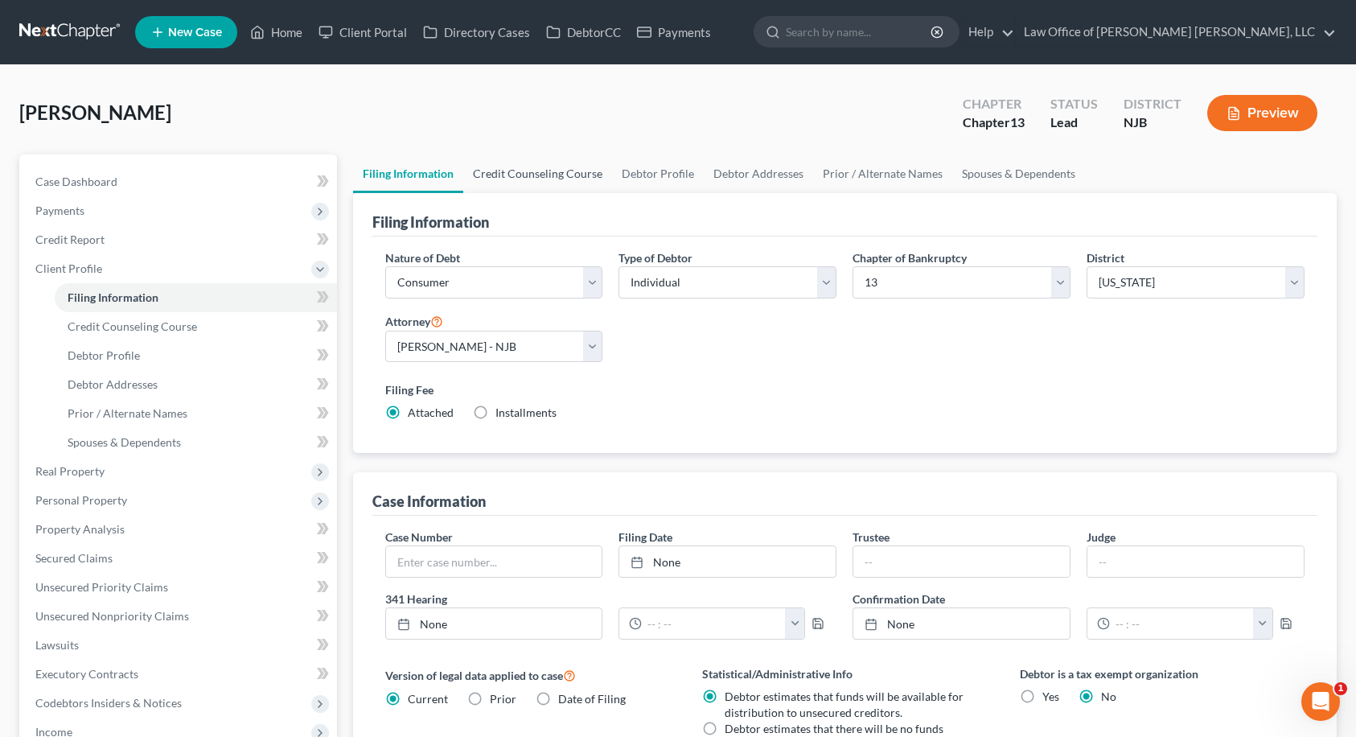
click at [546, 175] on link "Credit Counseling Course" at bounding box center [537, 173] width 149 height 39
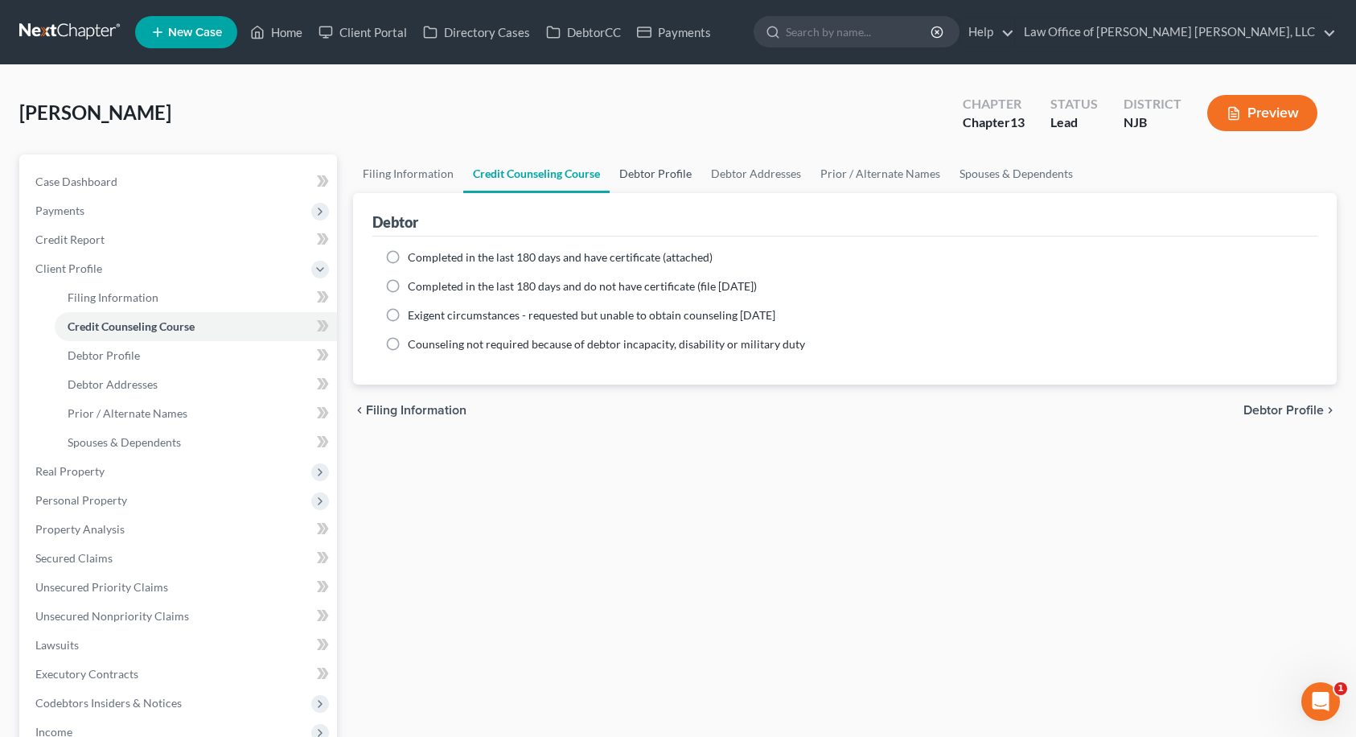
click at [654, 179] on link "Debtor Profile" at bounding box center [656, 173] width 92 height 39
select select "0"
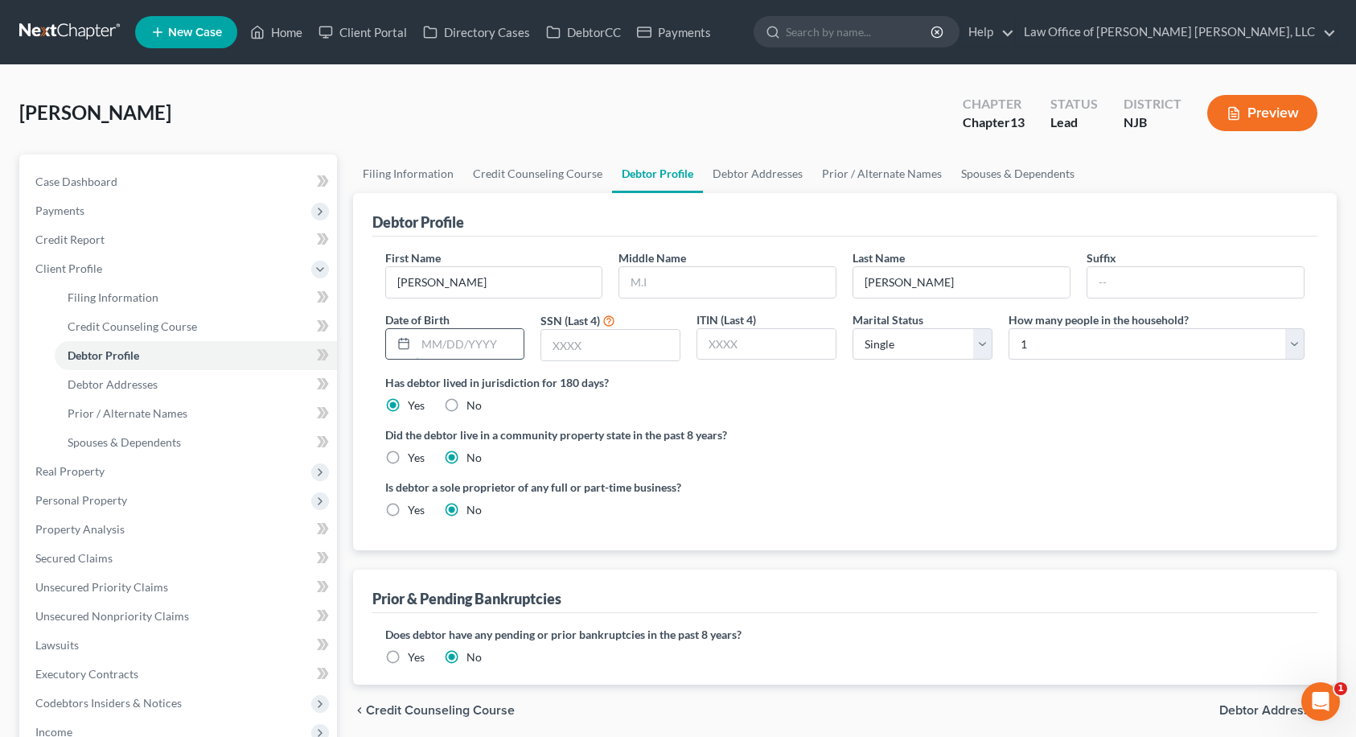
drag, startPoint x: 421, startPoint y: 345, endPoint x: 421, endPoint y: 333, distance: 12.1
click at [421, 345] on input "text" at bounding box center [470, 344] width 109 height 31
type input "[DATE]"
type input "0237"
click at [930, 346] on select "Select Single Married Separated Divorced Widowed" at bounding box center [923, 344] width 140 height 32
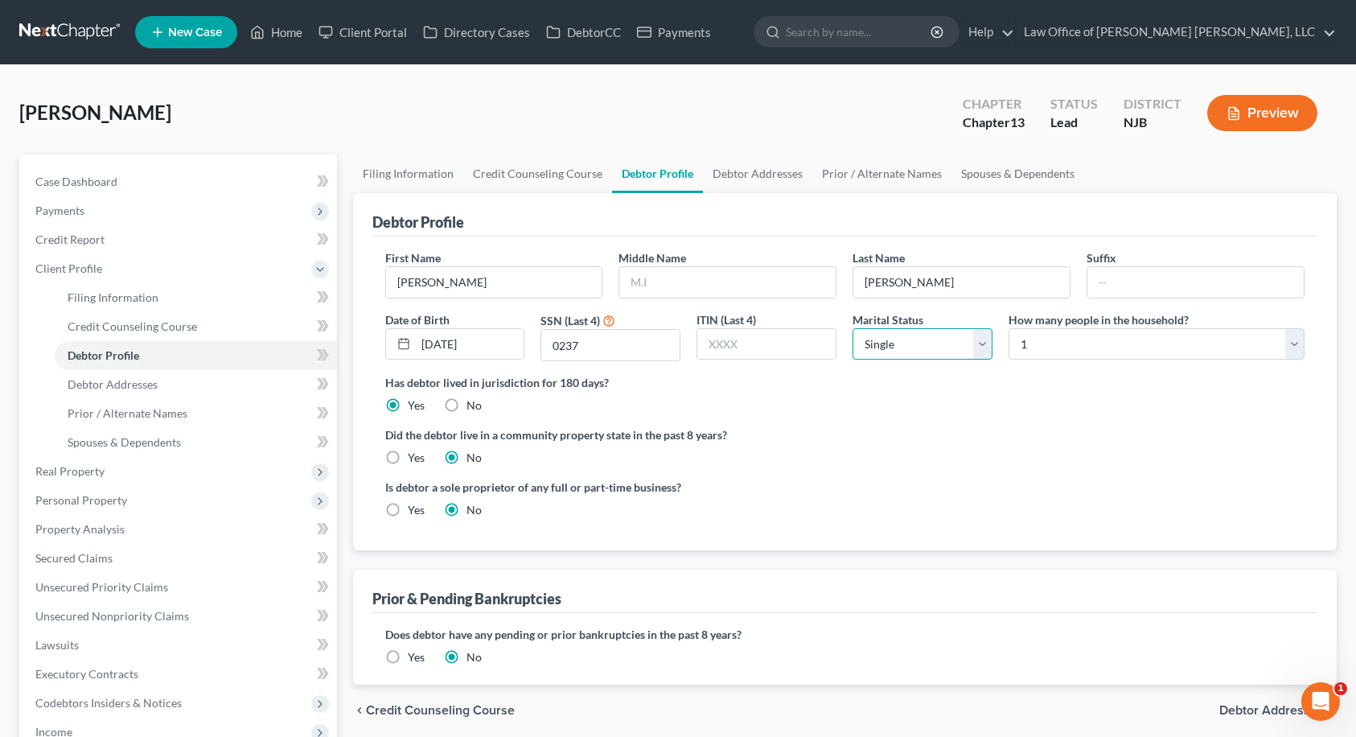
select select "1"
click at [853, 328] on select "Select Single Married Separated Divorced Widowed" at bounding box center [923, 344] width 140 height 32
click at [1032, 352] on select "Select 1 2 3 4 5 6 7 8 9 10 11 12 13 14 15 16 17 18 19 20" at bounding box center [1157, 344] width 296 height 32
select select "1"
click at [1009, 328] on select "Select 1 2 3 4 5 6 7 8 9 10 11 12 13 14 15 16 17 18 19 20" at bounding box center [1157, 344] width 296 height 32
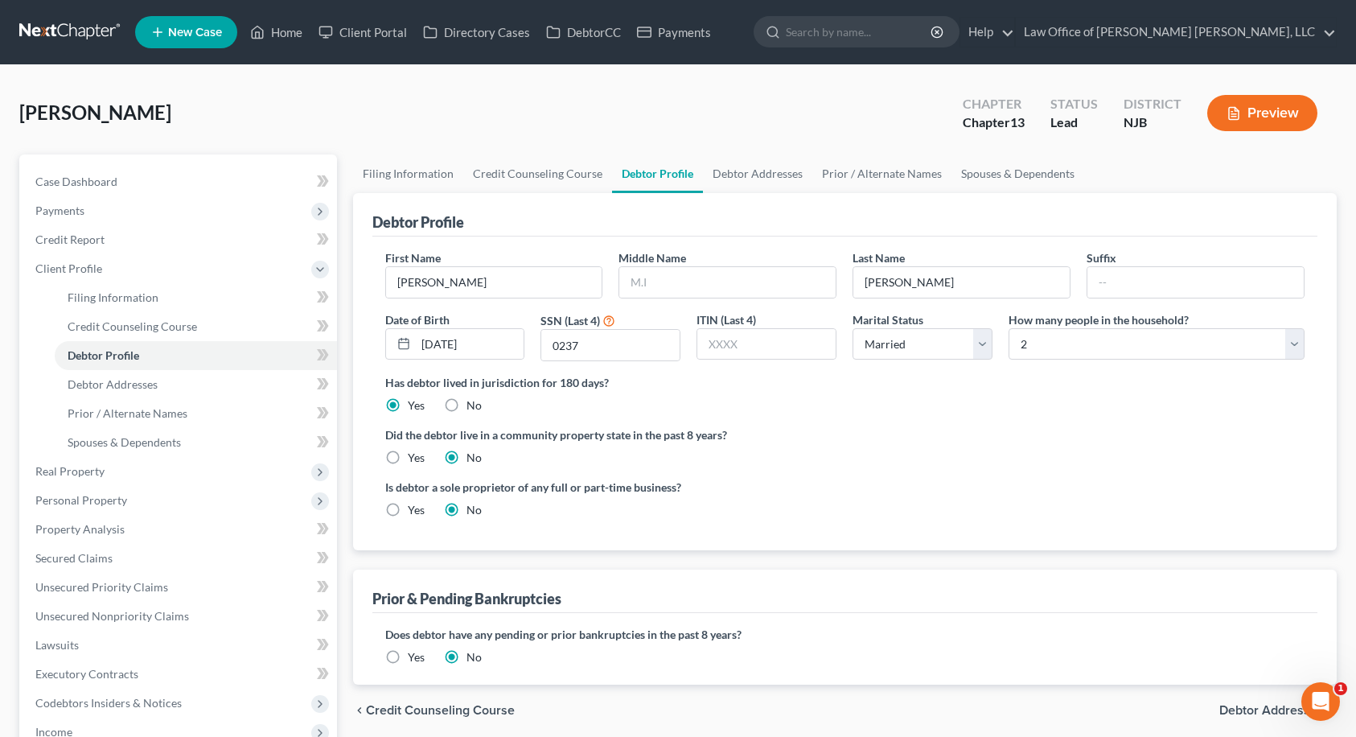
click at [991, 408] on div "Has debtor lived in jurisdiction for 180 days? Yes No Debtor must reside in jur…" at bounding box center [845, 393] width 920 height 39
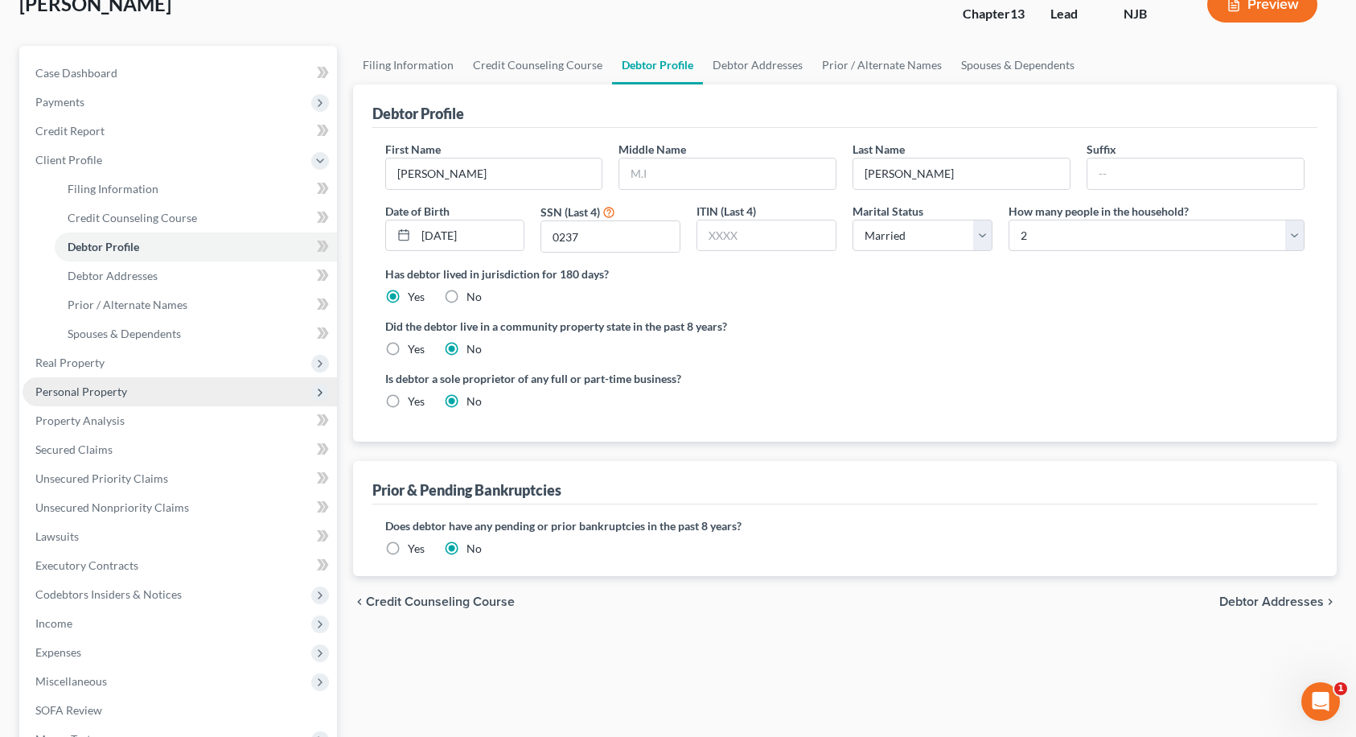
scroll to position [80, 0]
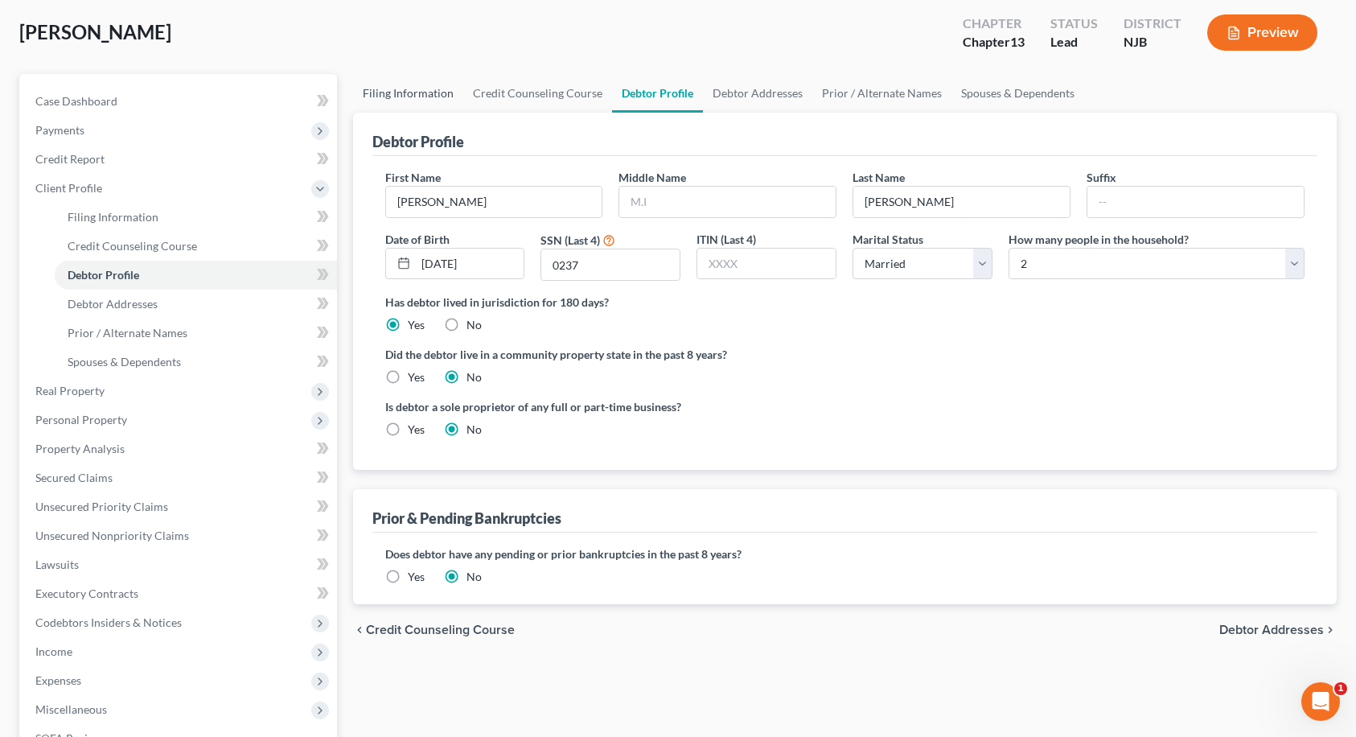
click at [412, 86] on link "Filing Information" at bounding box center [408, 93] width 110 height 39
select select "1"
select select "0"
select select "3"
select select "51"
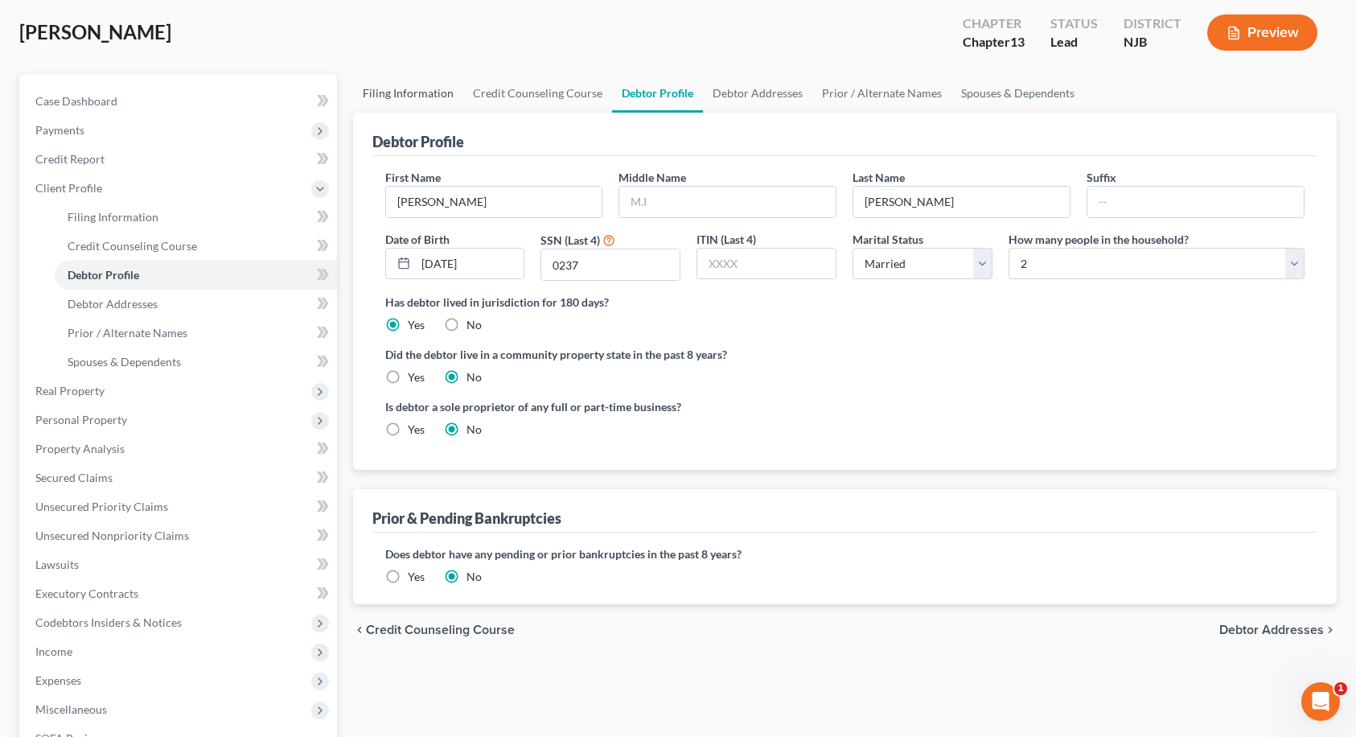
select select "0"
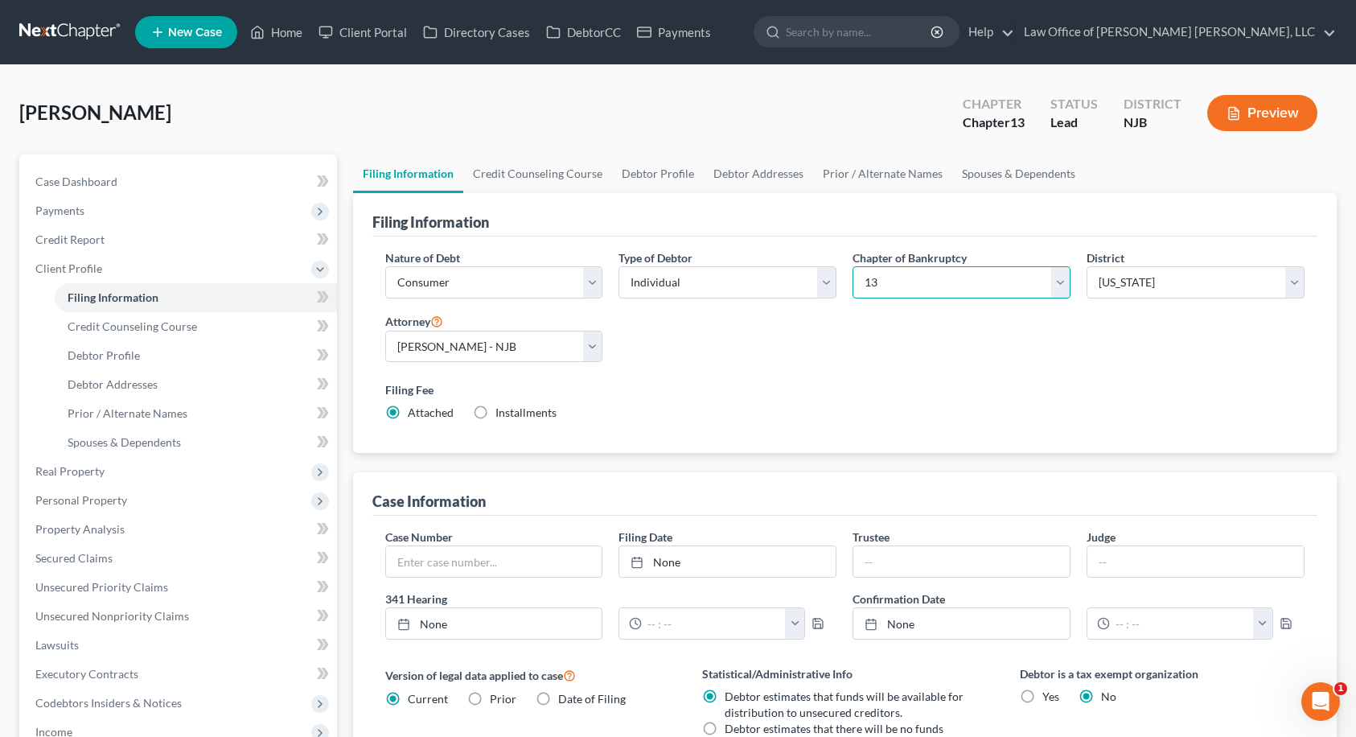
click at [906, 266] on select "Select 7 11 12 13" at bounding box center [962, 282] width 218 height 32
select select "0"
click at [853, 266] on select "Select 7 11 12 13" at bounding box center [962, 282] width 218 height 32
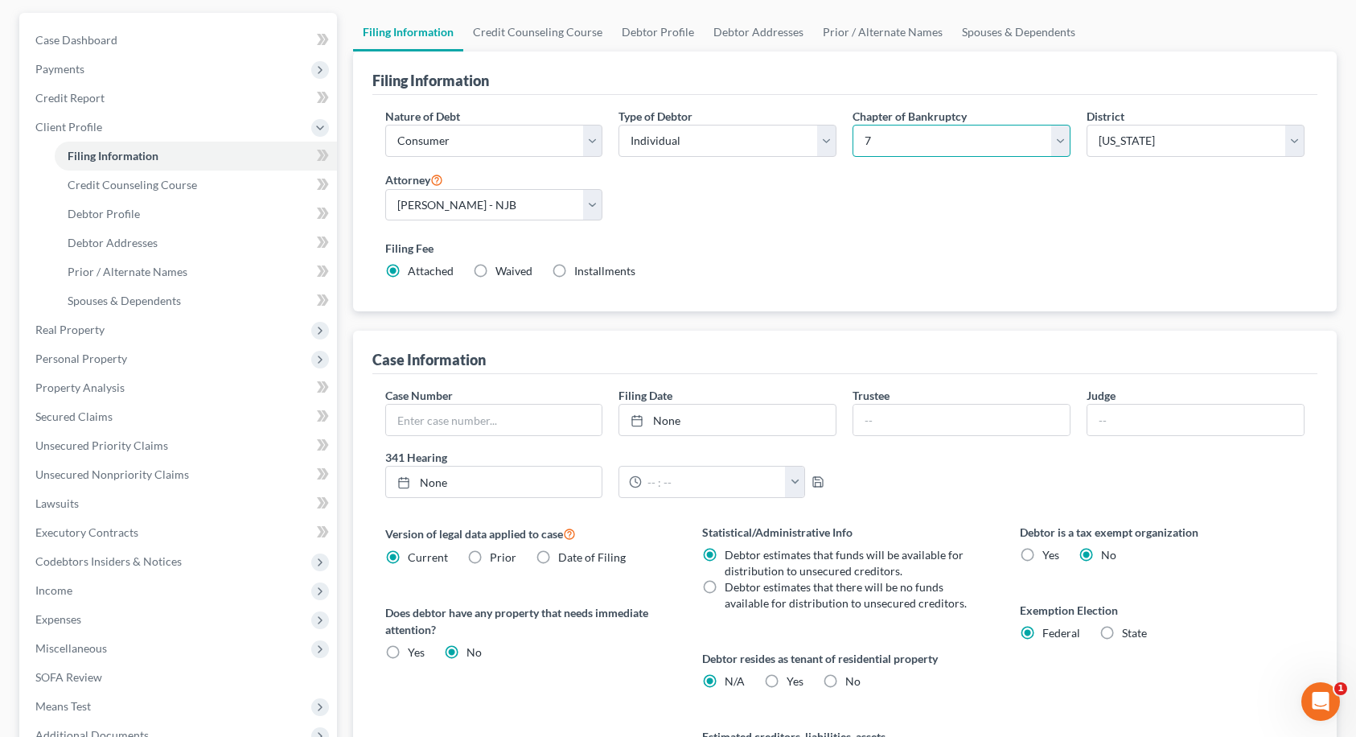
scroll to position [80, 0]
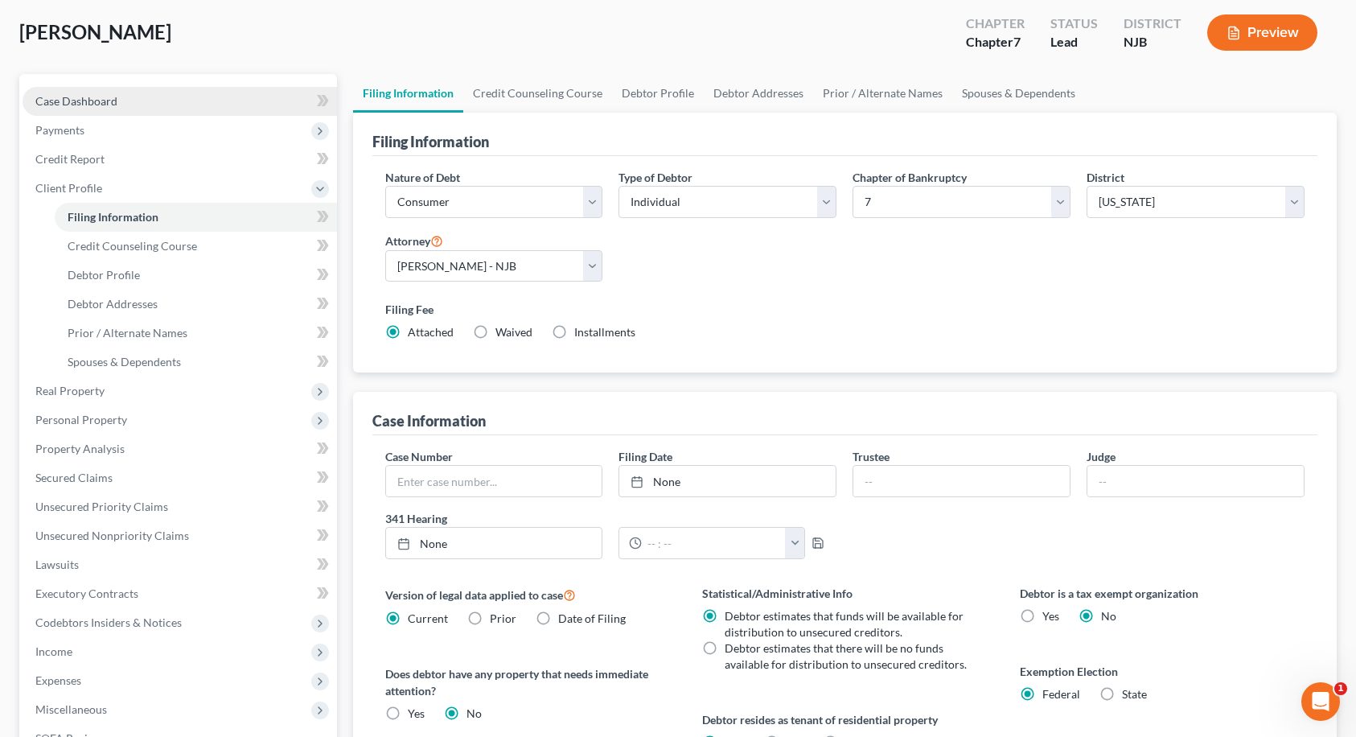
click at [119, 102] on link "Case Dashboard" at bounding box center [180, 101] width 314 height 29
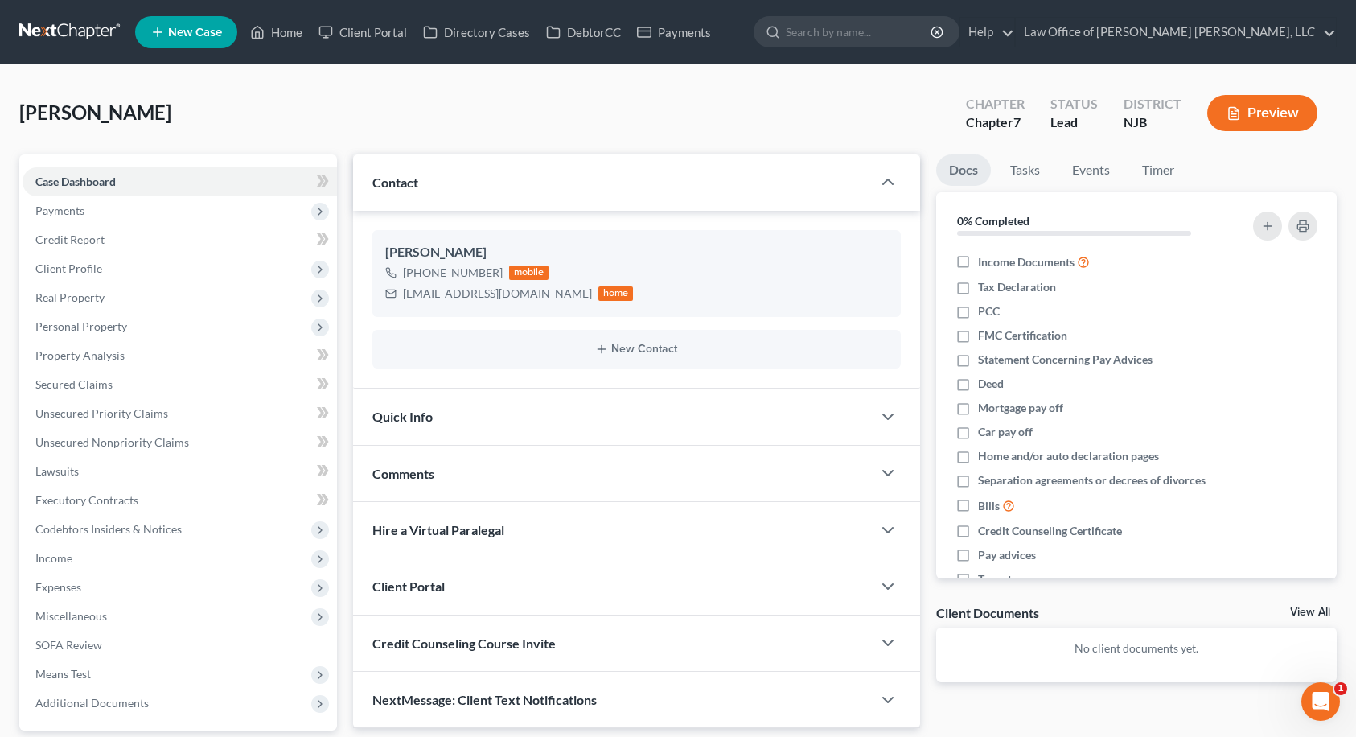
click at [491, 412] on div "Quick Info" at bounding box center [612, 415] width 519 height 55
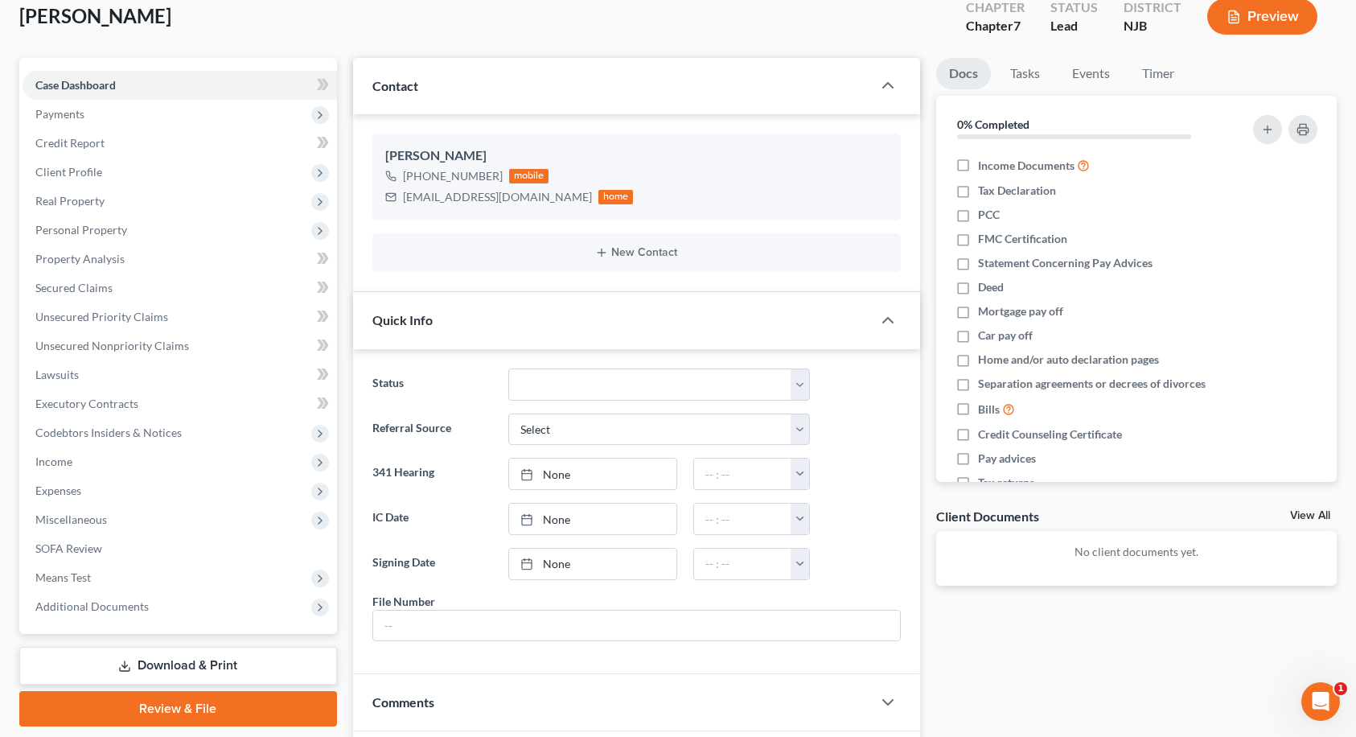
scroll to position [241, 0]
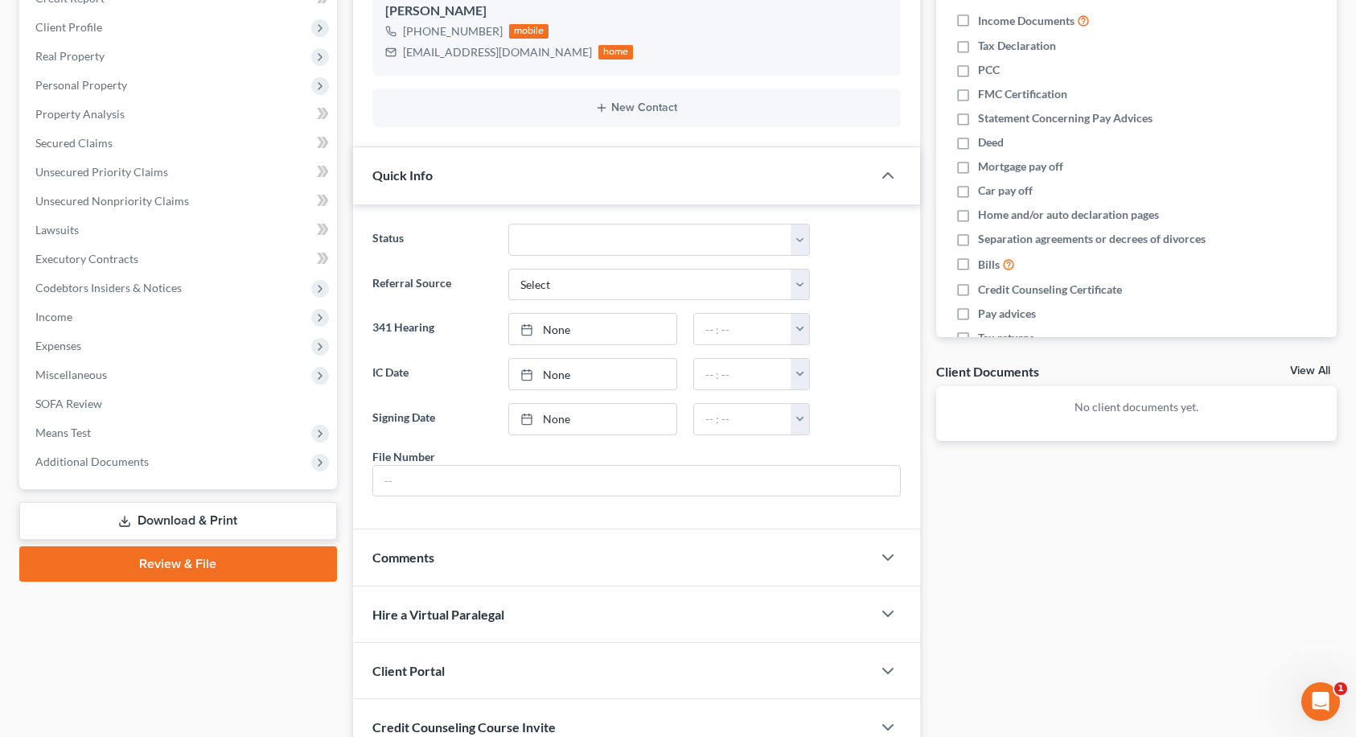
click at [437, 555] on div "Comments" at bounding box center [612, 556] width 519 height 55
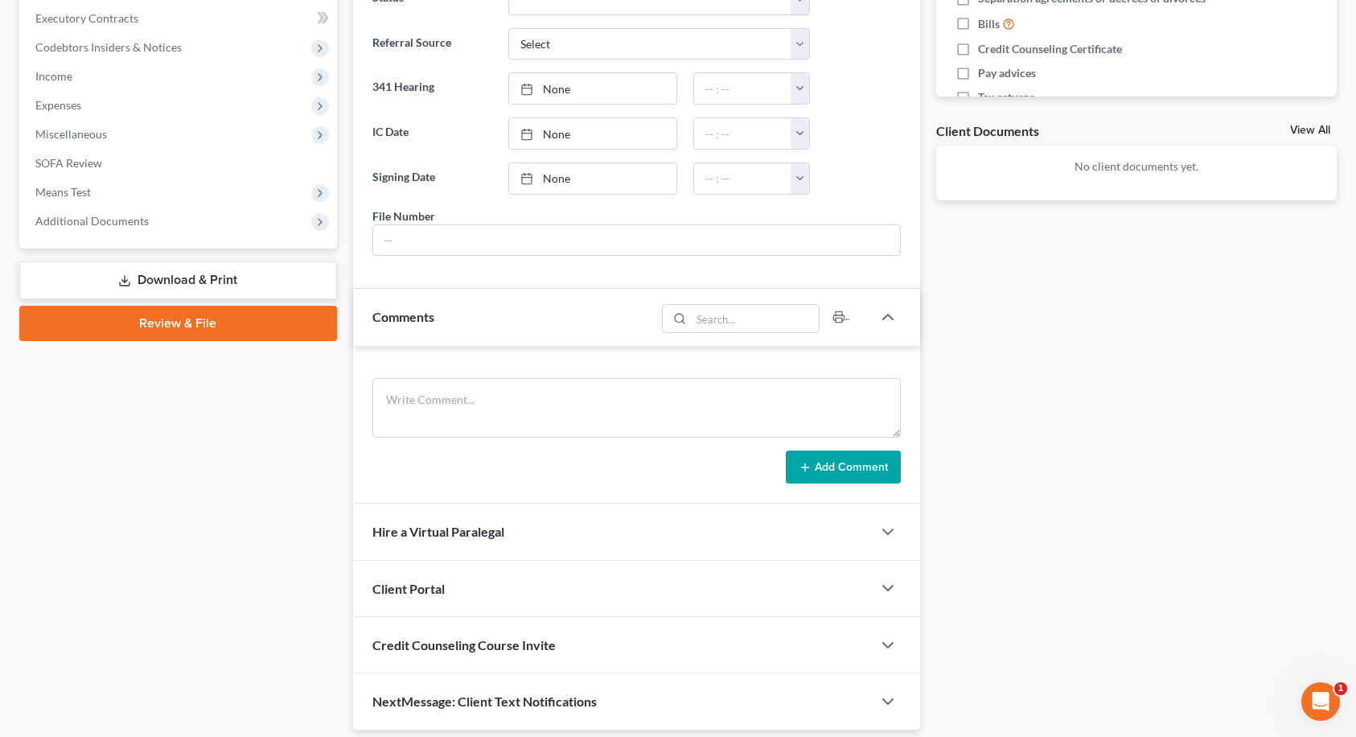
scroll to position [483, 0]
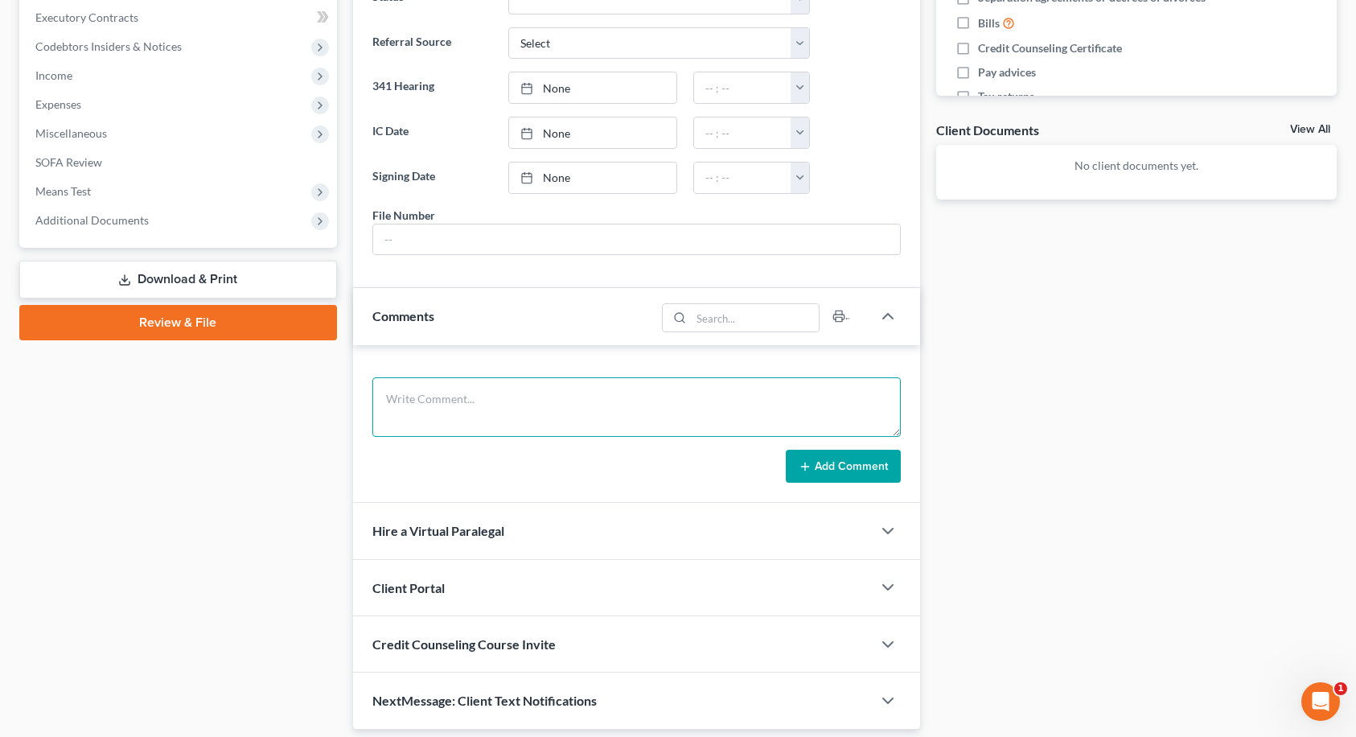
click at [471, 402] on textarea at bounding box center [636, 407] width 528 height 60
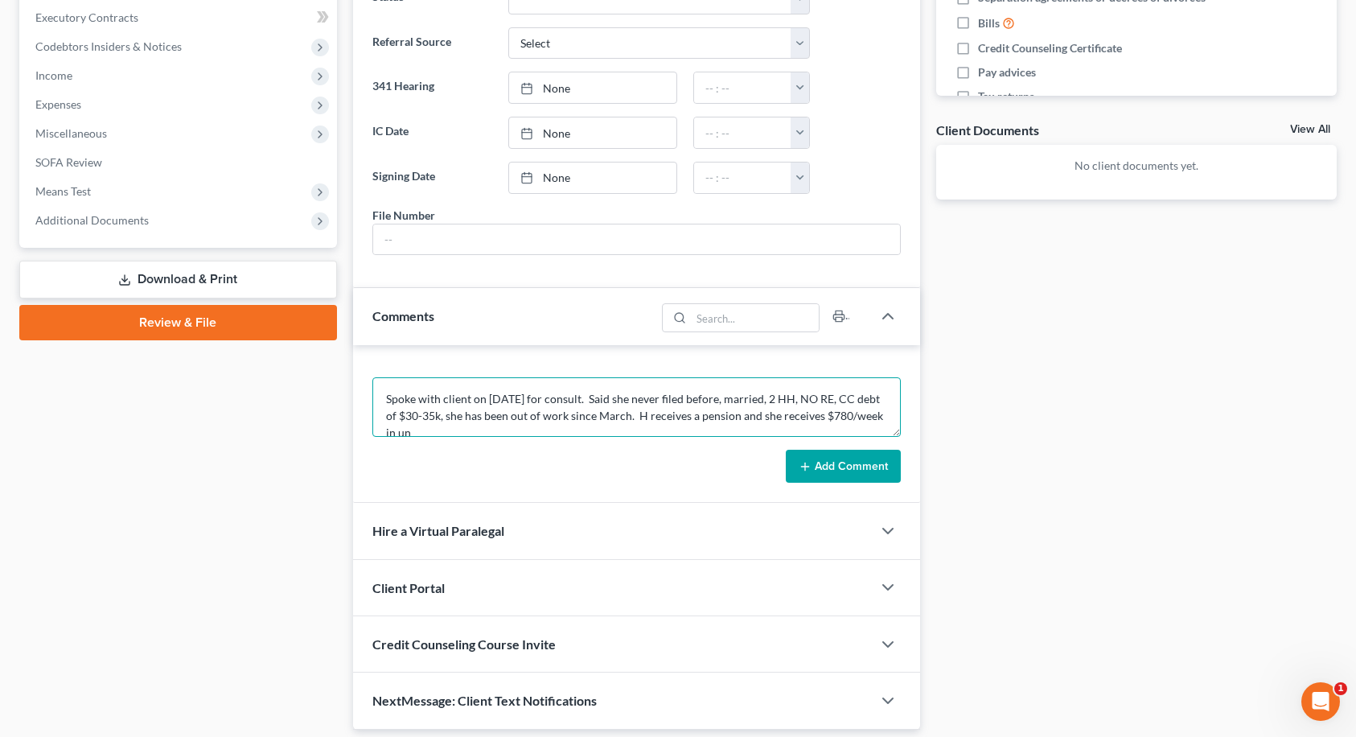
scroll to position [3, 0]
type textarea "Spoke with client on [DATE] for consult. Said she never filed before, married, …"
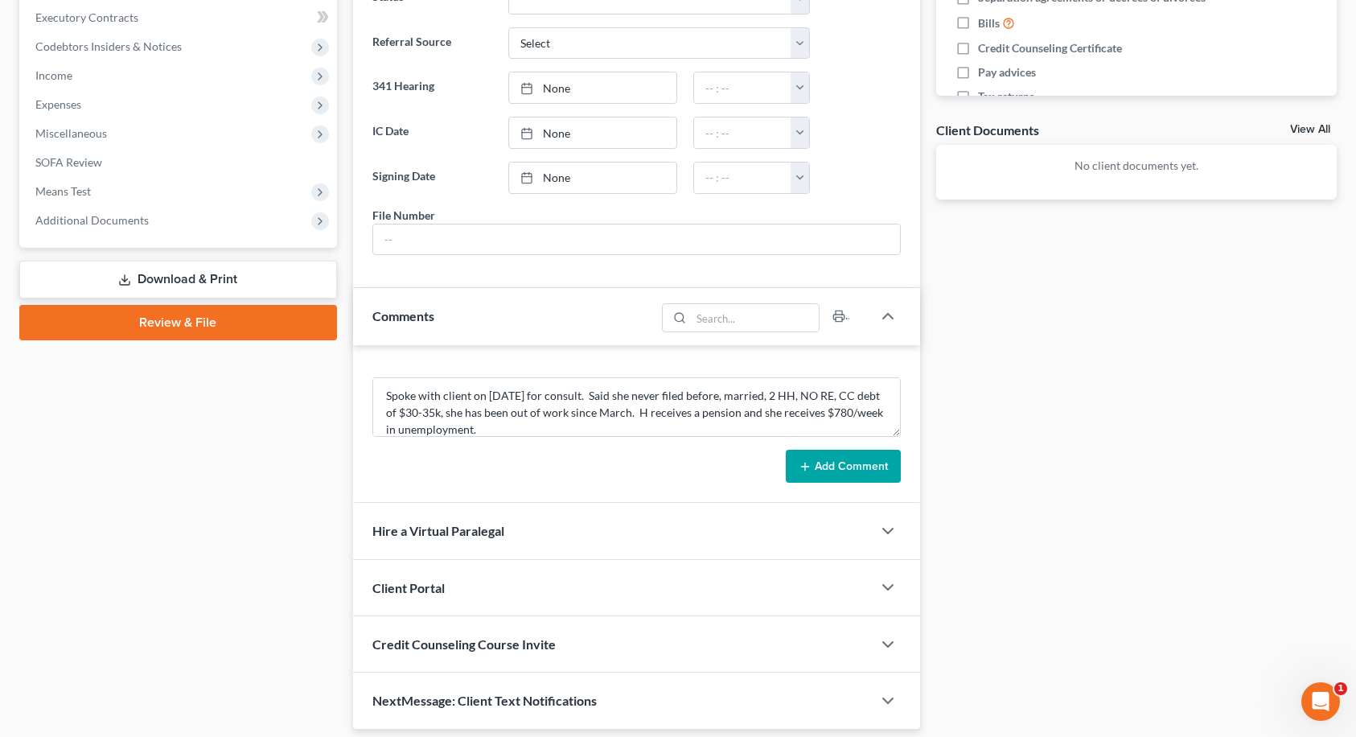
click at [830, 465] on button "Add Comment" at bounding box center [843, 467] width 115 height 34
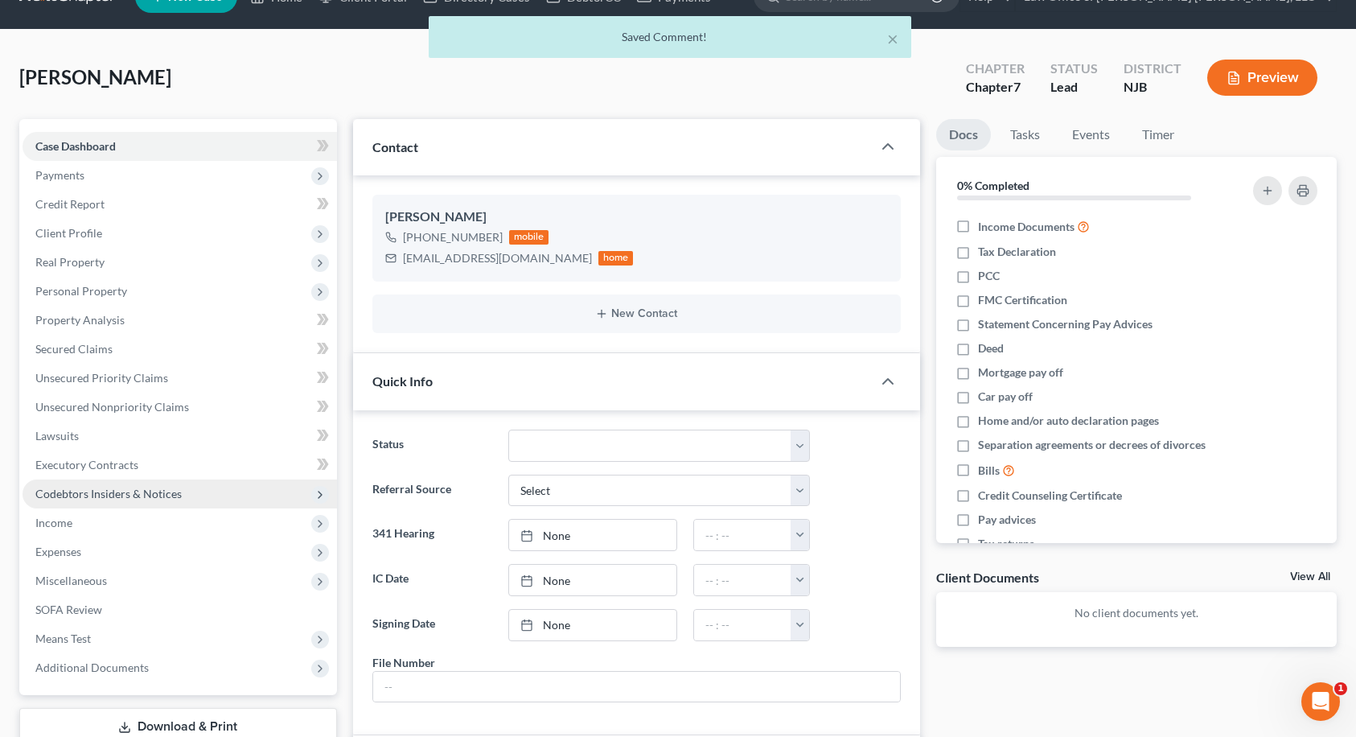
scroll to position [0, 0]
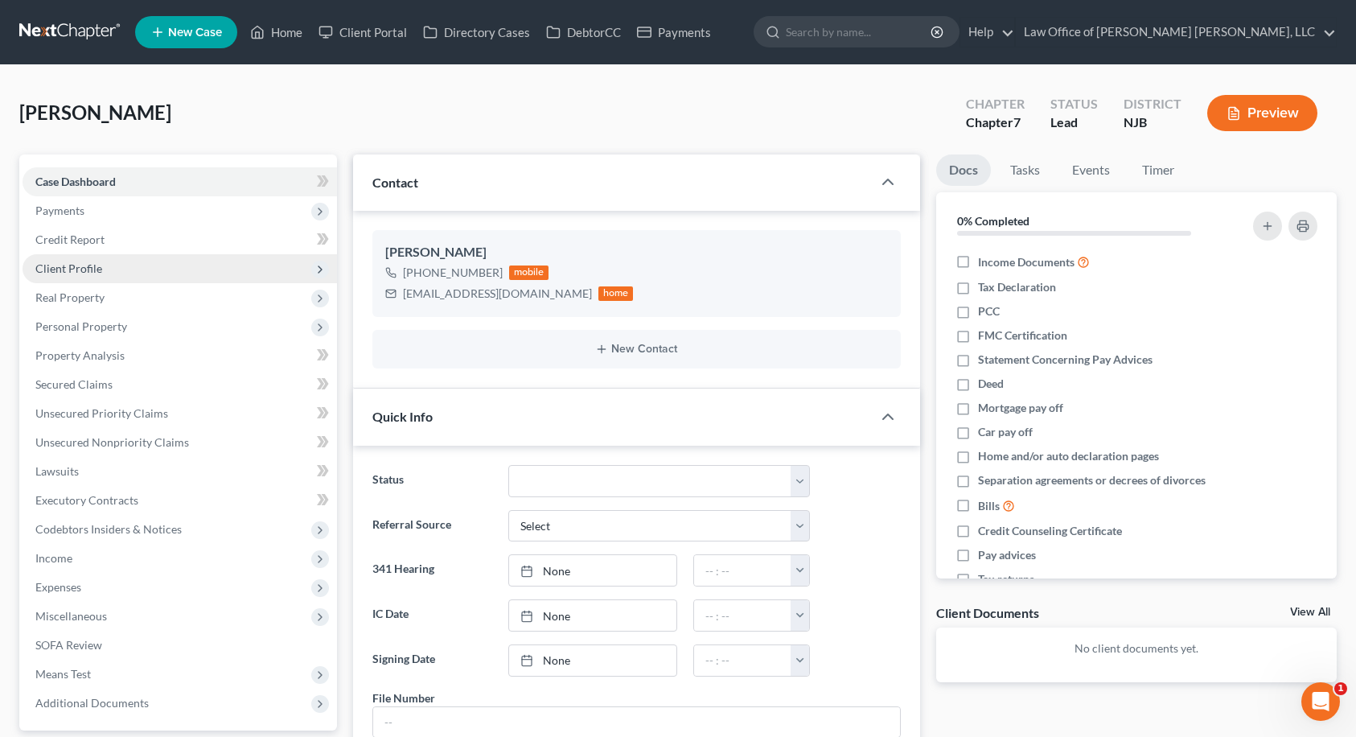
click at [126, 261] on span "Client Profile" at bounding box center [180, 268] width 314 height 29
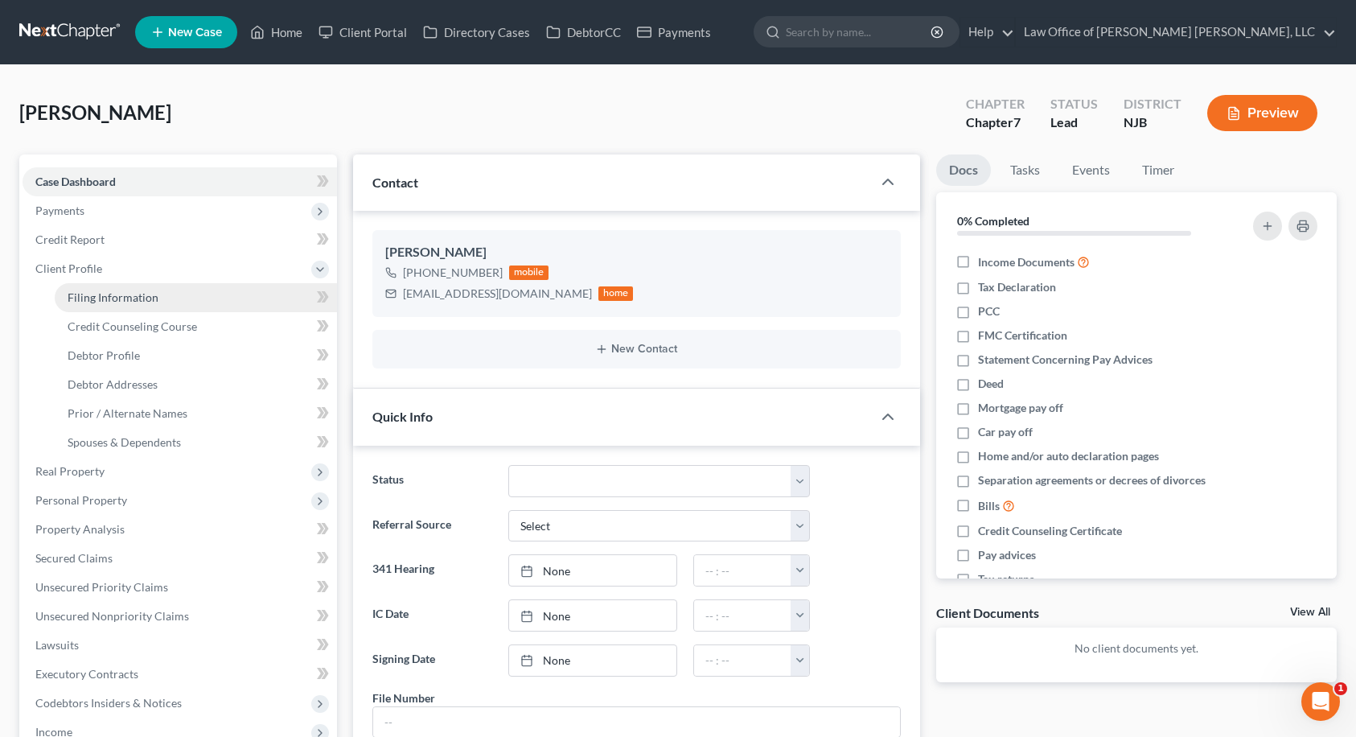
click at [121, 302] on span "Filing Information" at bounding box center [113, 297] width 91 height 14
select select "1"
select select "0"
select select "51"
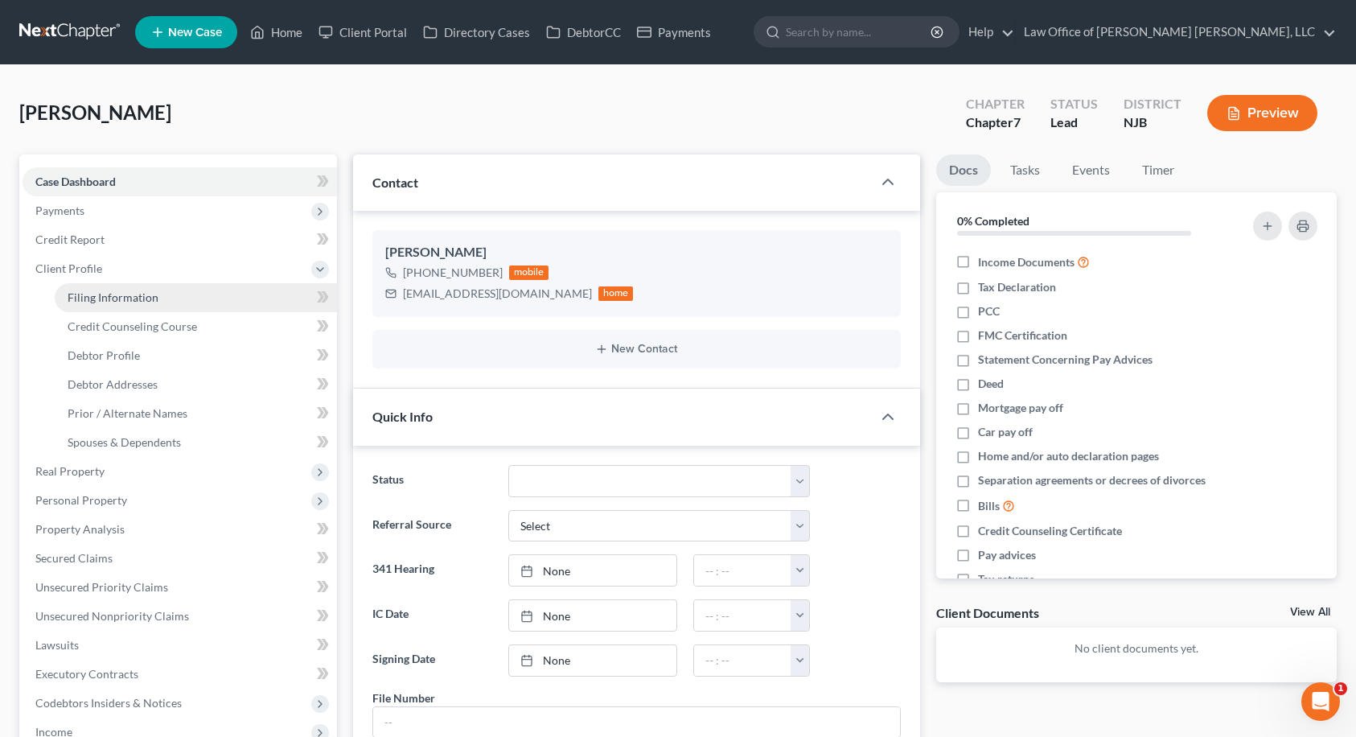
select select "0"
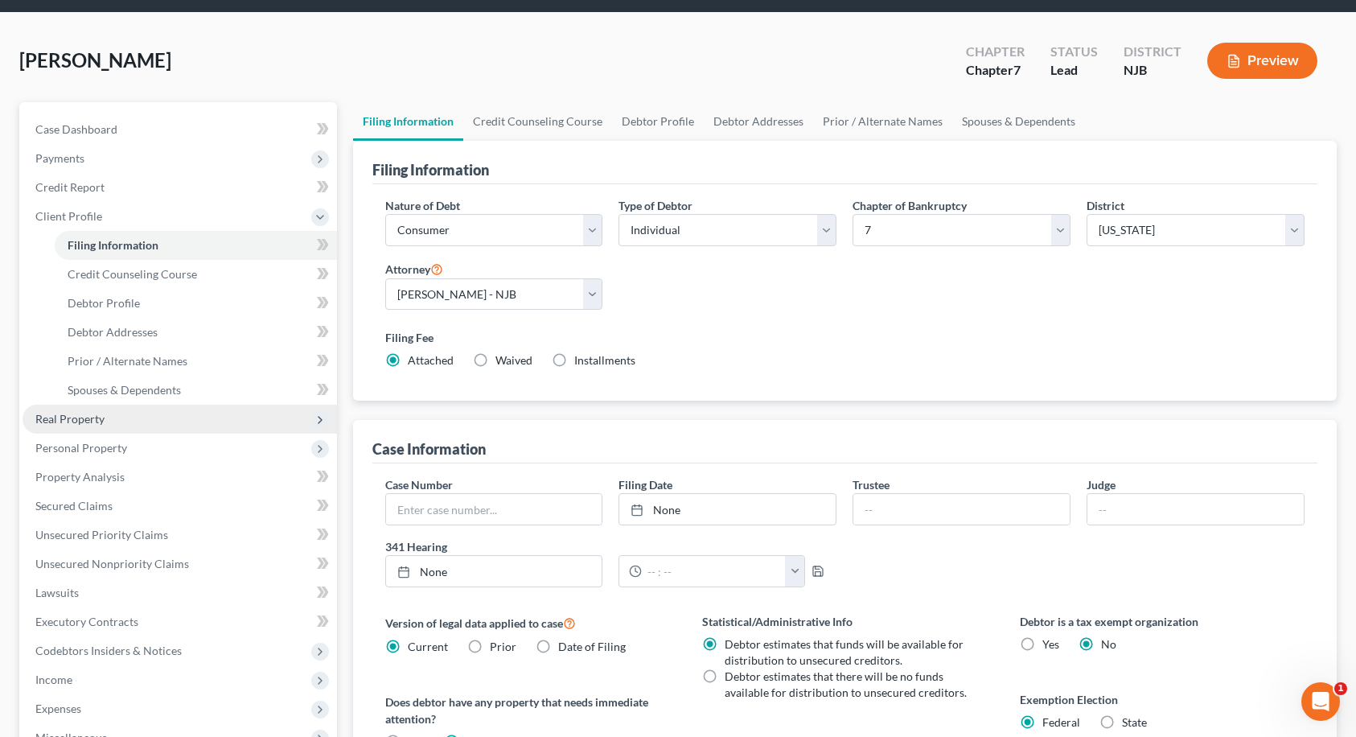
scroll to position [80, 0]
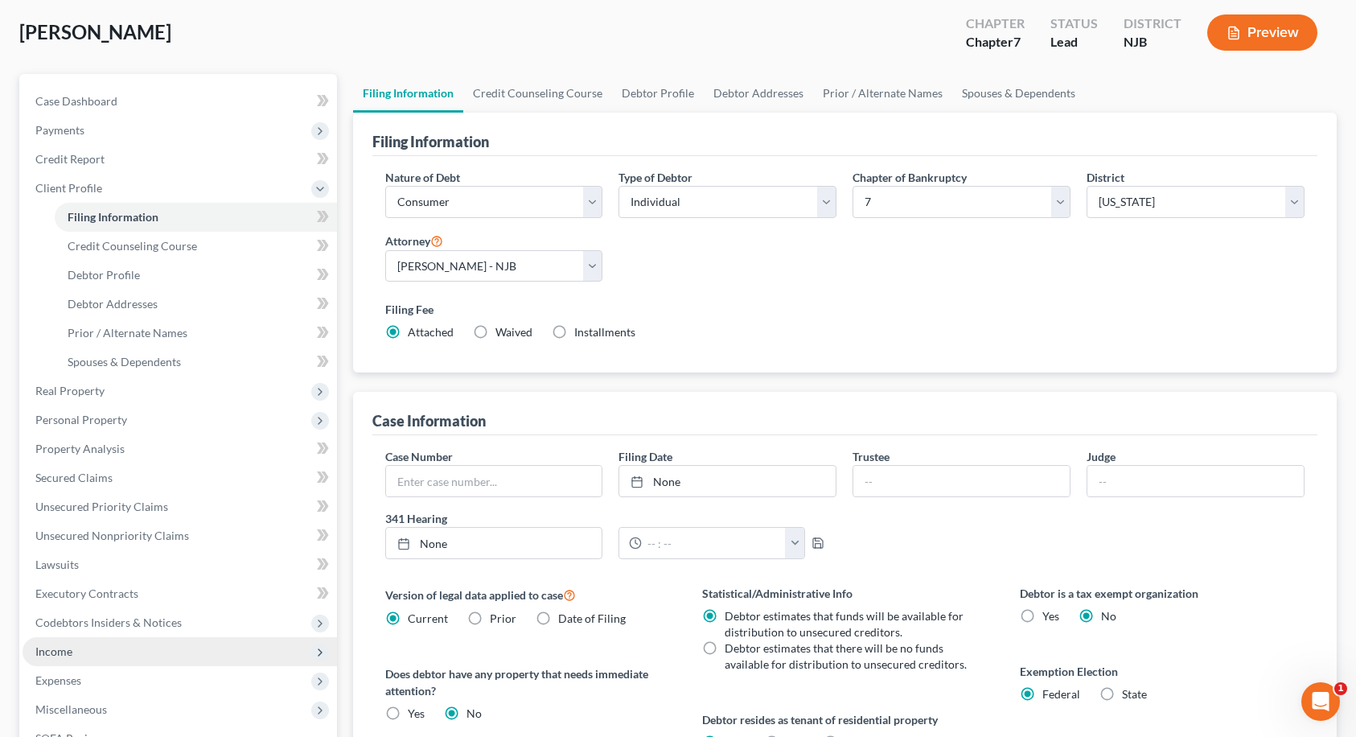
click at [65, 647] on span "Income" at bounding box center [53, 651] width 37 height 14
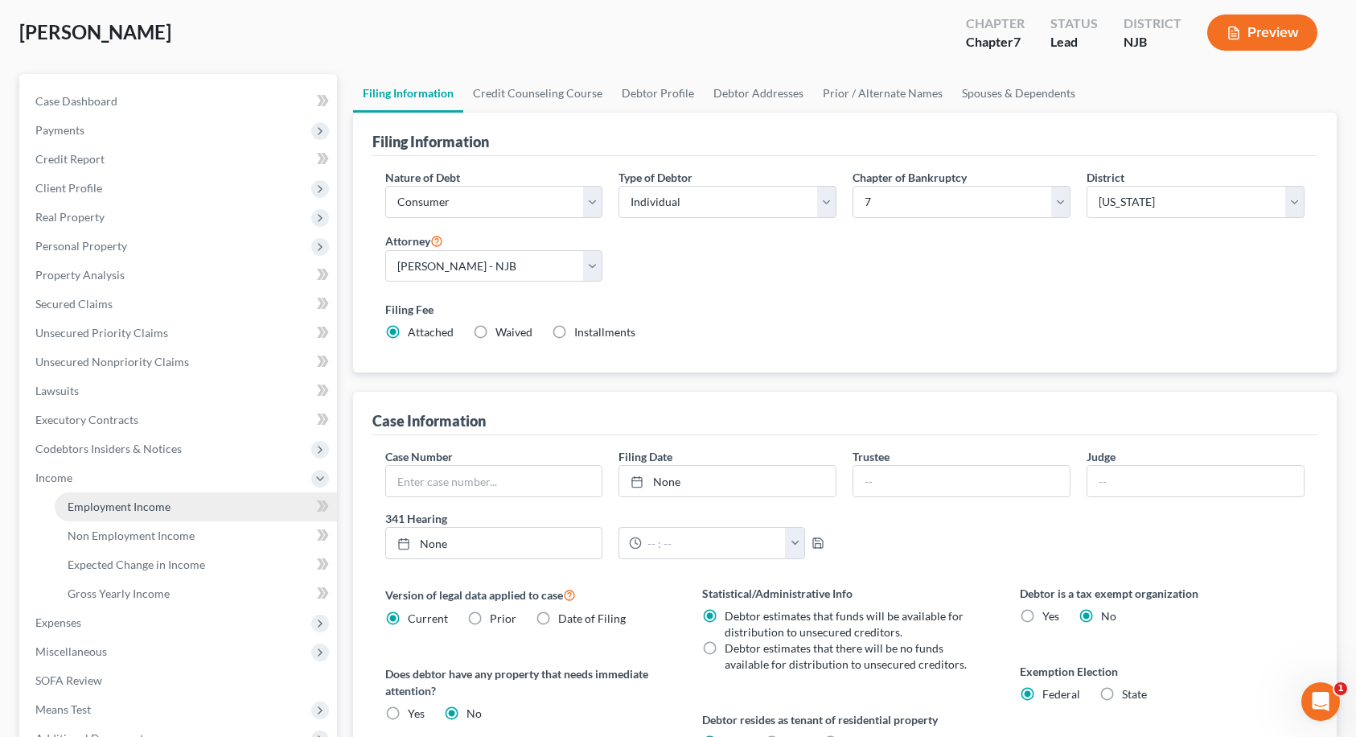
click at [81, 505] on span "Employment Income" at bounding box center [119, 506] width 103 height 14
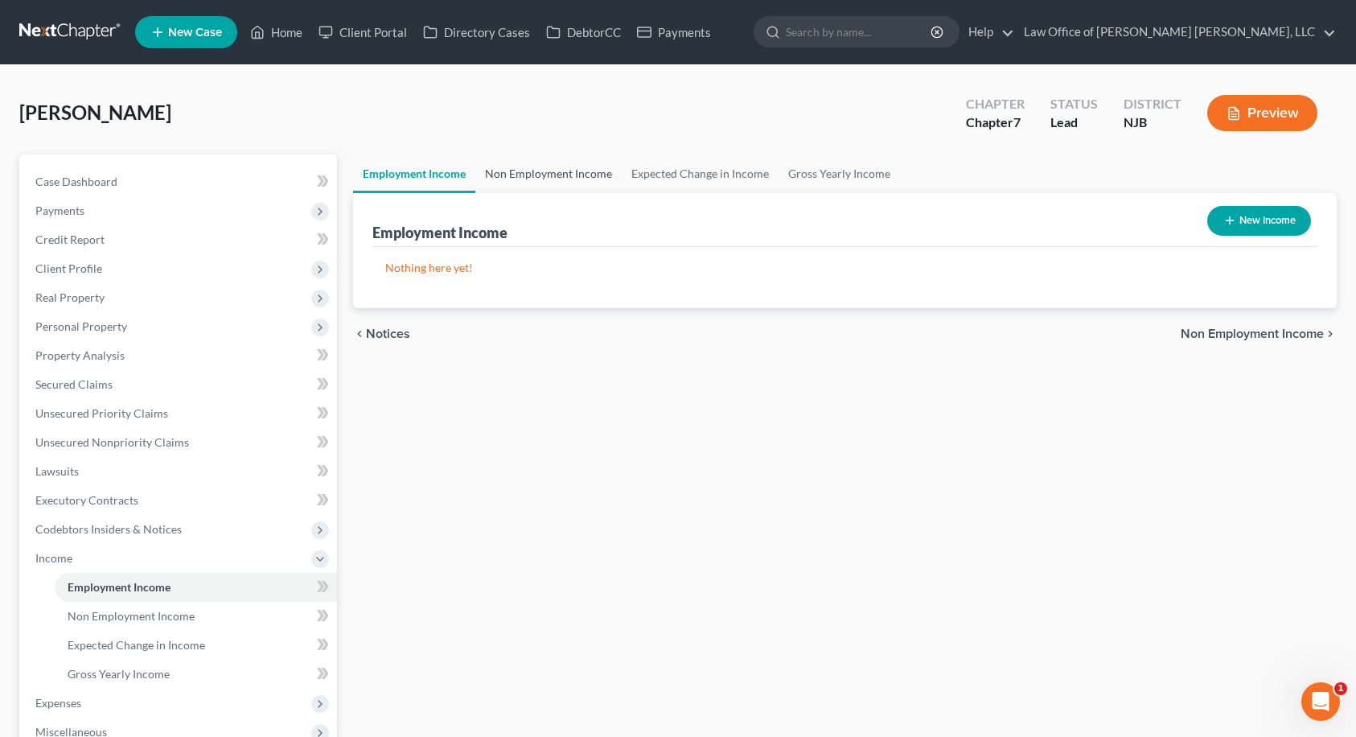
click at [573, 169] on link "Non Employment Income" at bounding box center [548, 173] width 146 height 39
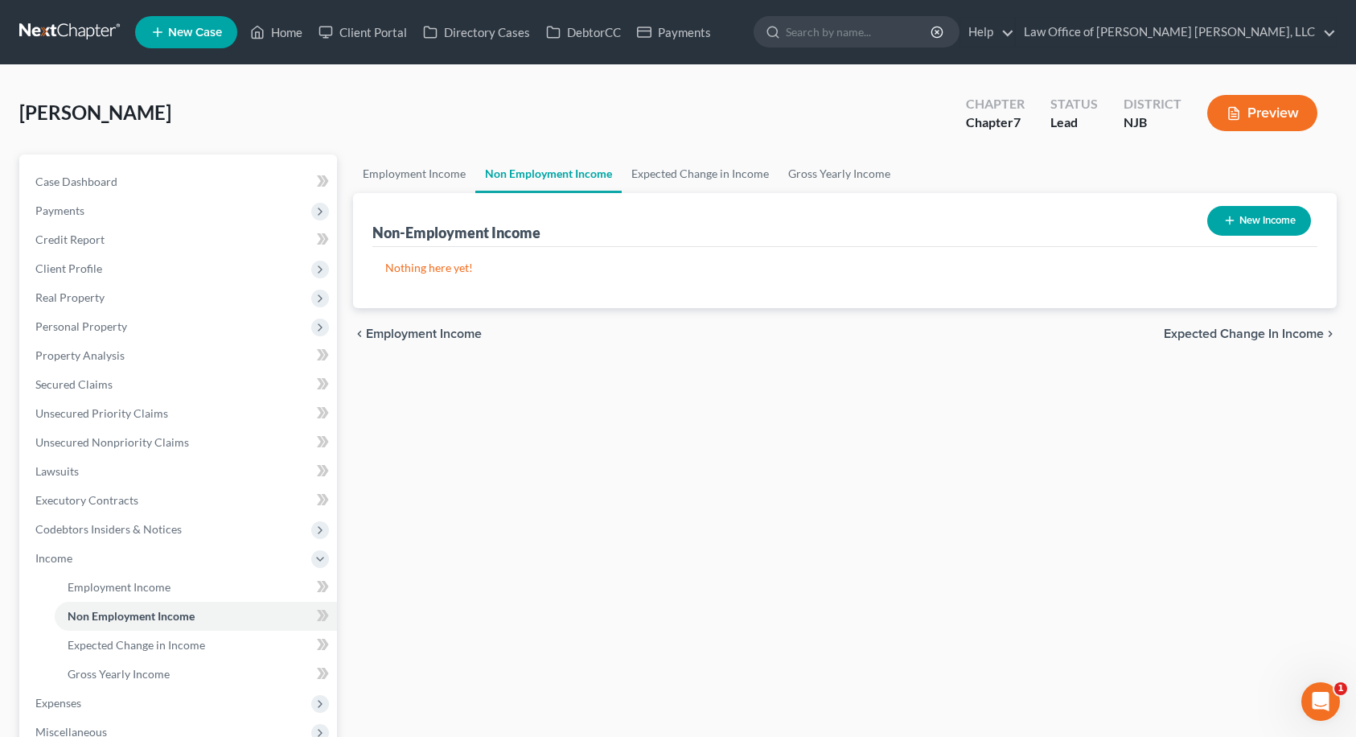
click at [1289, 217] on button "New Income" at bounding box center [1259, 221] width 104 height 30
select select "0"
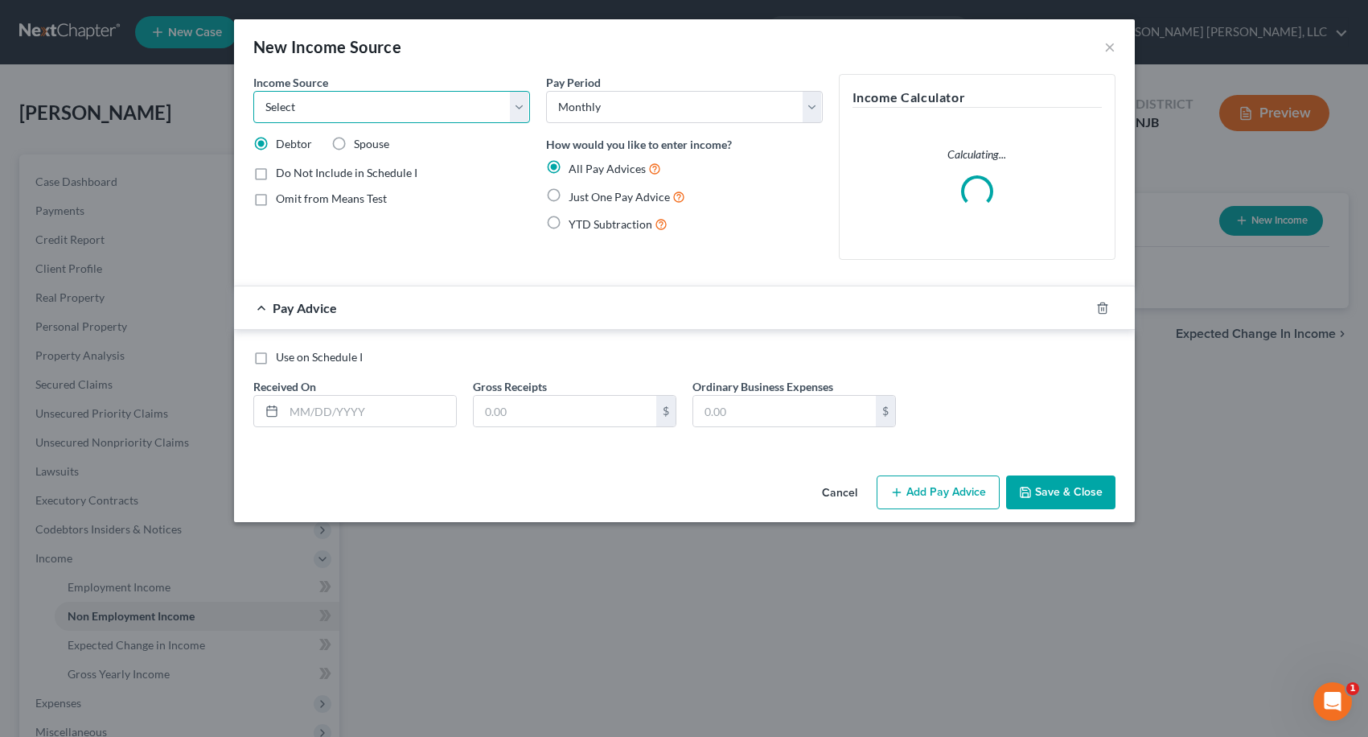
click at [380, 111] on select "Select Unemployment Disability (from employer) Pension Retirement Social Securi…" at bounding box center [391, 107] width 277 height 32
select select "0"
click at [253, 91] on select "Select Unemployment Disability (from employer) Pension Retirement Social Securi…" at bounding box center [391, 107] width 277 height 32
click at [569, 105] on select "Select Monthly Twice Monthly Every Other Week Weekly" at bounding box center [684, 107] width 277 height 32
select select "3"
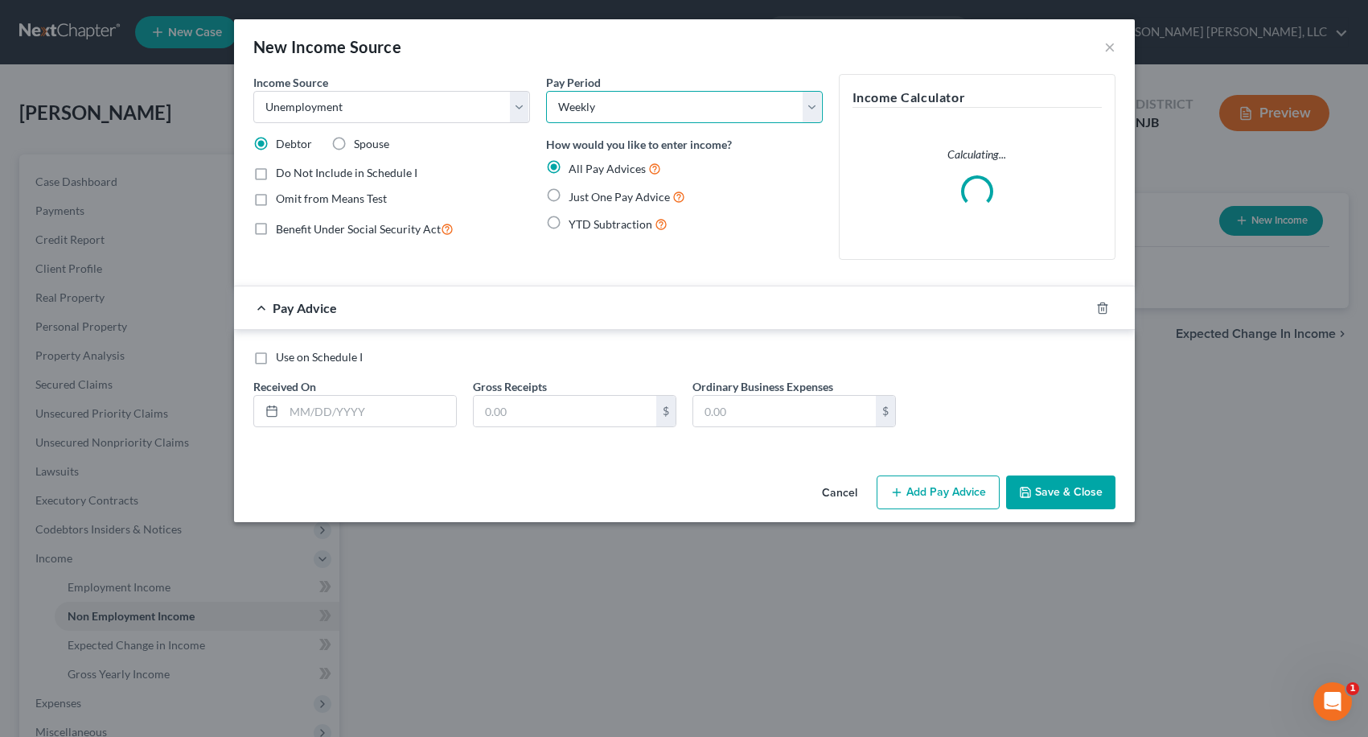
click at [546, 91] on select "Select Monthly Twice Monthly Every Other Week Weekly" at bounding box center [684, 107] width 277 height 32
click at [569, 195] on label "Just One Pay Advice" at bounding box center [627, 196] width 117 height 18
click at [575, 195] on input "Just One Pay Advice" at bounding box center [580, 192] width 10 height 10
radio input "true"
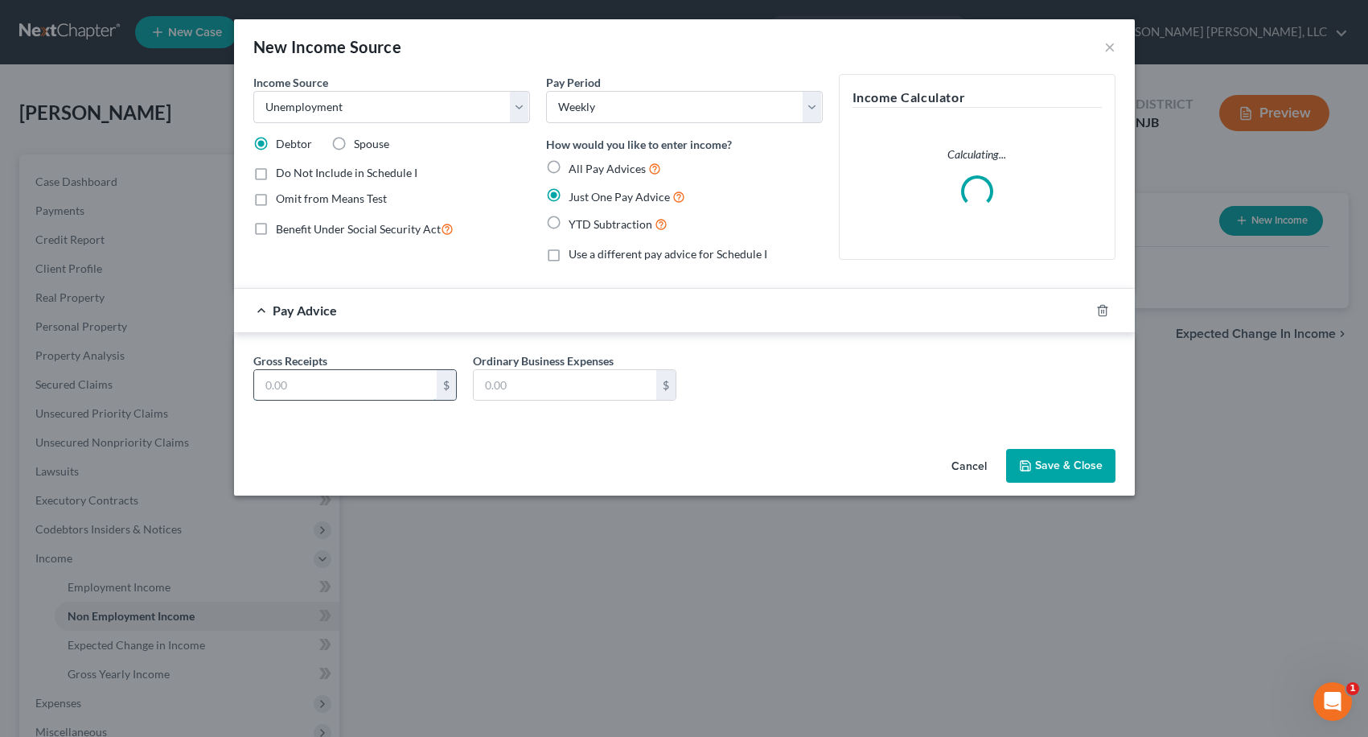
click at [384, 388] on input "text" at bounding box center [345, 385] width 183 height 31
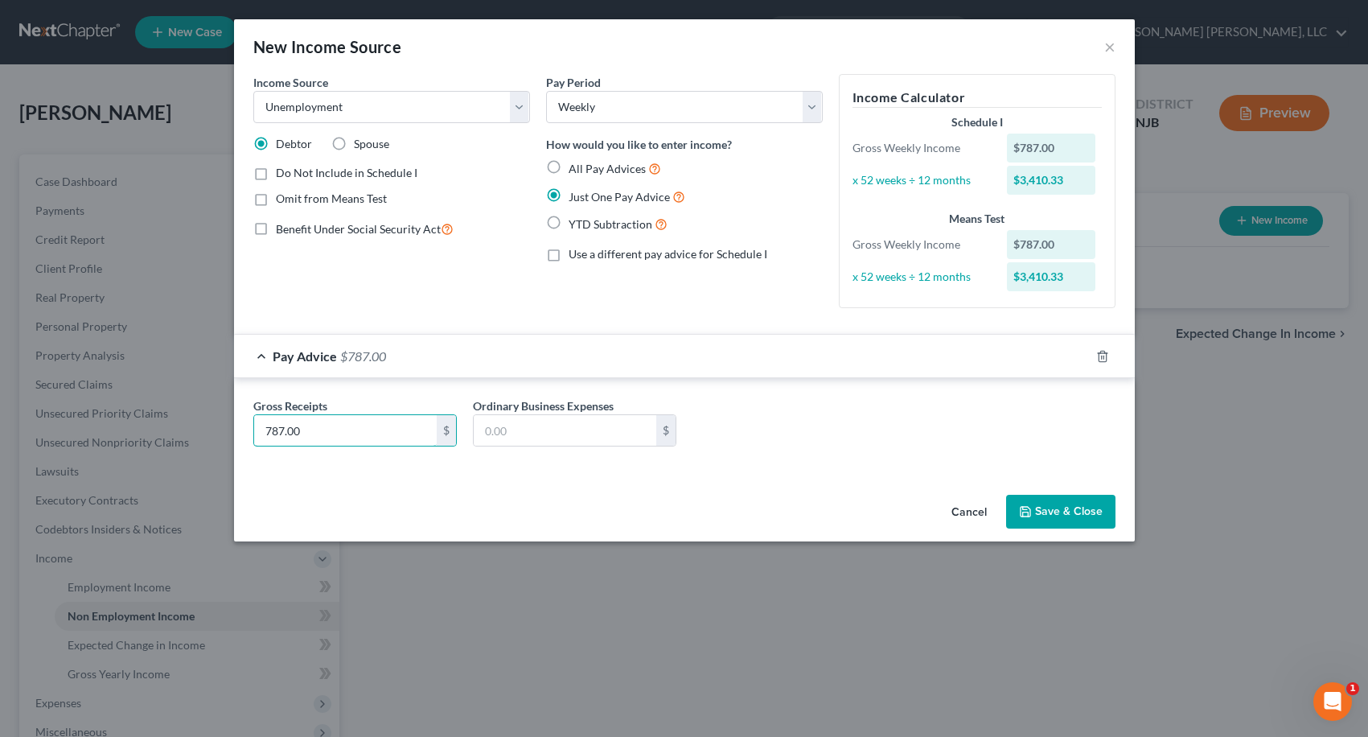
type input "787.00"
click at [1047, 511] on button "Save & Close" at bounding box center [1060, 512] width 109 height 34
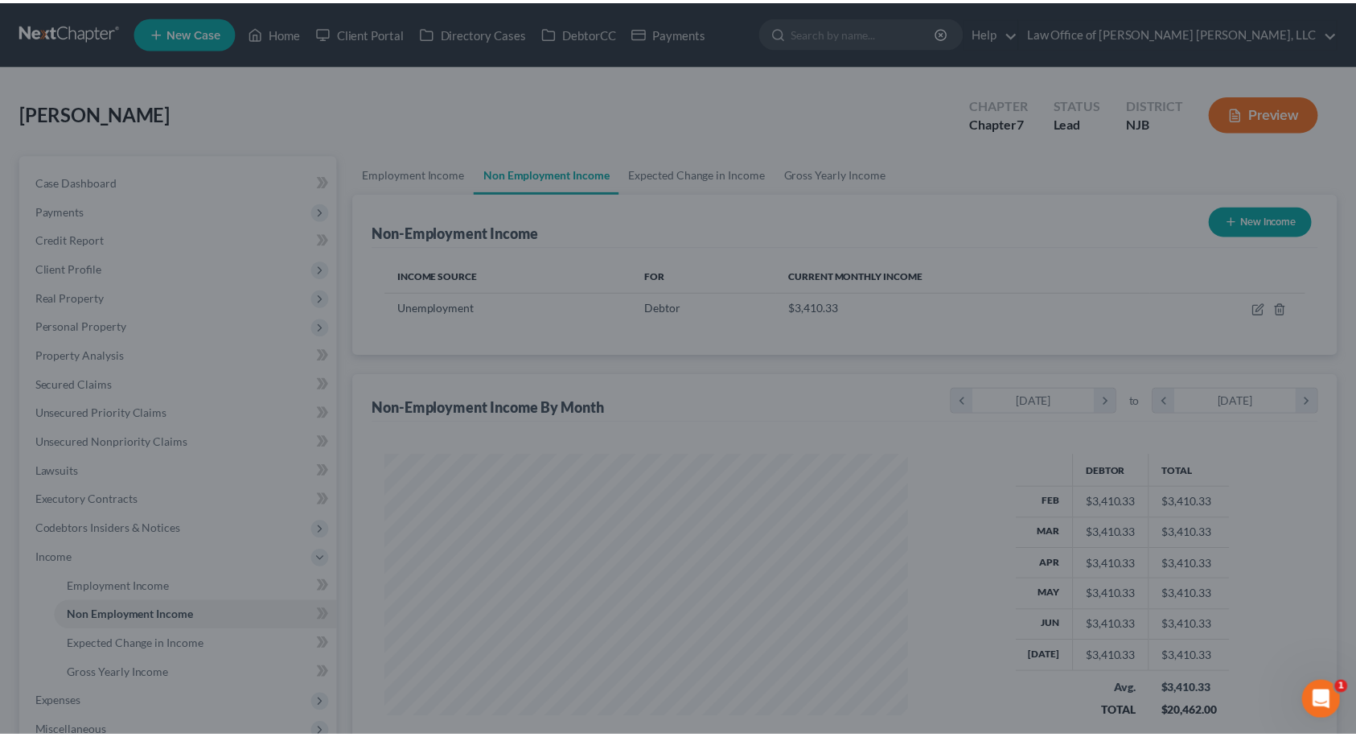
scroll to position [289, 556]
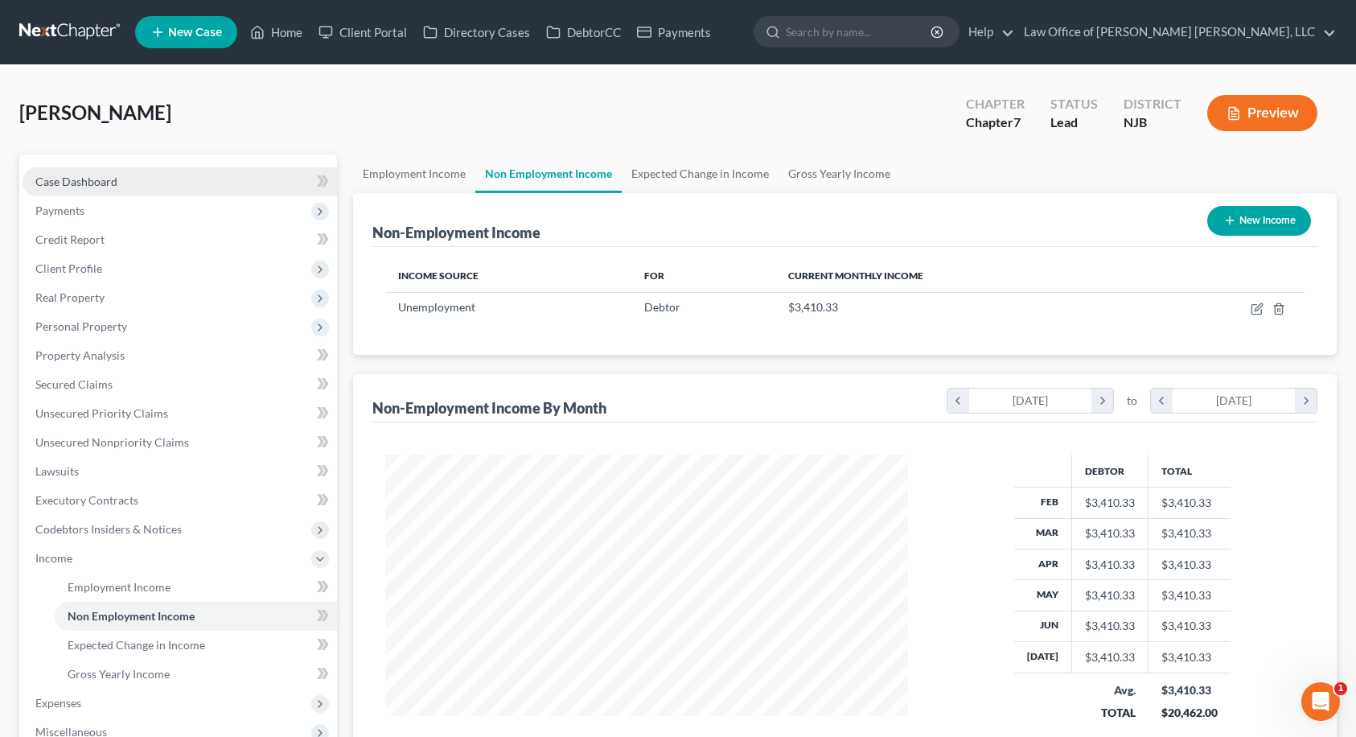
click at [203, 180] on link "Case Dashboard" at bounding box center [180, 181] width 314 height 29
select select "14"
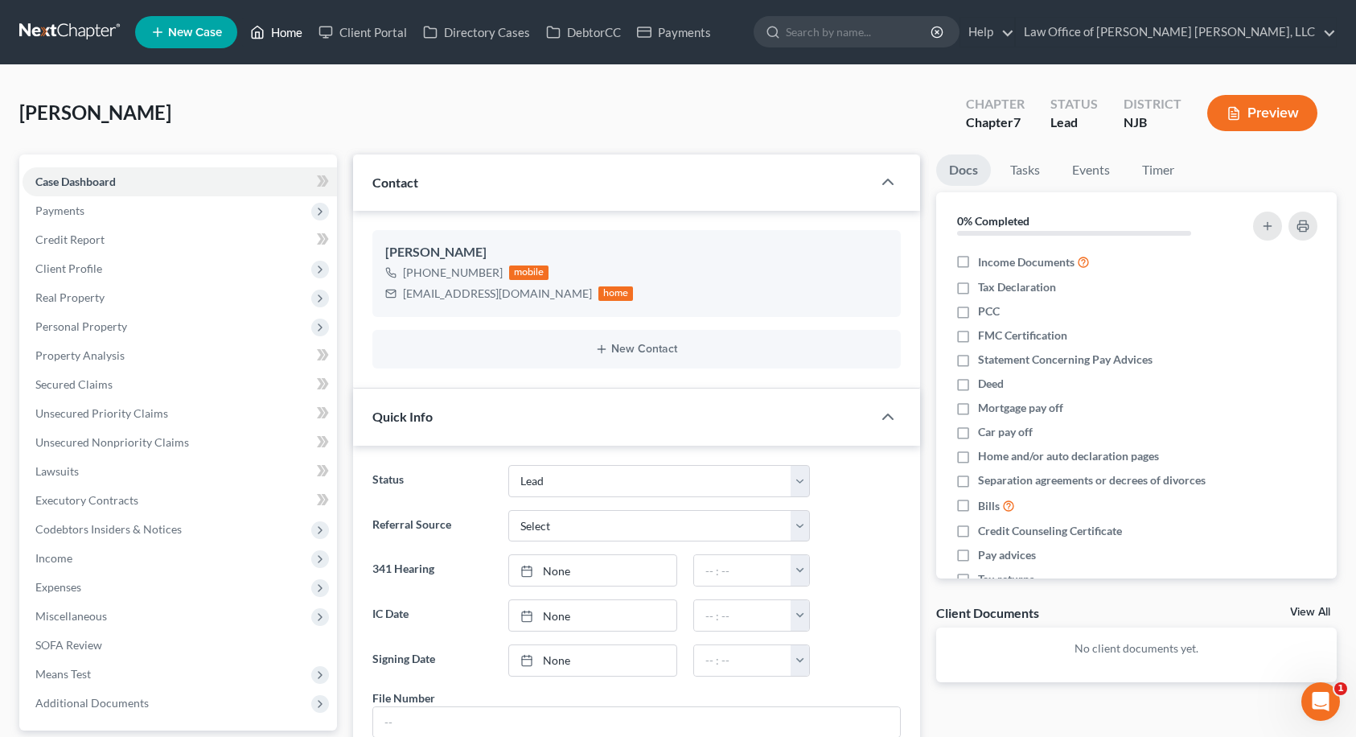
click at [278, 35] on link "Home" at bounding box center [276, 32] width 68 height 29
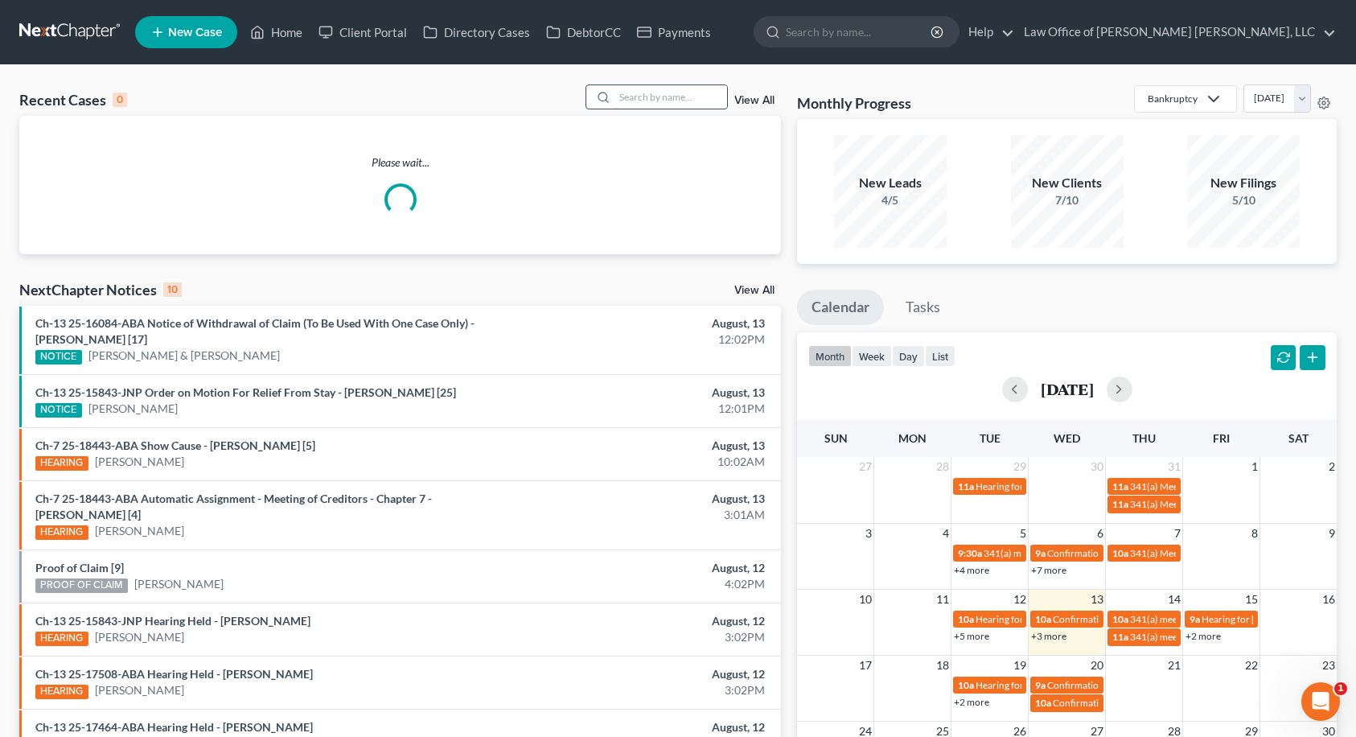
click at [639, 96] on input "search" at bounding box center [671, 96] width 113 height 23
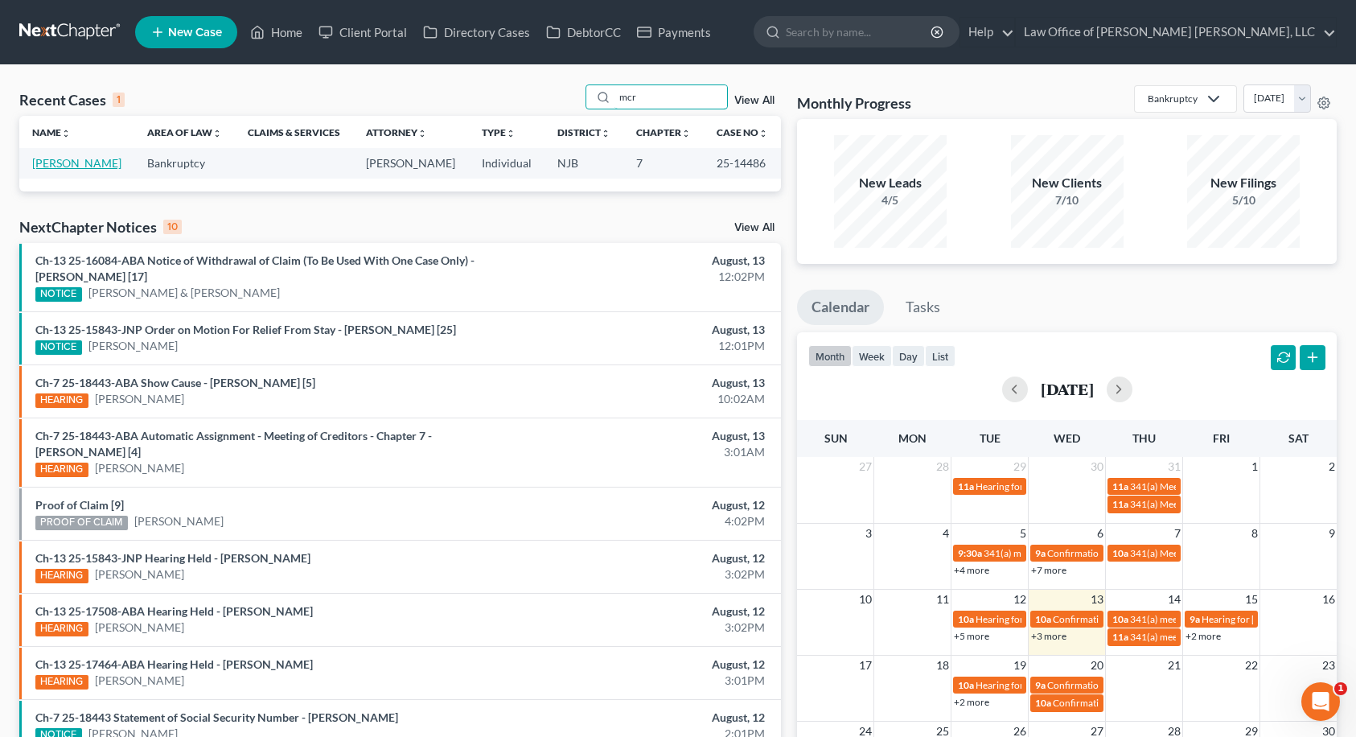
type input "mcr"
click at [89, 166] on link "[PERSON_NAME]" at bounding box center [76, 163] width 89 height 14
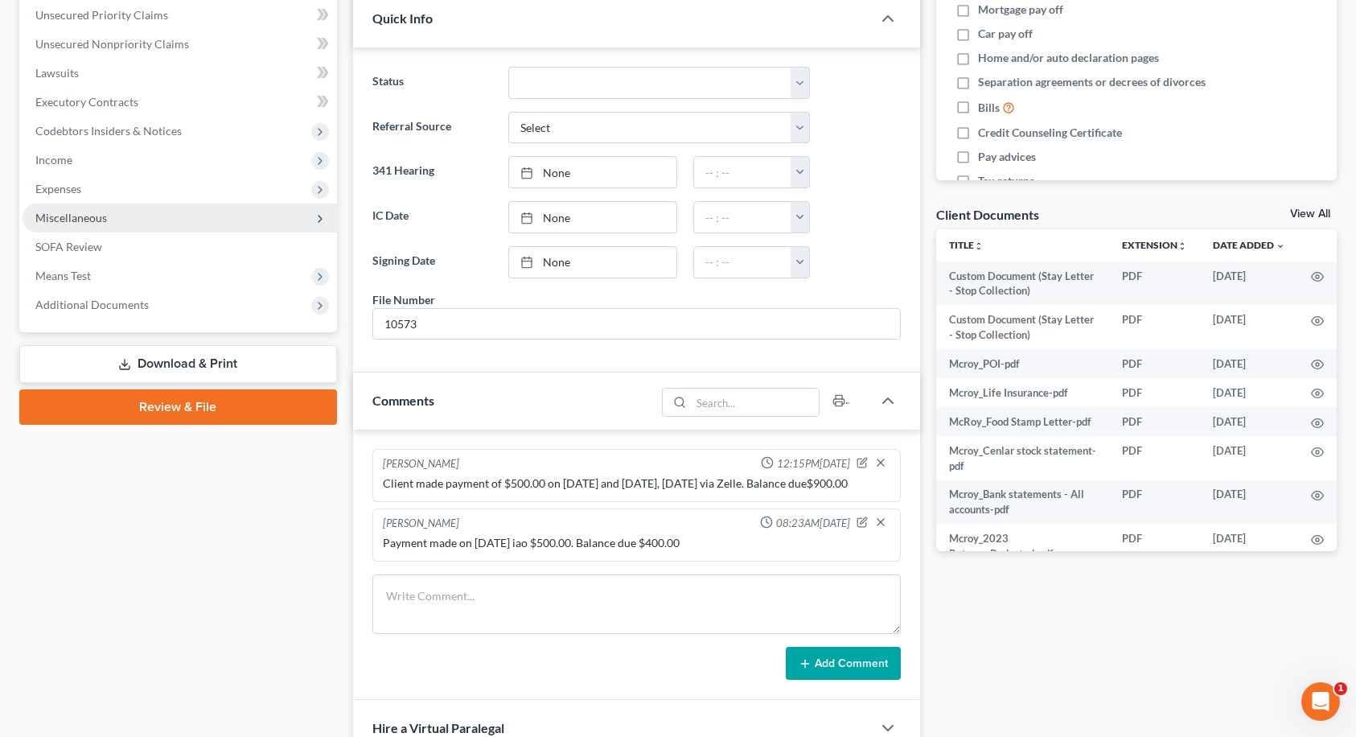
scroll to position [402, 0]
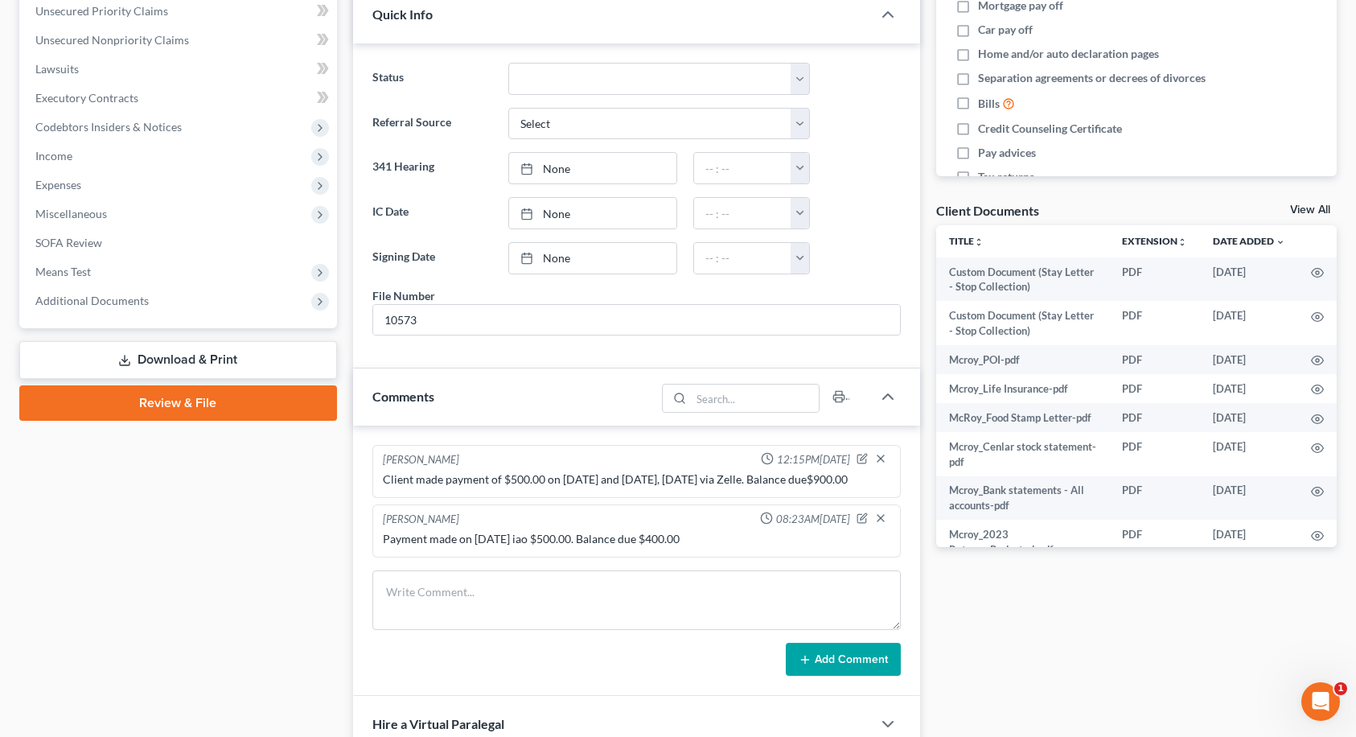
drag, startPoint x: 105, startPoint y: 487, endPoint x: 139, endPoint y: 373, distance: 118.6
click at [104, 487] on div "Case Dashboard Payments Invoices Payments Payments Credit Report Client Profile" at bounding box center [178, 517] width 334 height 1531
click at [146, 302] on span "Additional Documents" at bounding box center [91, 301] width 113 height 14
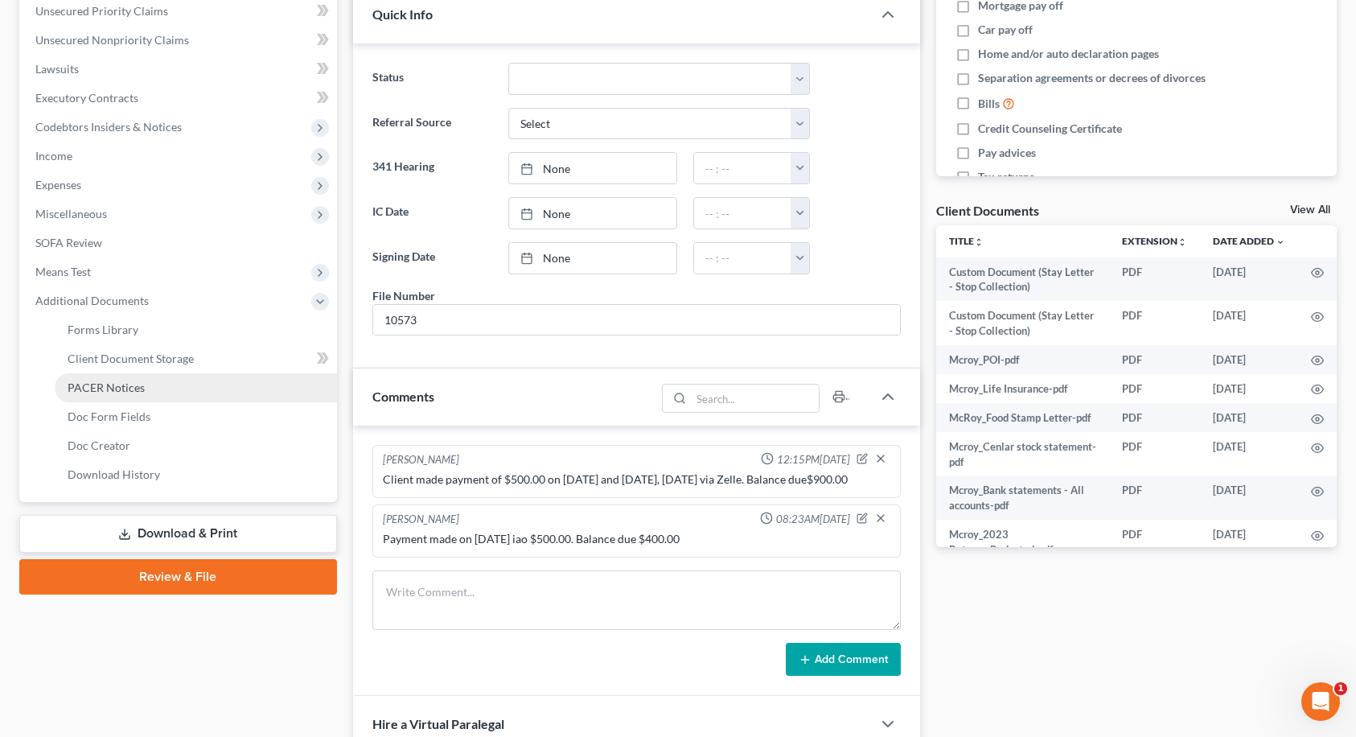
click at [129, 384] on span "PACER Notices" at bounding box center [106, 387] width 77 height 14
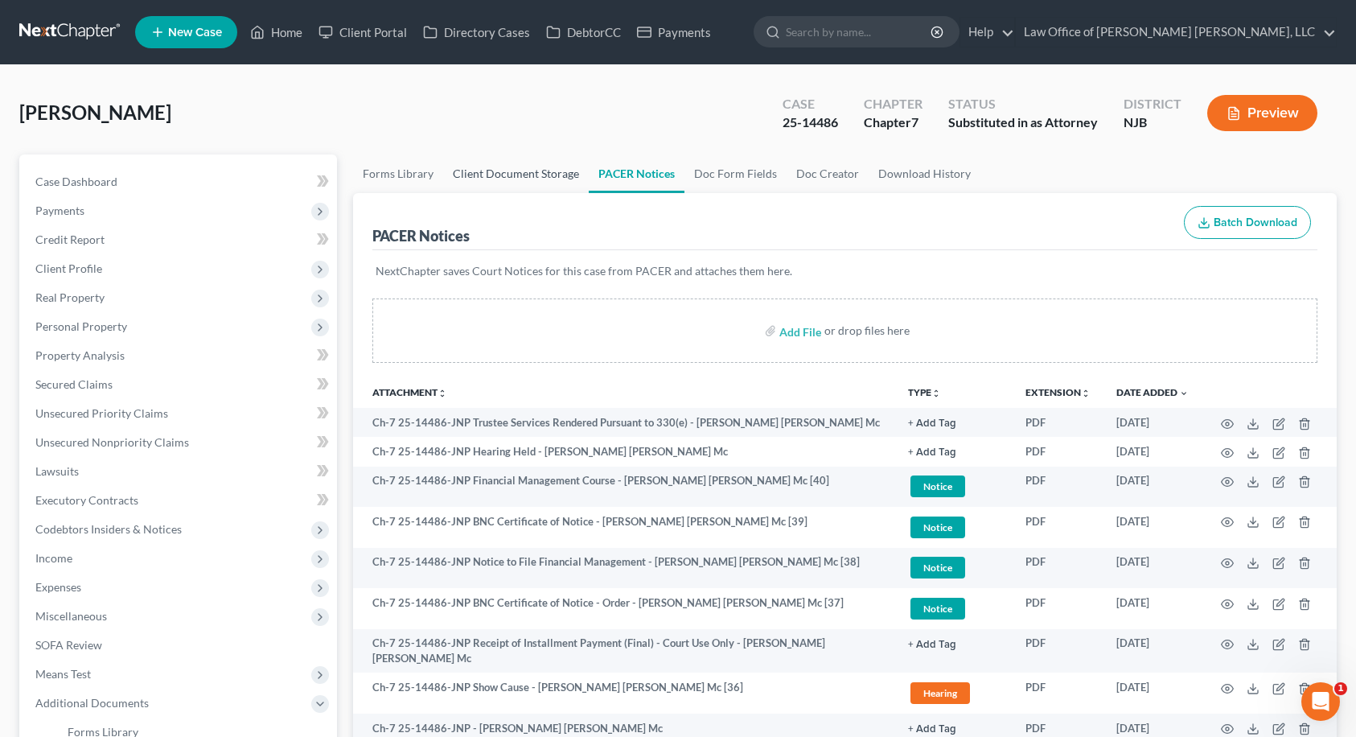
click at [532, 176] on link "Client Document Storage" at bounding box center [516, 173] width 146 height 39
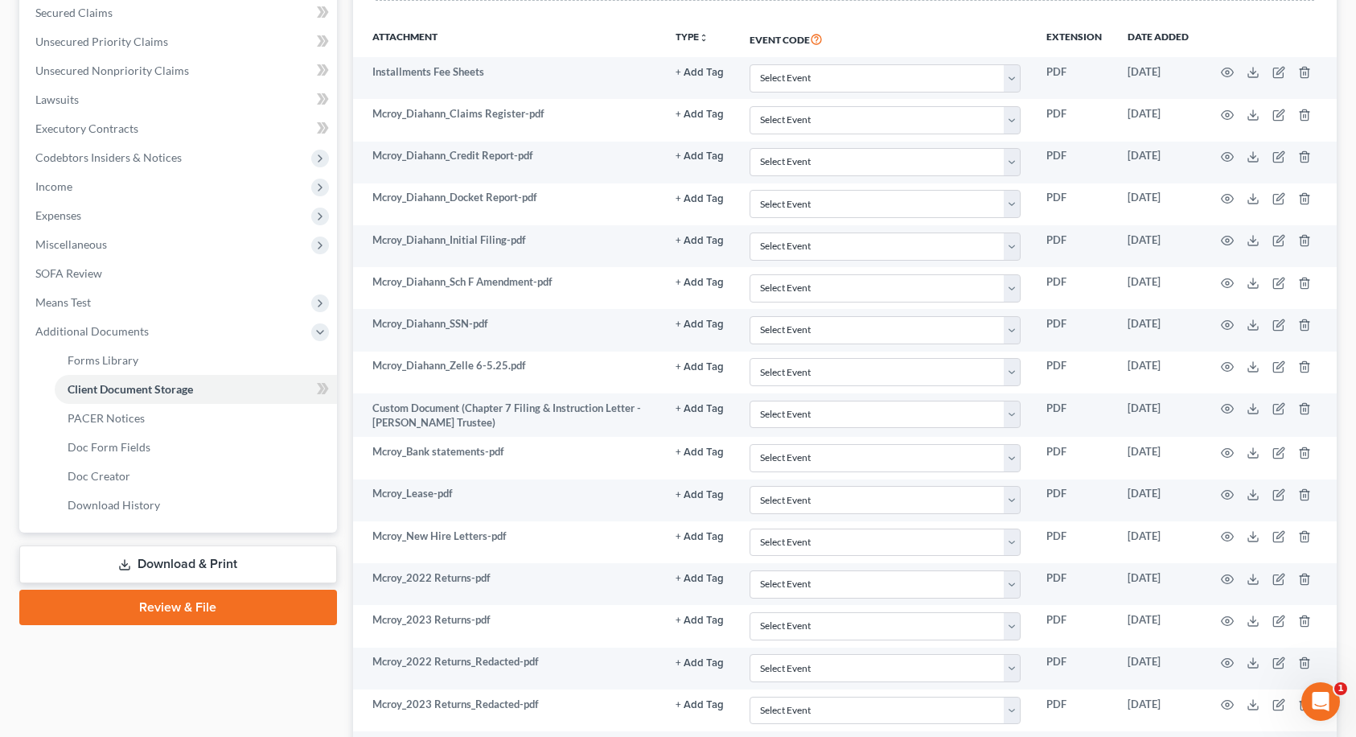
scroll to position [402, 0]
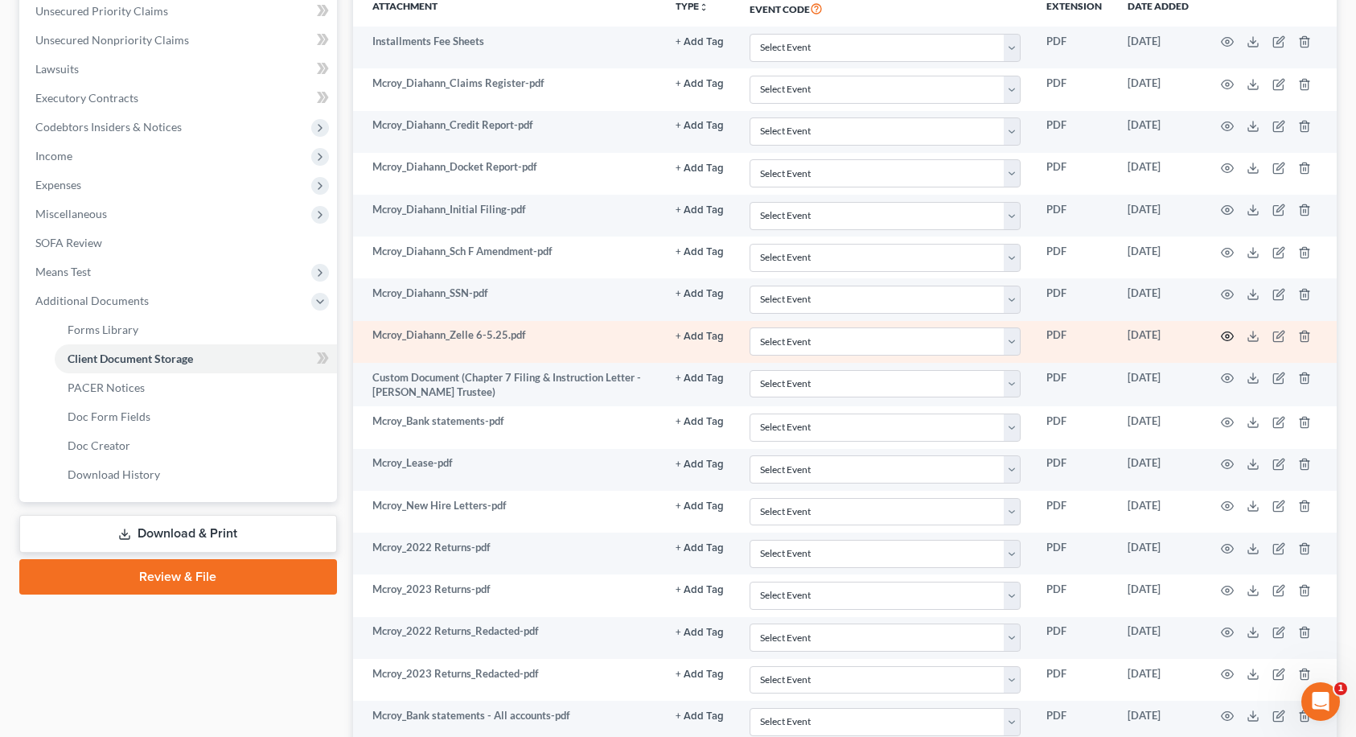
click at [1224, 338] on icon "button" at bounding box center [1227, 336] width 13 height 13
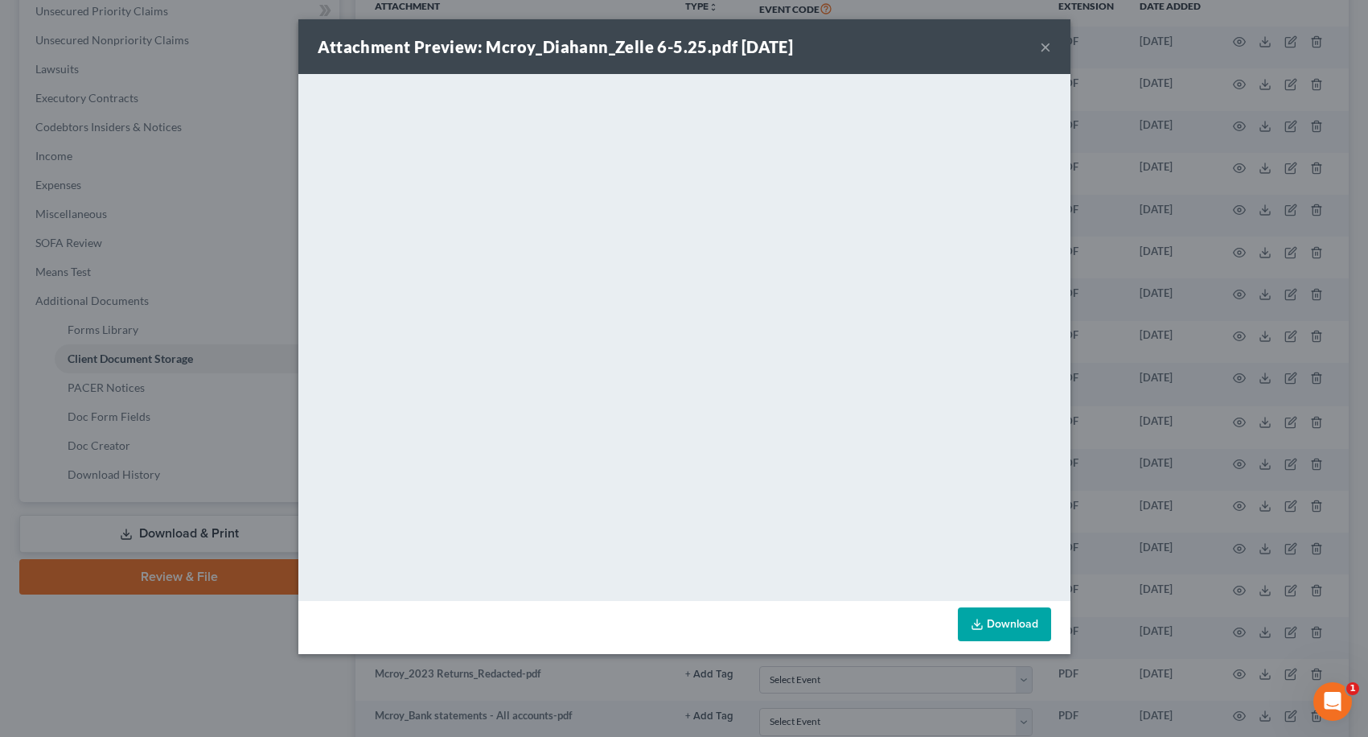
click at [1038, 45] on div "Attachment Preview: Mcroy_Diahann_Zelle 6-5.25.pdf [DATE] ×" at bounding box center [684, 46] width 772 height 55
click at [1042, 47] on button "×" at bounding box center [1045, 46] width 11 height 19
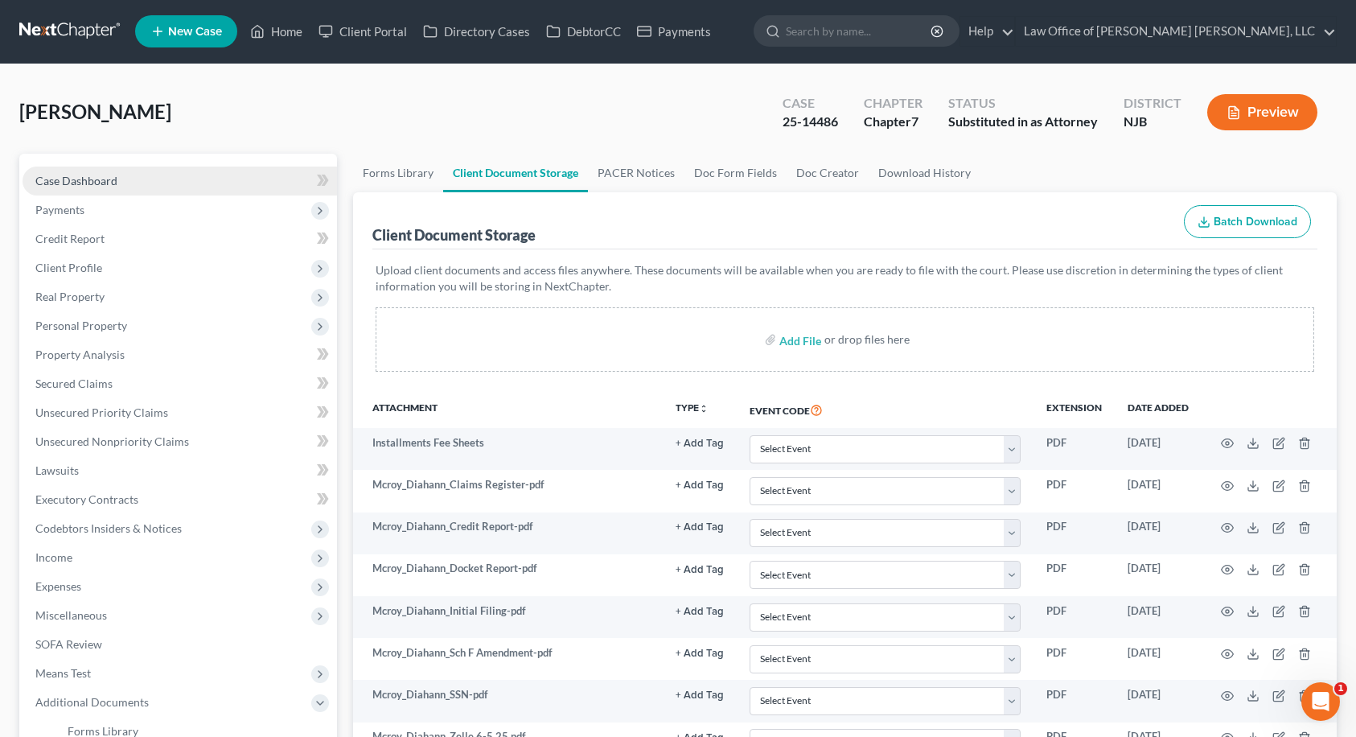
scroll to position [0, 0]
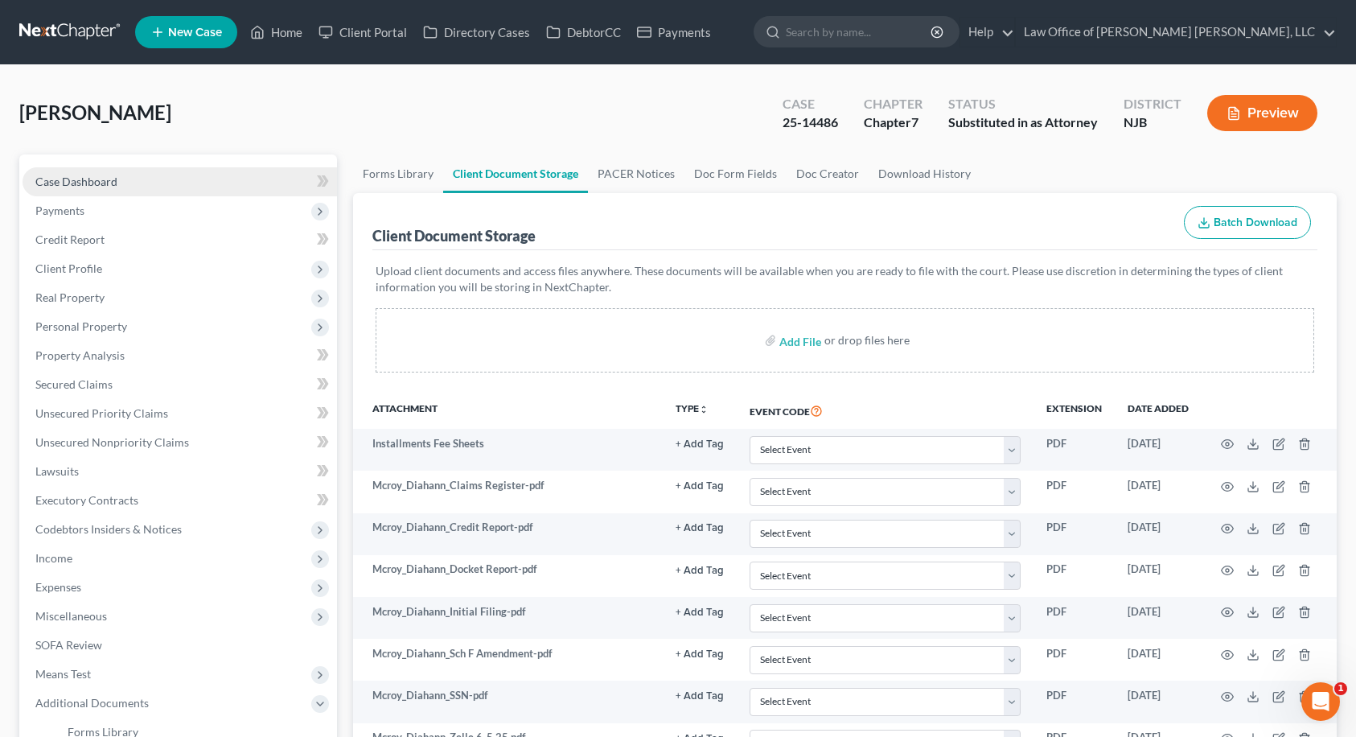
click at [149, 182] on link "Case Dashboard" at bounding box center [180, 181] width 314 height 29
select select "26"
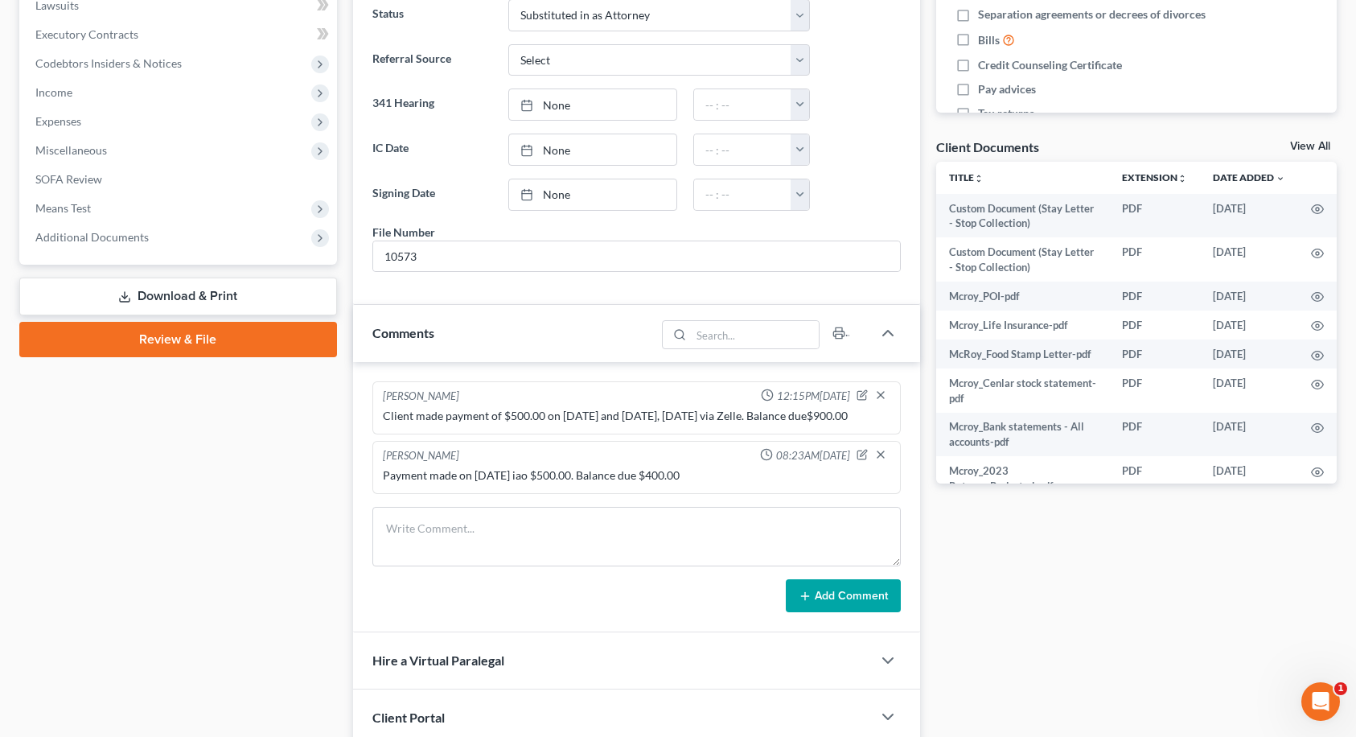
scroll to position [643, 0]
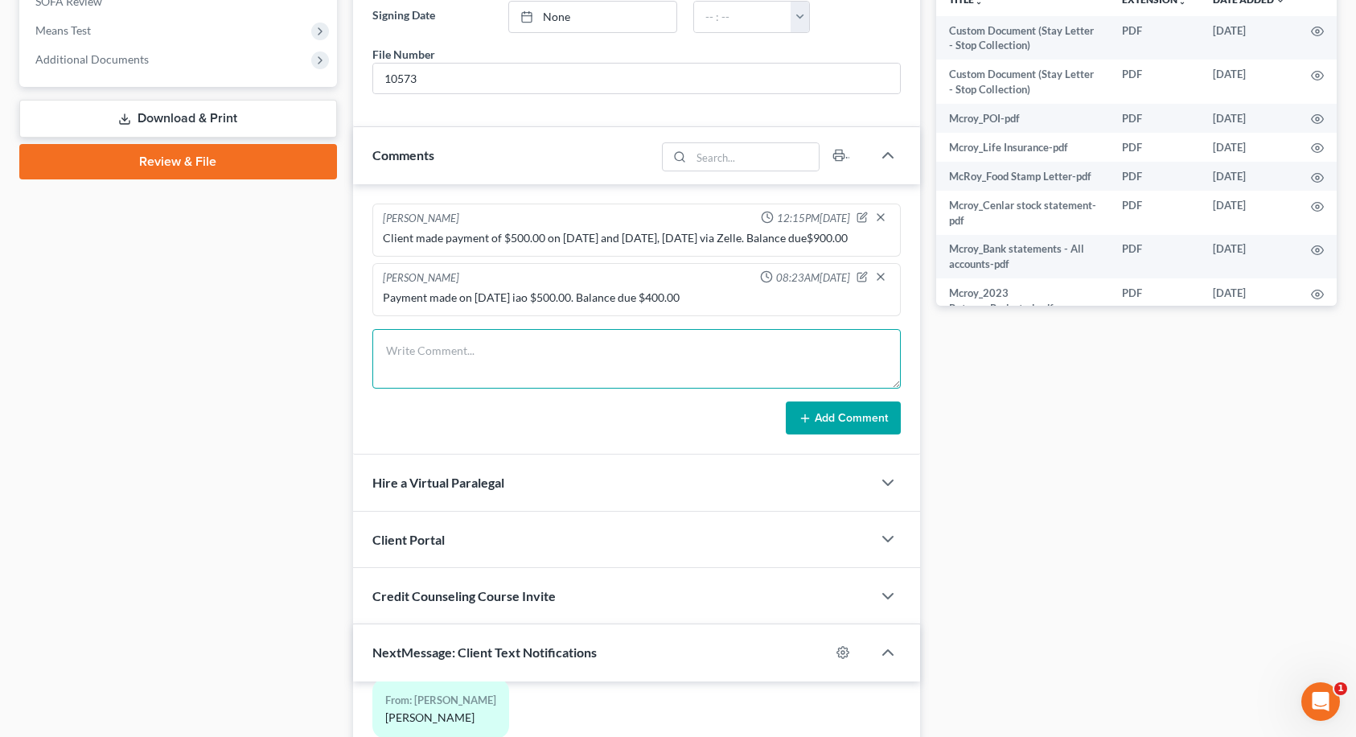
click at [427, 351] on textarea at bounding box center [636, 359] width 528 height 60
type textarea "Balance of $400.00 paid on 7/10. No balance due."
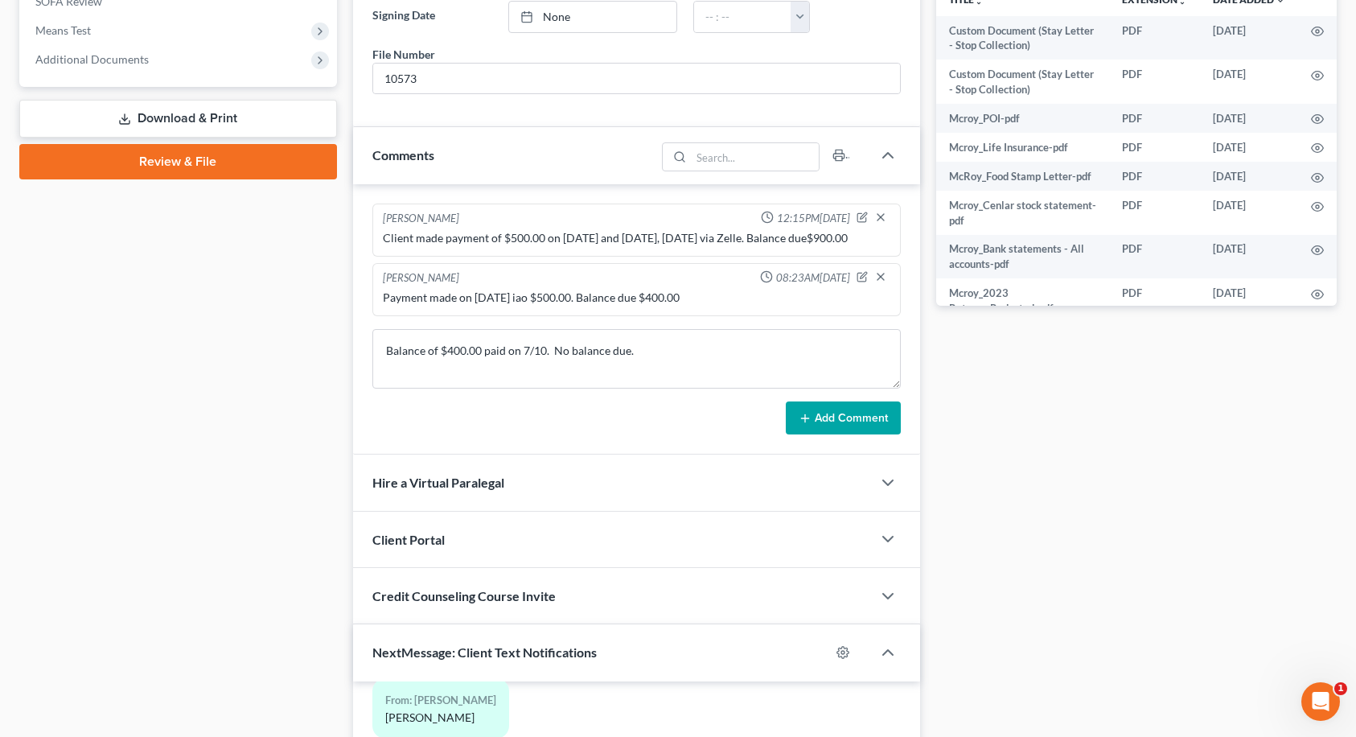
click at [854, 425] on button "Add Comment" at bounding box center [843, 418] width 115 height 34
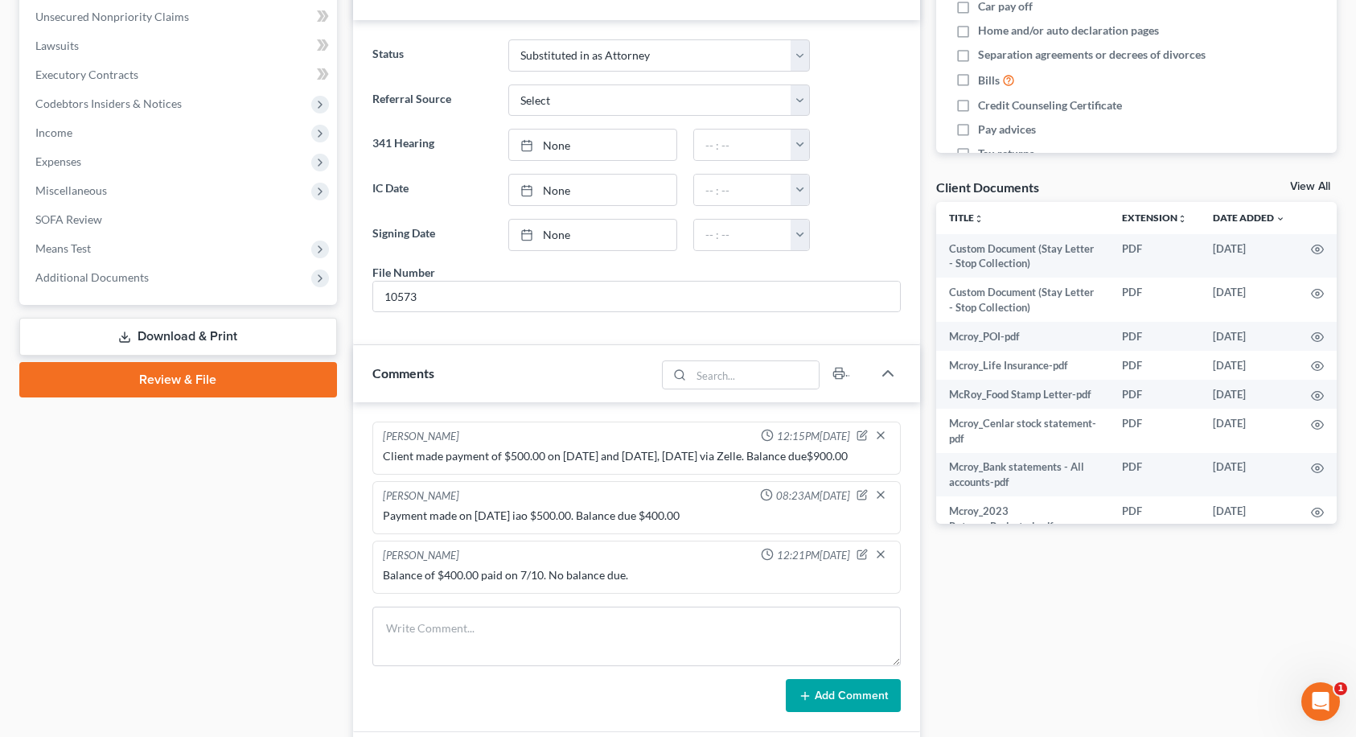
scroll to position [402, 0]
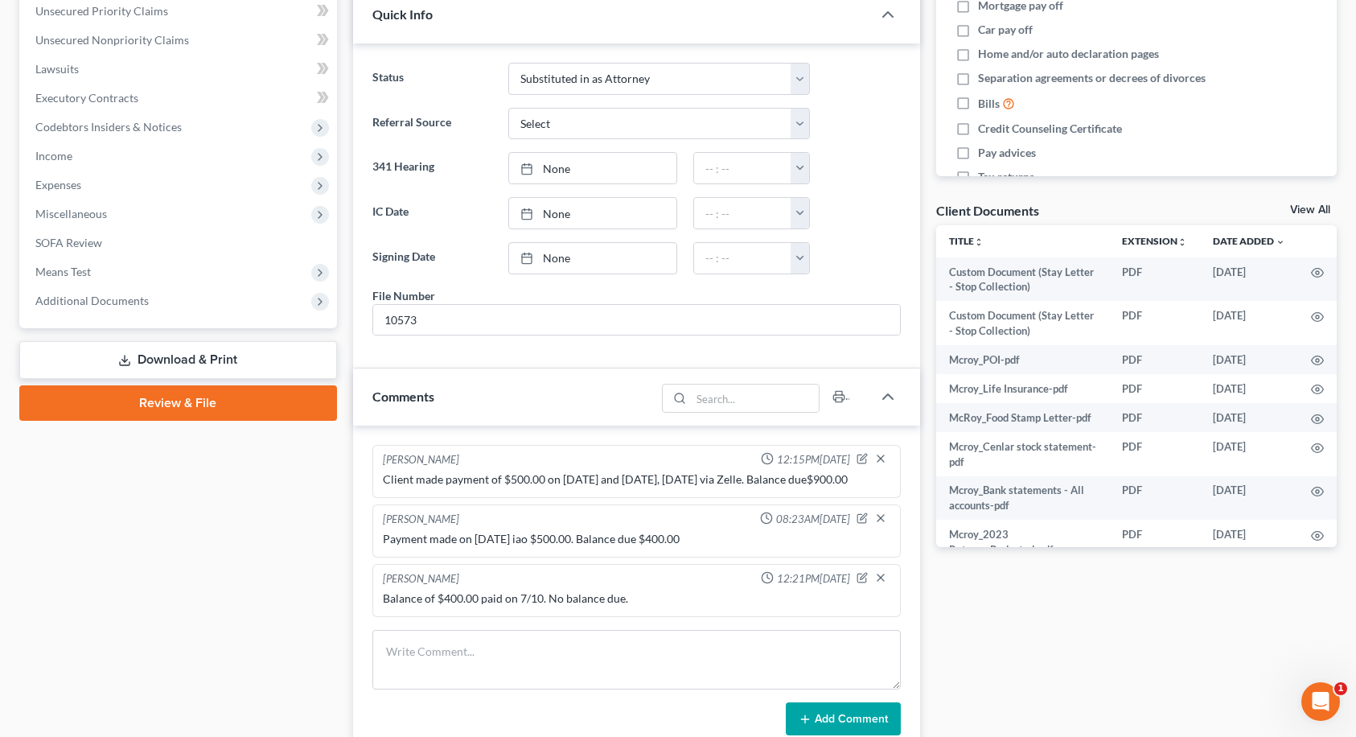
click at [232, 315] on div "Case Dashboard Payments Invoices Payments Payments Credit Report Client Profile…" at bounding box center [178, 40] width 318 height 576
click at [231, 298] on span "Additional Documents" at bounding box center [180, 300] width 314 height 29
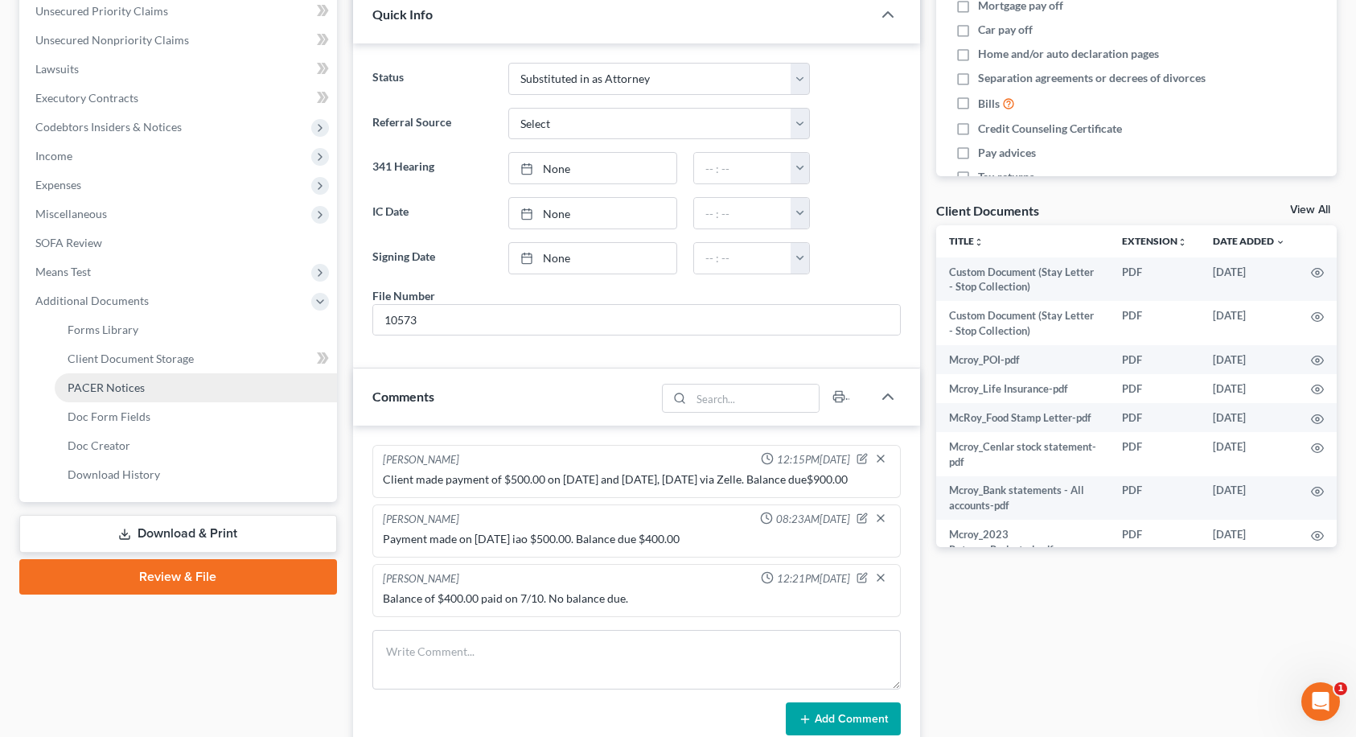
click at [167, 391] on link "PACER Notices" at bounding box center [196, 387] width 282 height 29
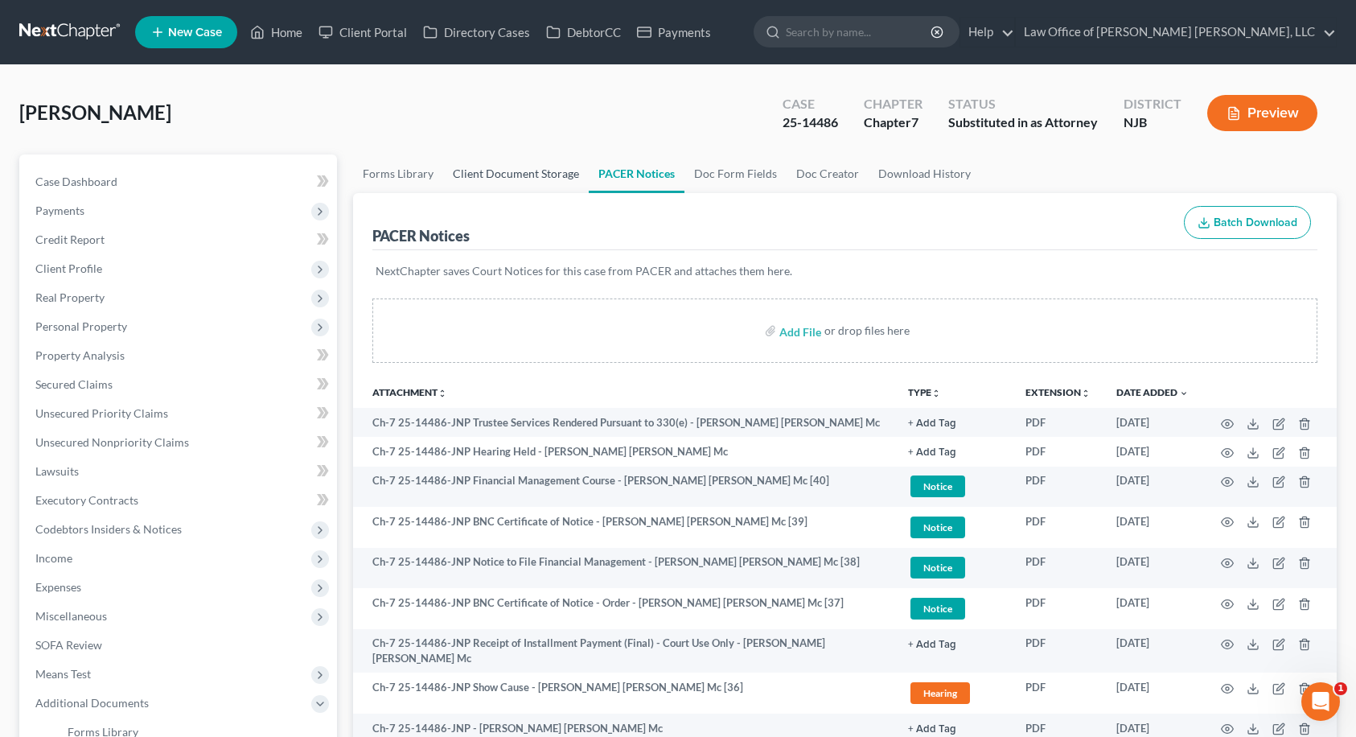
click at [545, 177] on link "Client Document Storage" at bounding box center [516, 173] width 146 height 39
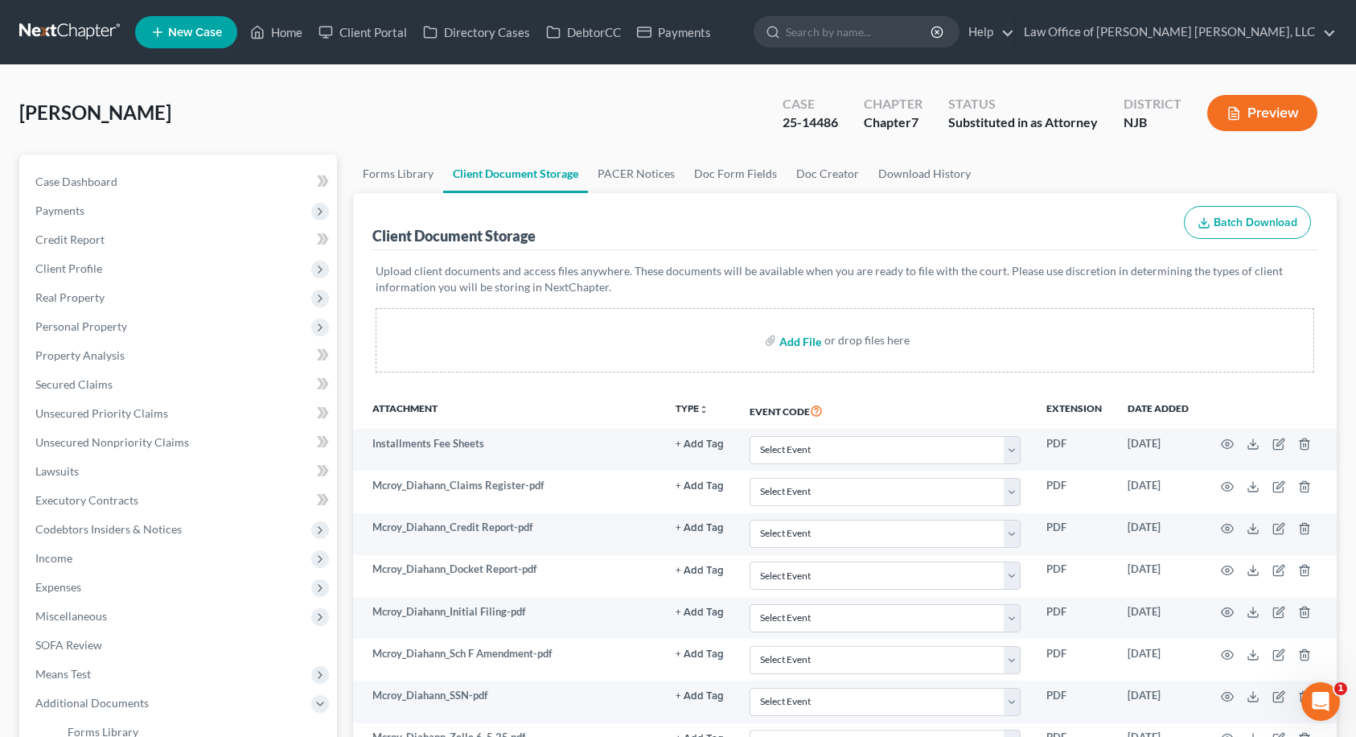
click at [799, 343] on input "file" at bounding box center [798, 340] width 39 height 29
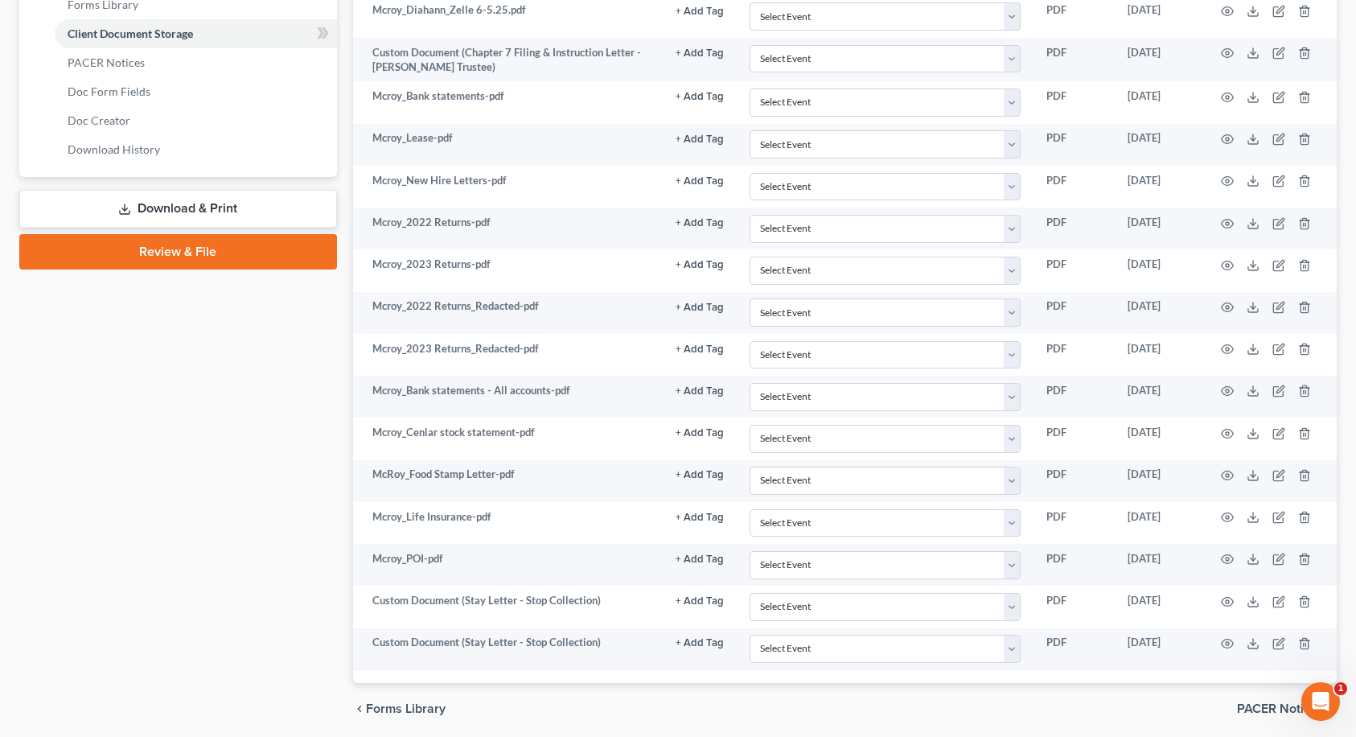
scroll to position [786, 0]
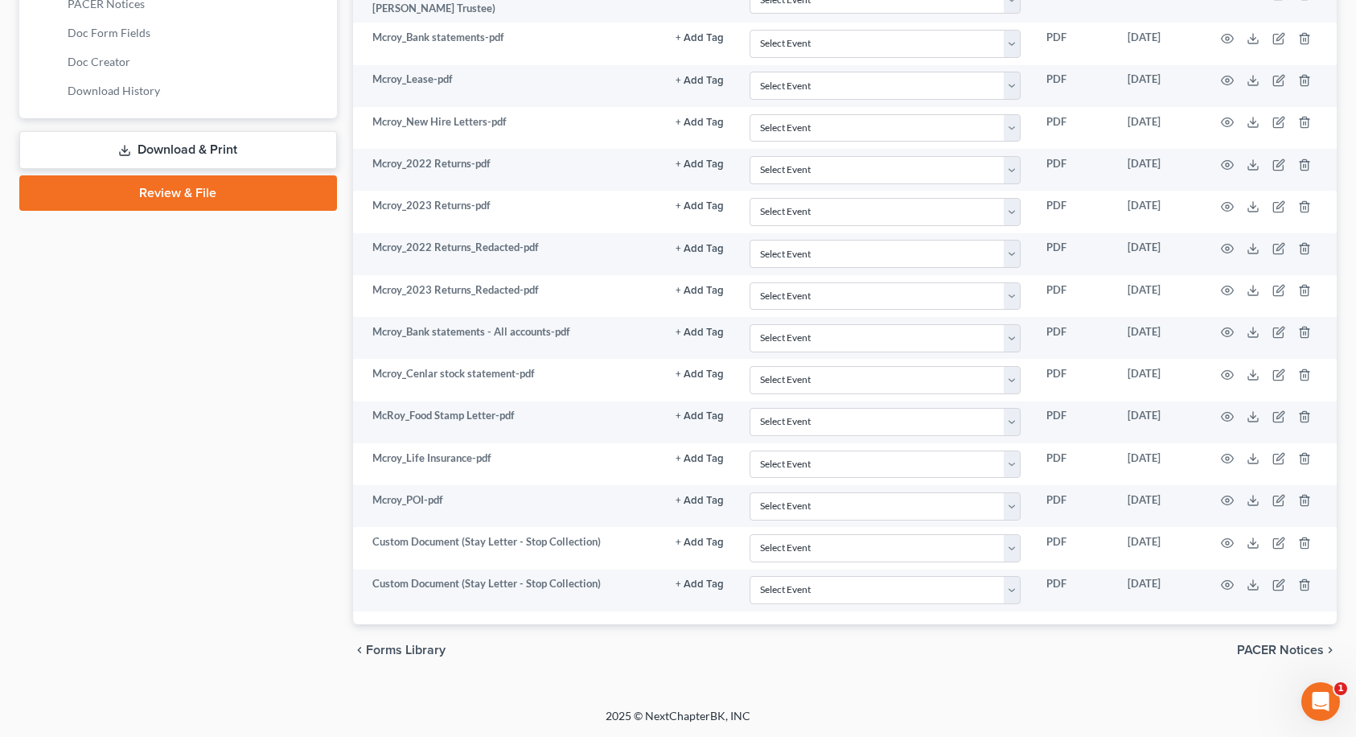
type input "C:\fakepath\Mcroy_Zelle [DATE].pdf"
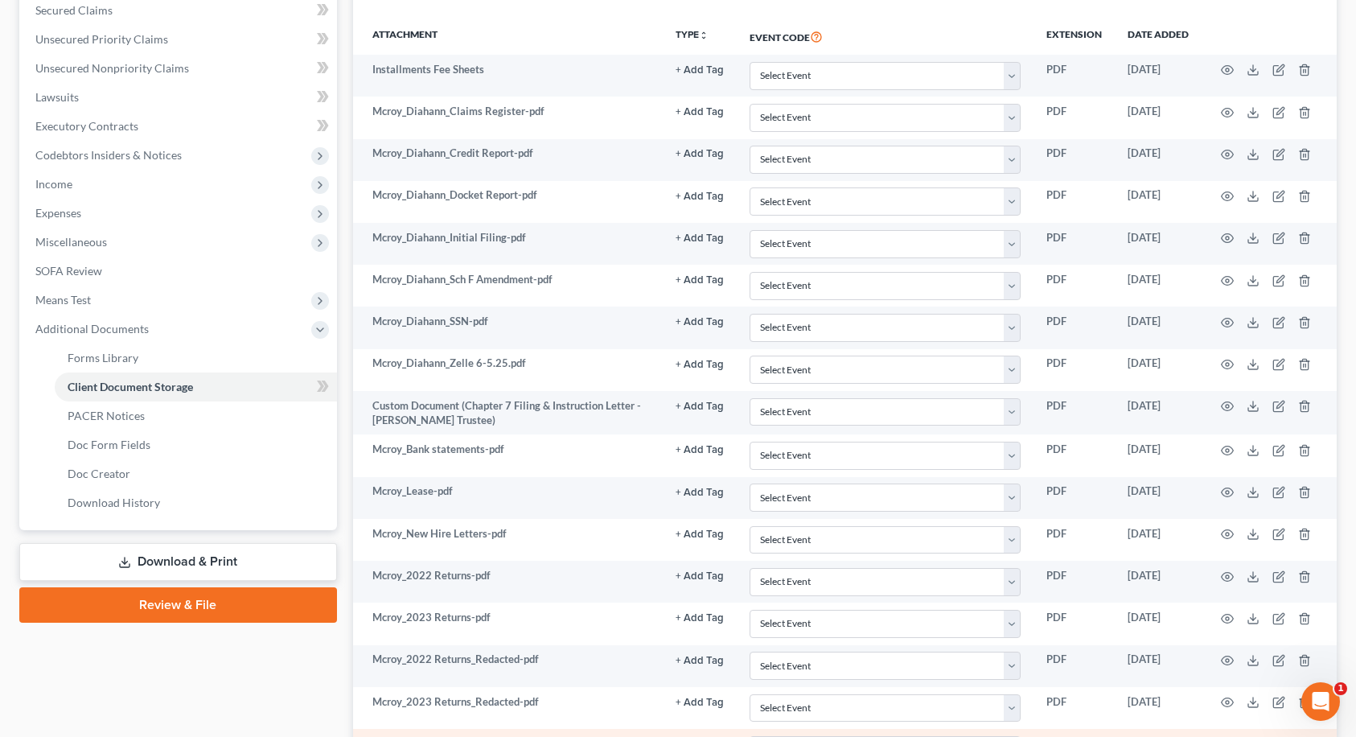
scroll to position [0, 0]
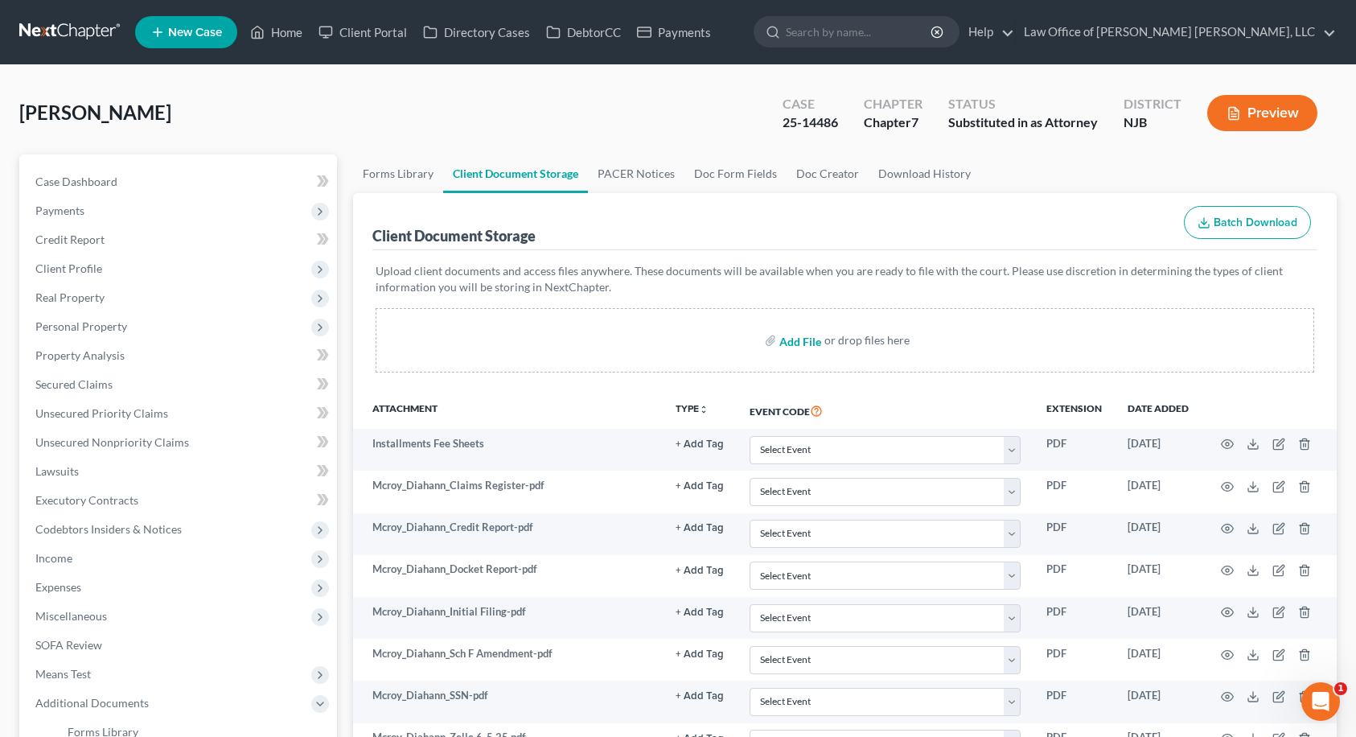
click at [803, 341] on input "file" at bounding box center [798, 340] width 39 height 29
click at [147, 180] on link "Case Dashboard" at bounding box center [180, 181] width 314 height 29
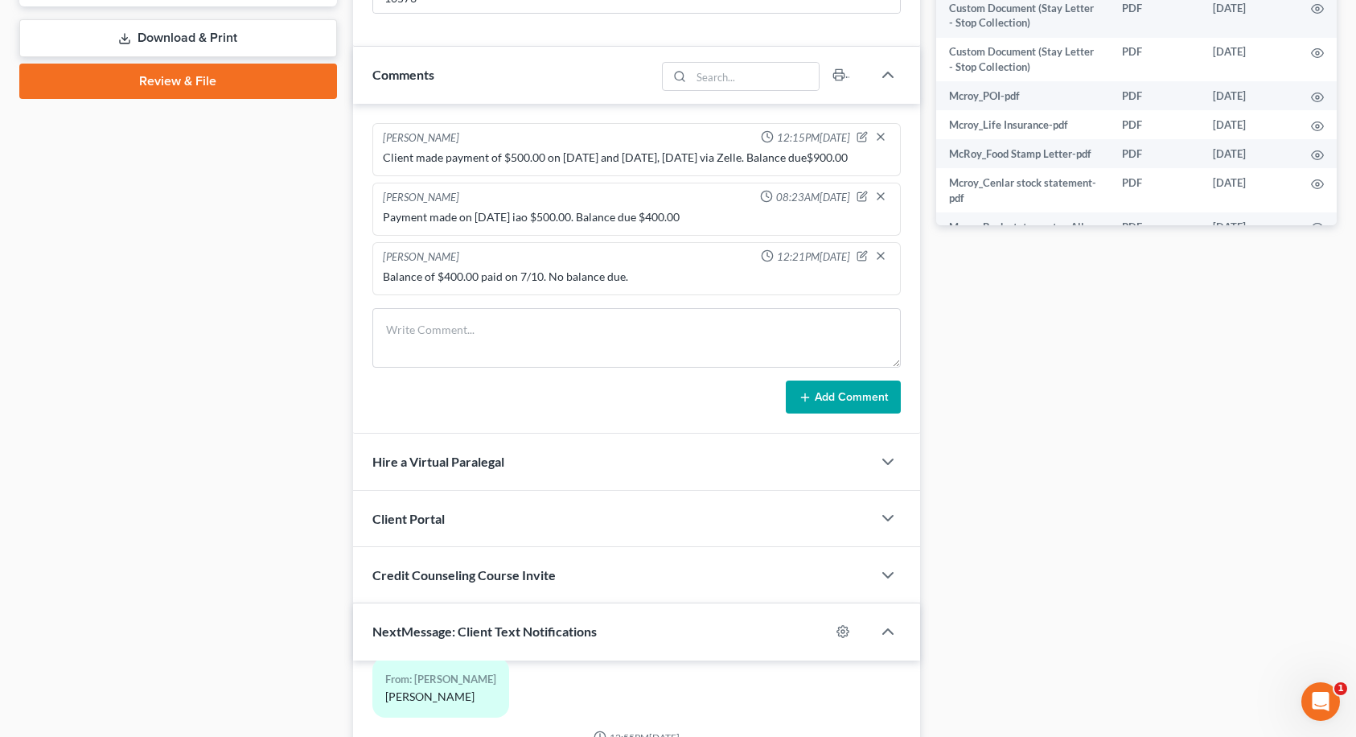
scroll to position [885, 0]
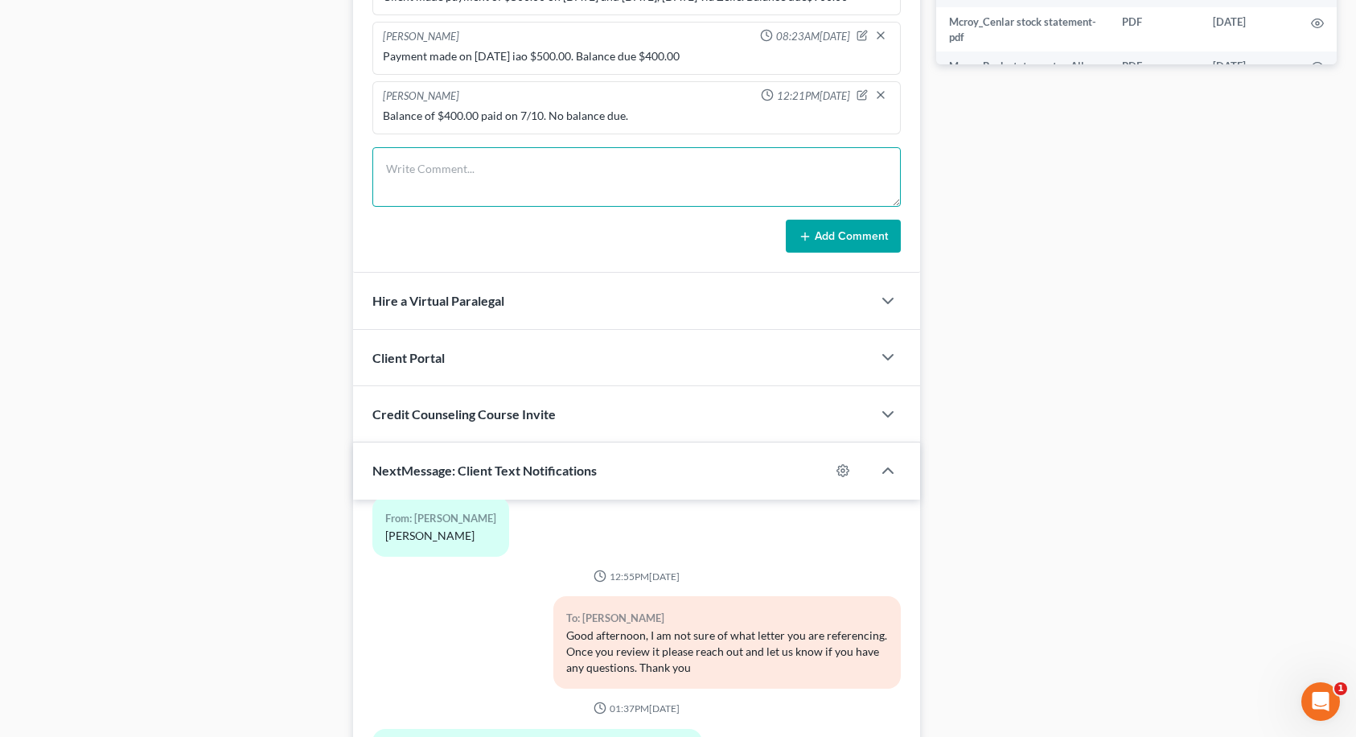
click at [404, 181] on textarea at bounding box center [636, 177] width 528 height 60
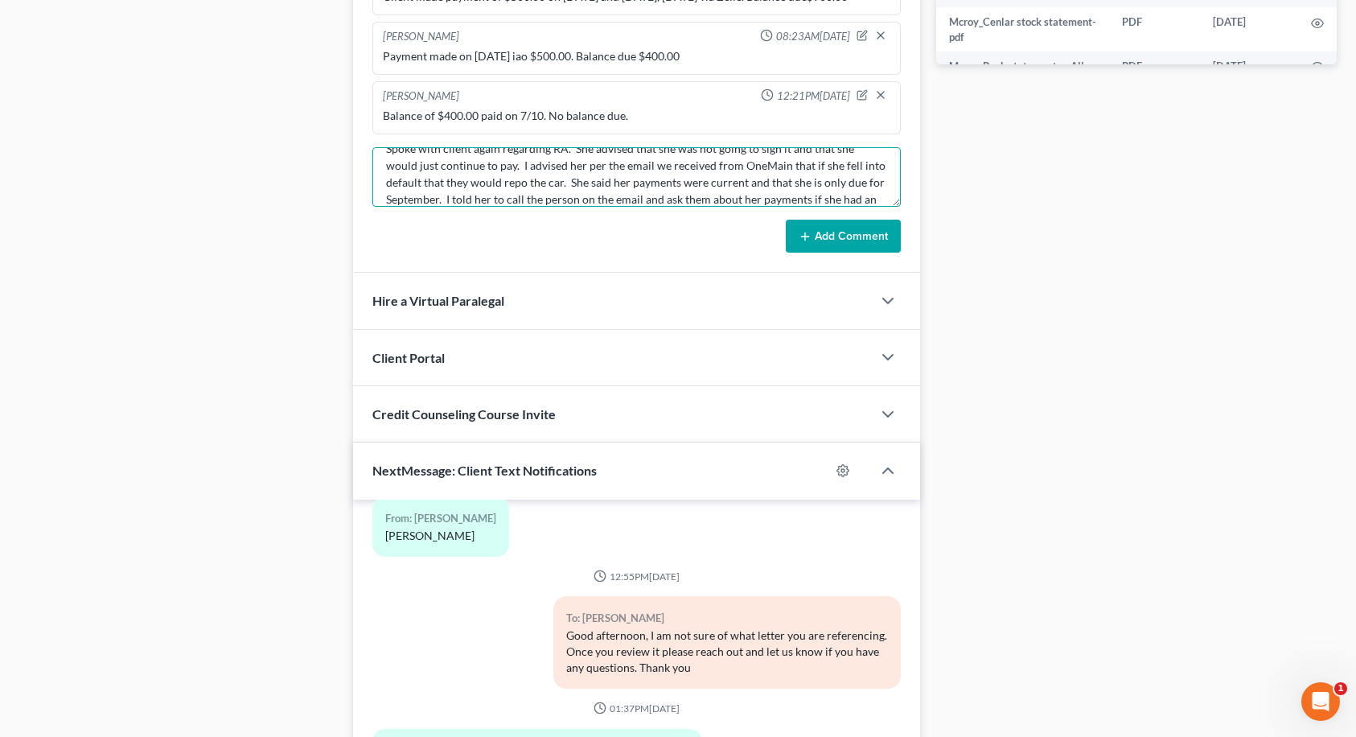
scroll to position [37, 0]
type textarea "Spoke with client again regarding RA. She advised that she was not going to sig…"
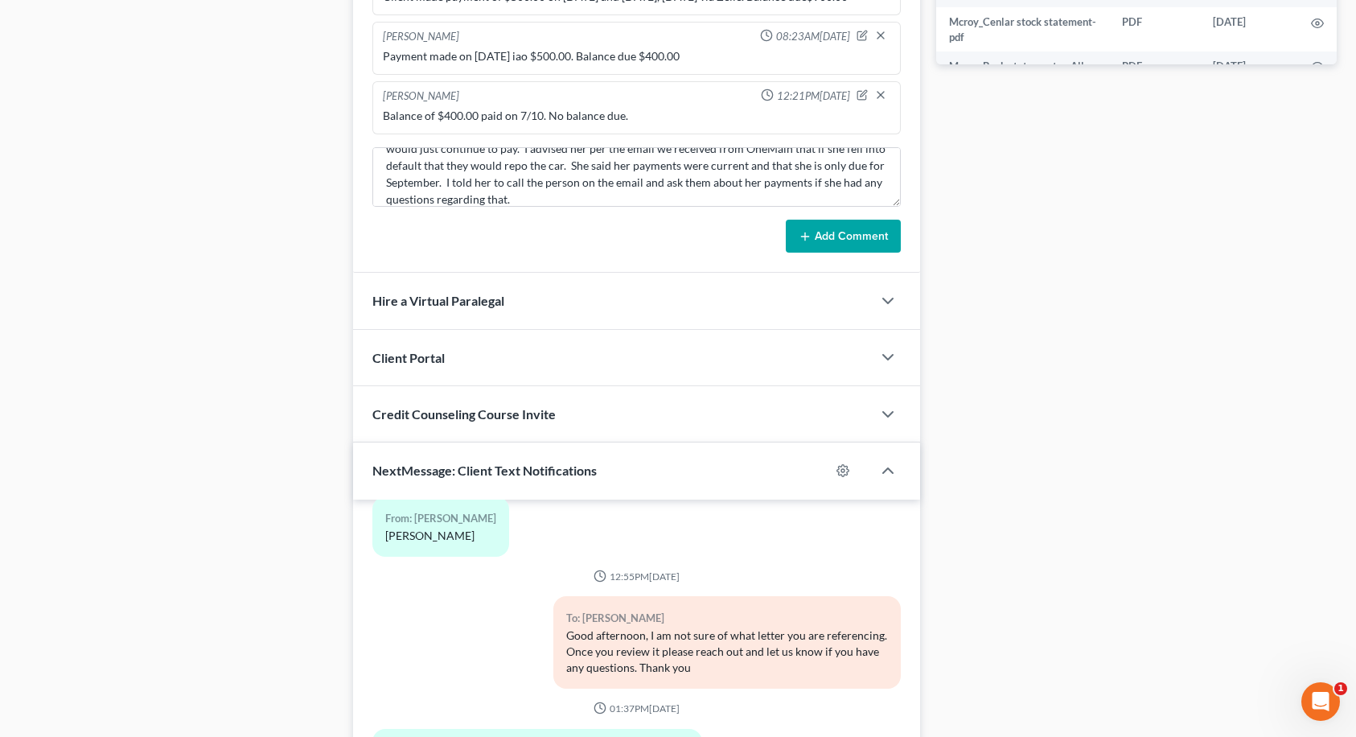
click at [852, 239] on button "Add Comment" at bounding box center [843, 237] width 115 height 34
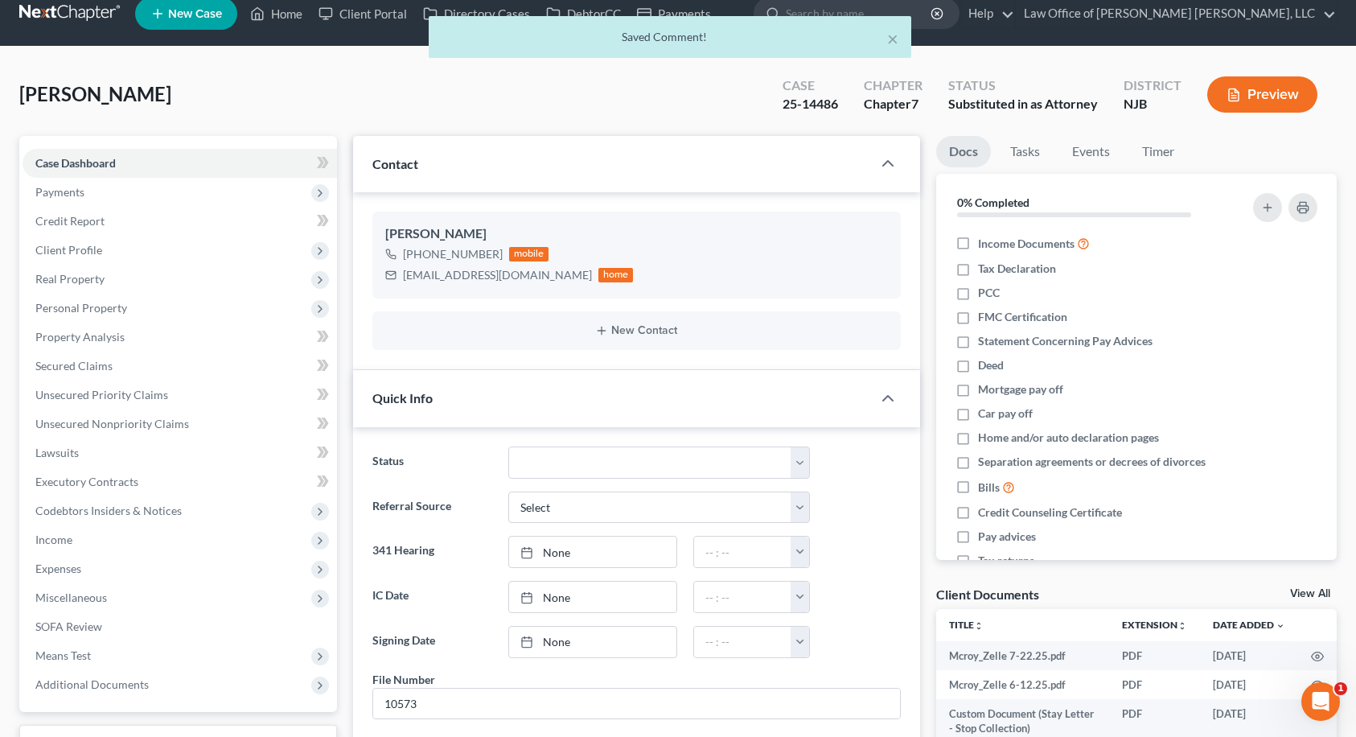
scroll to position [0, 0]
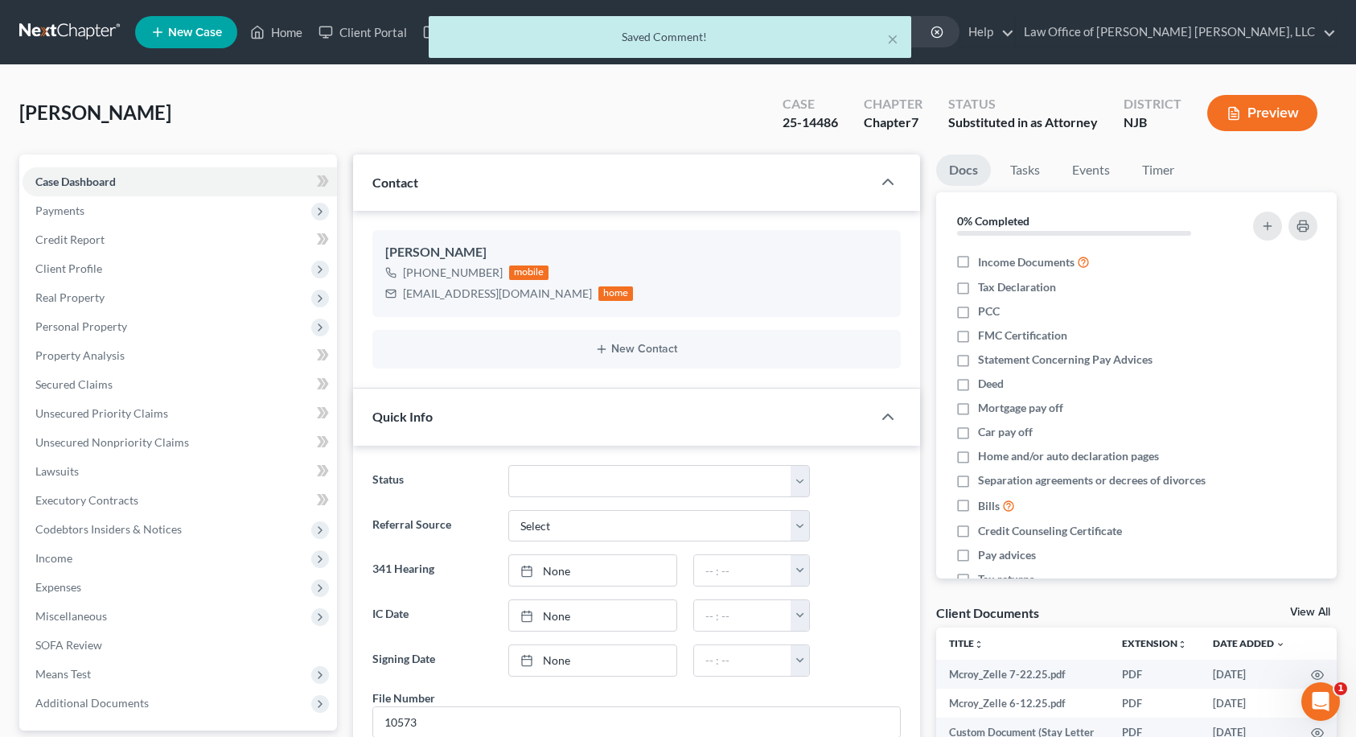
click at [293, 36] on div "× Saved Comment!" at bounding box center [670, 41] width 1356 height 50
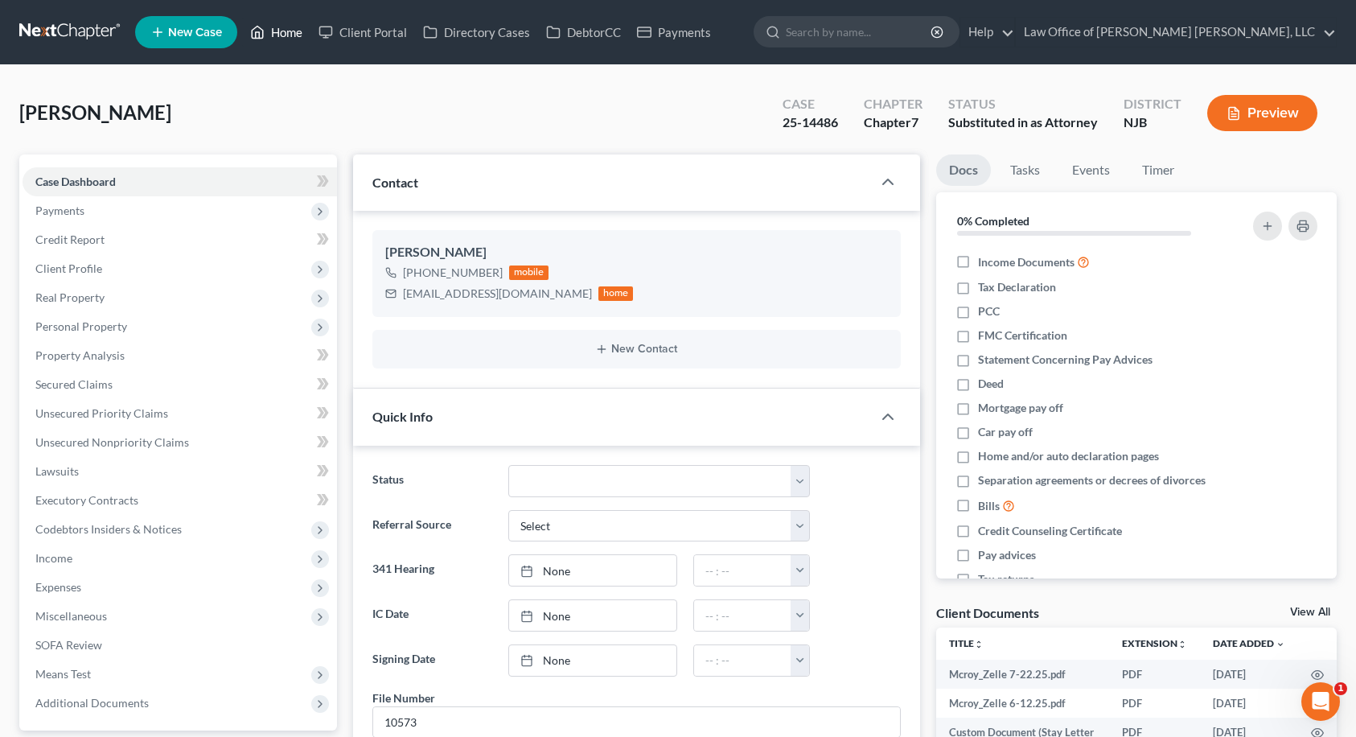
click at [287, 33] on link "Home" at bounding box center [276, 32] width 68 height 29
